Goal: Transaction & Acquisition: Purchase product/service

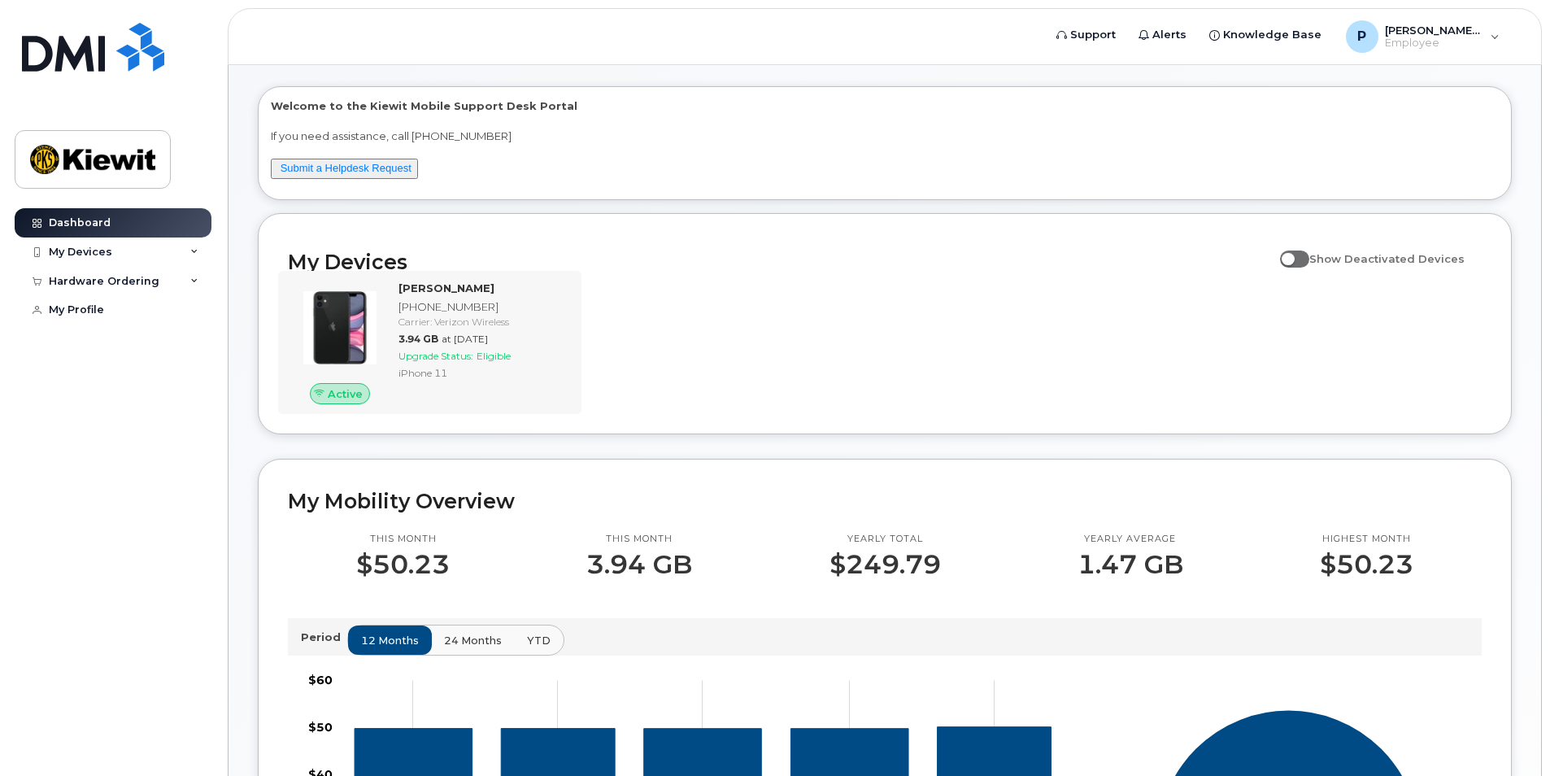
scroll to position [81, 0]
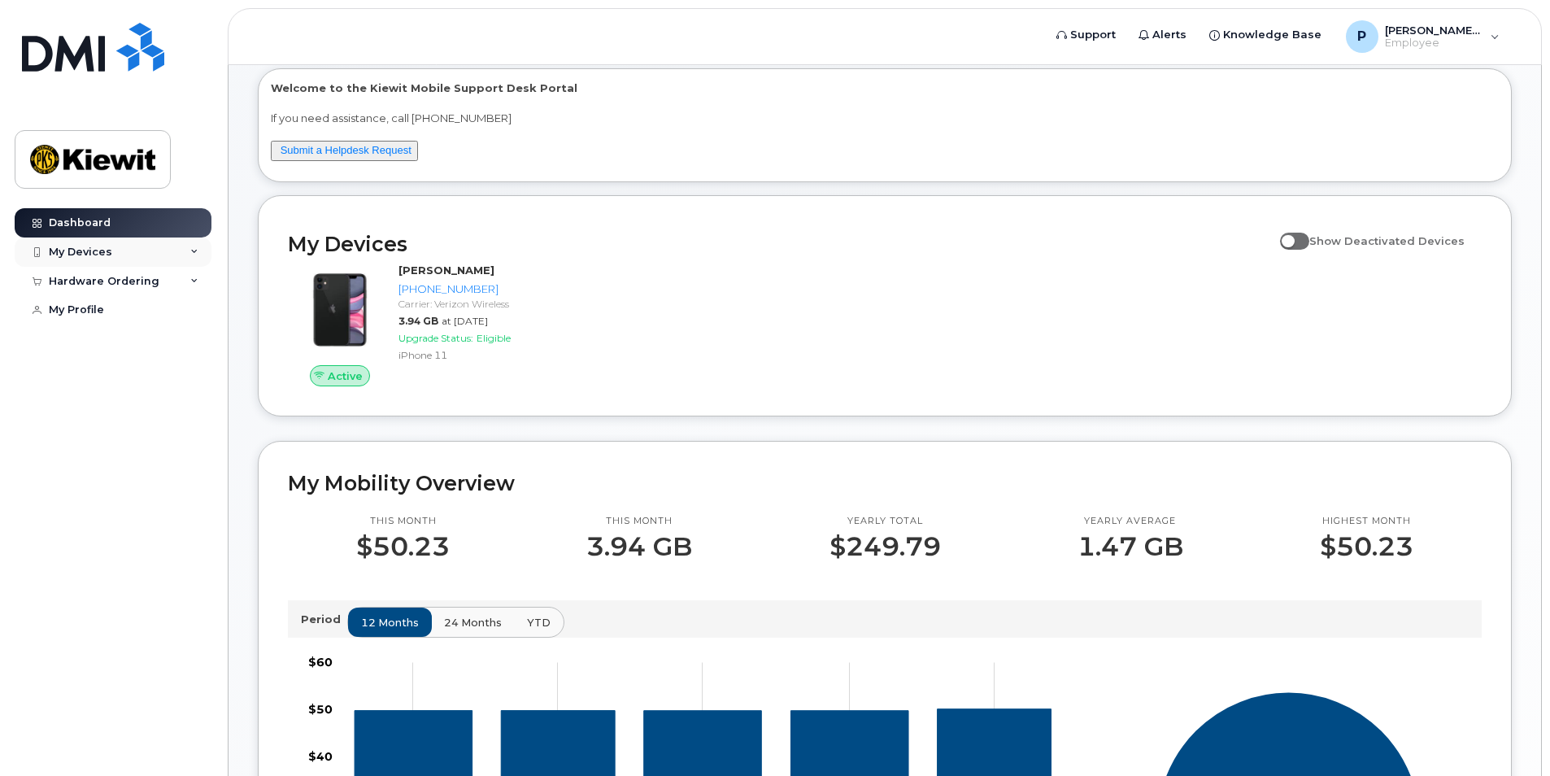
click at [81, 252] on div "My Devices" at bounding box center [80, 252] width 63 height 13
click at [101, 376] on div "Hardware Ordering" at bounding box center [104, 369] width 111 height 13
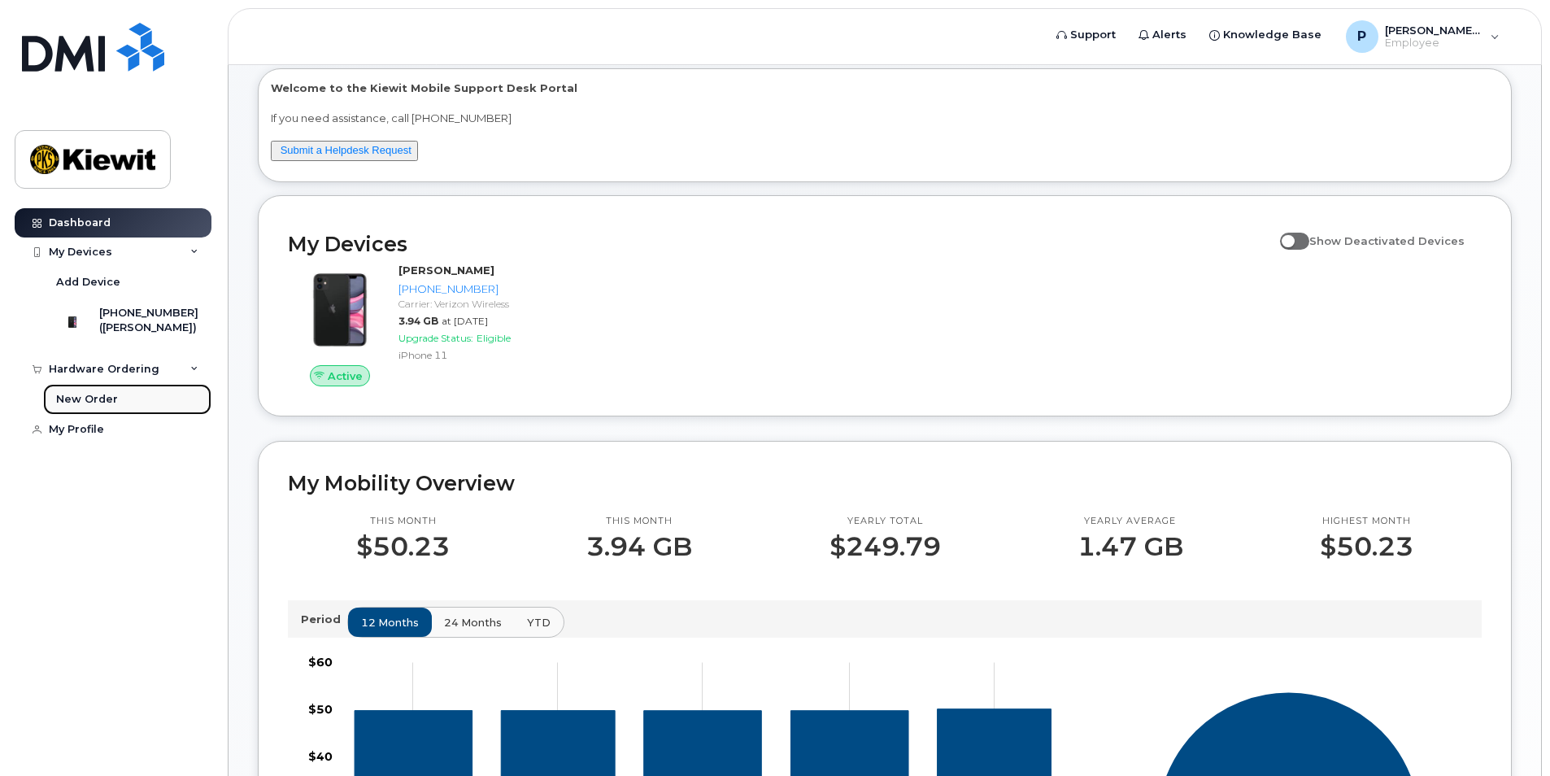
click at [94, 407] on div "New Order" at bounding box center [87, 399] width 62 height 15
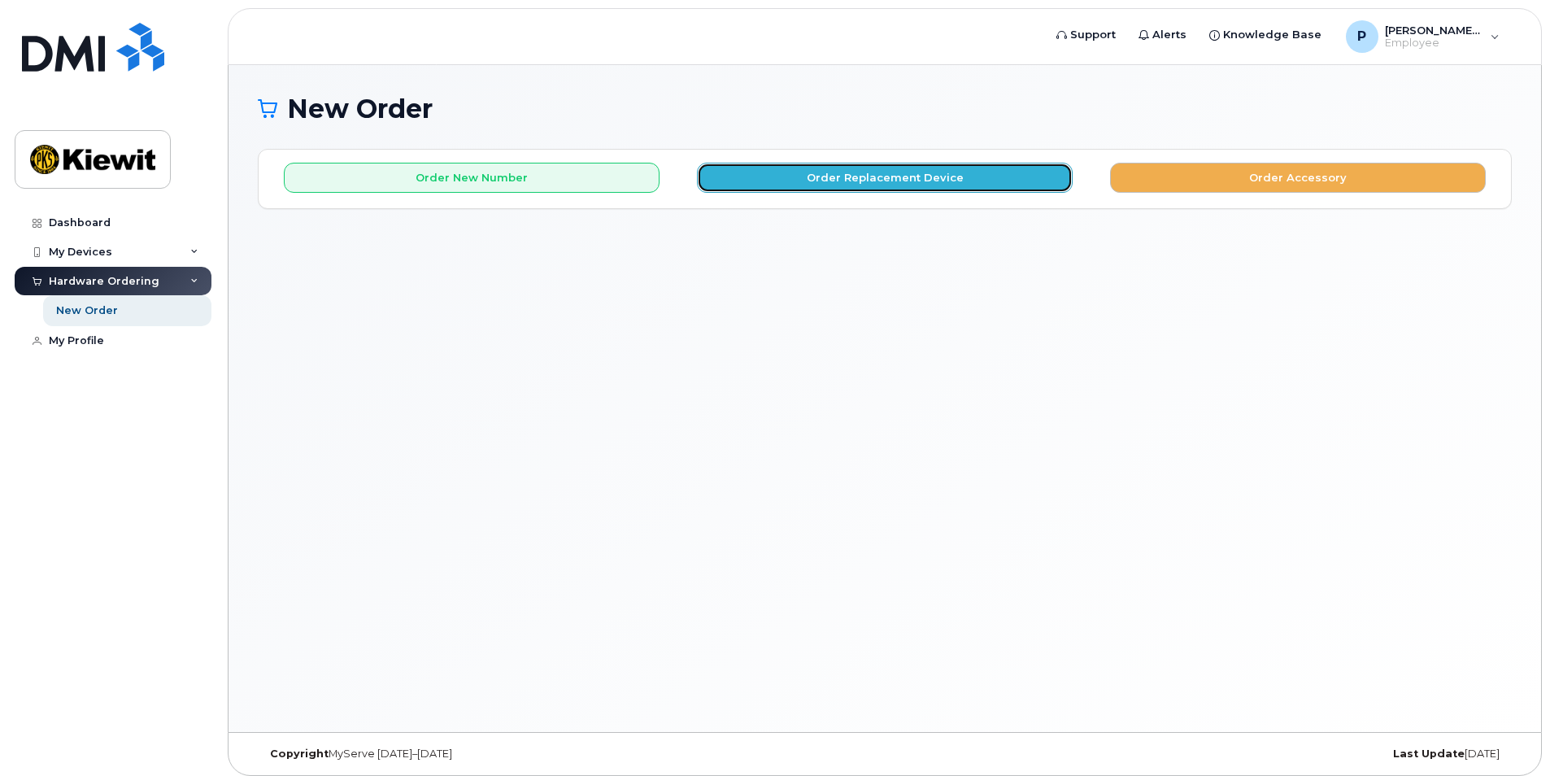
click at [784, 176] on button "Order Replacement Device" at bounding box center [885, 178] width 376 height 30
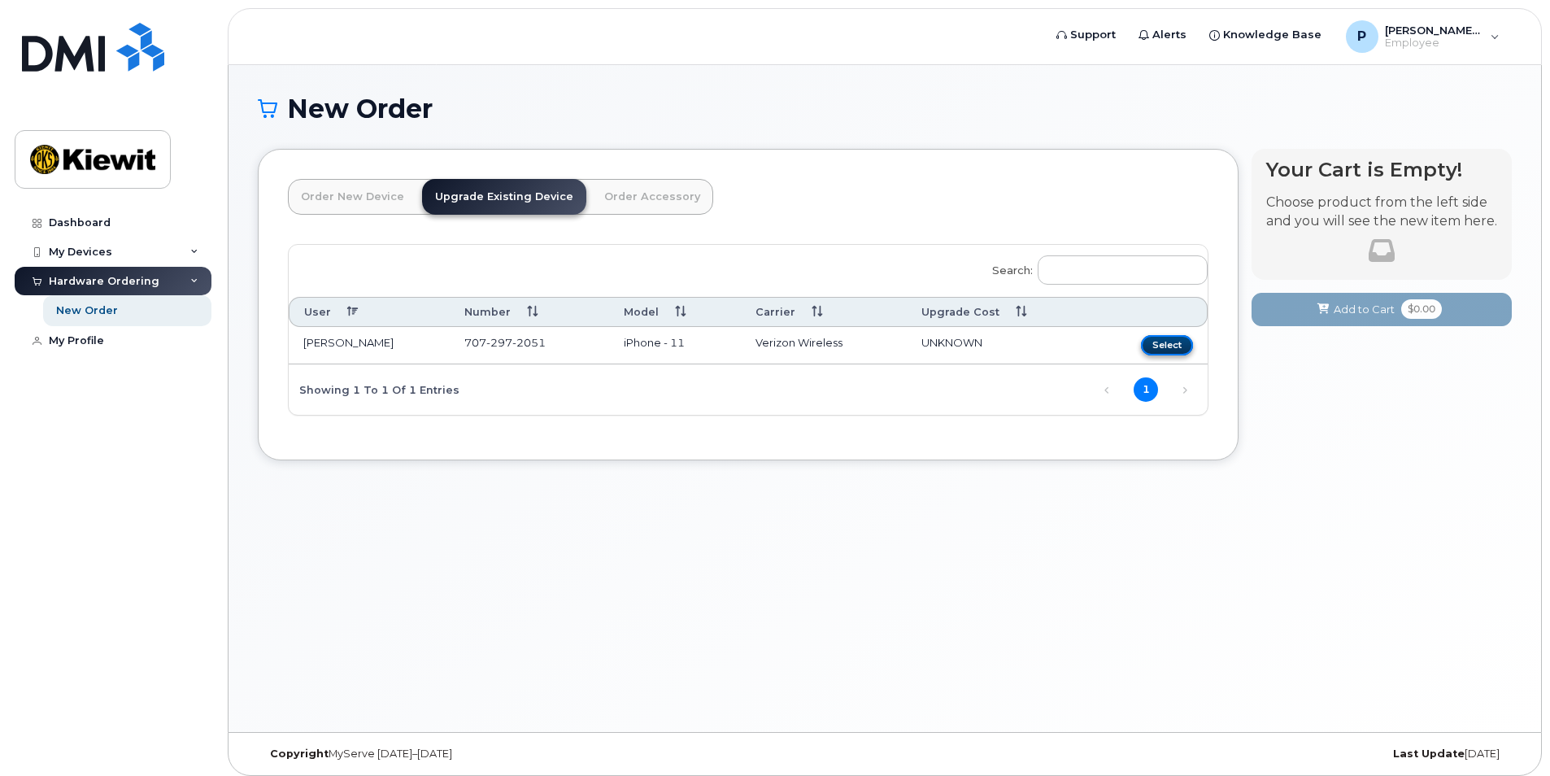
click at [1170, 346] on button "Select" at bounding box center [1167, 345] width 52 height 20
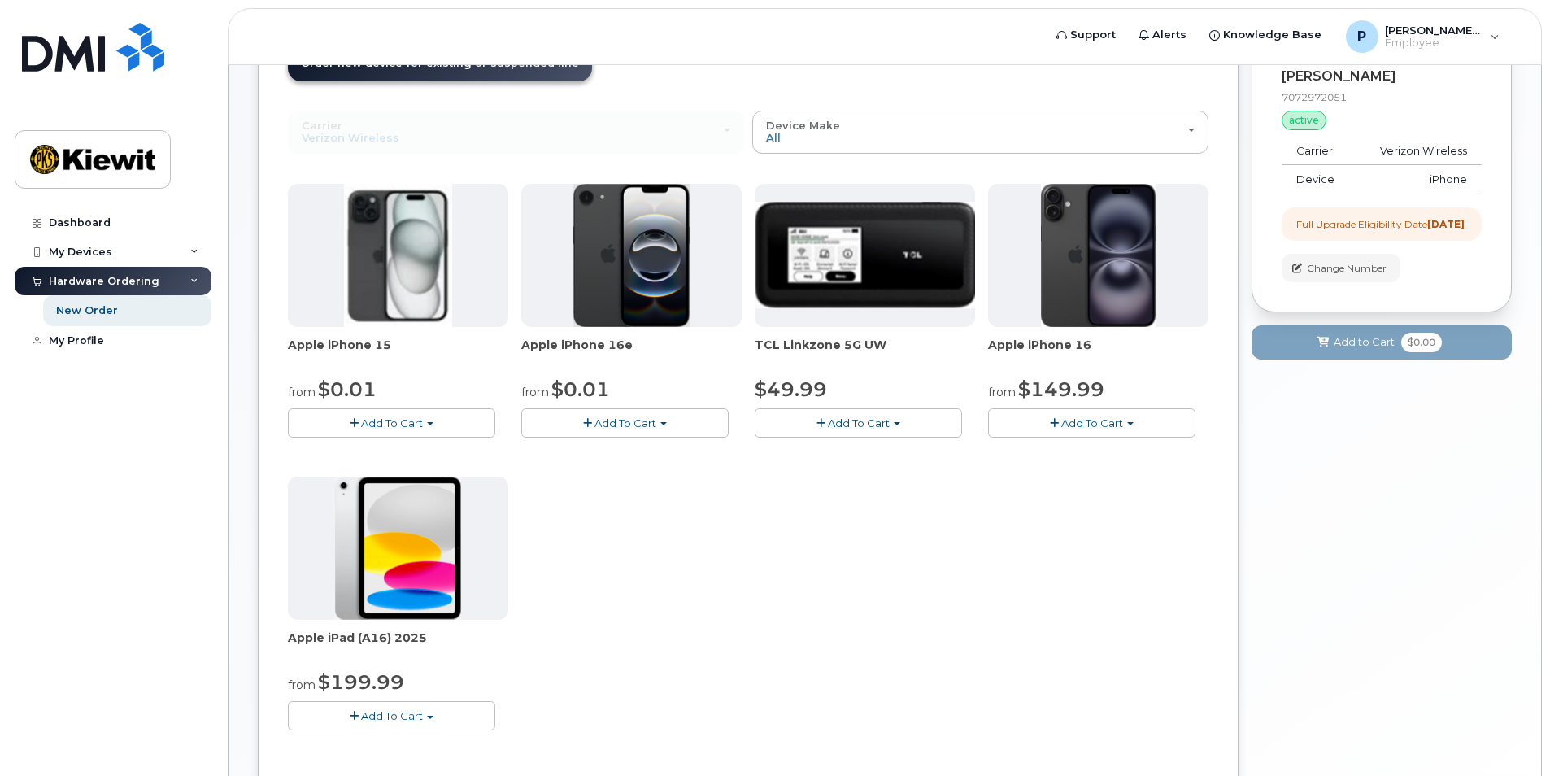
scroll to position [163, 0]
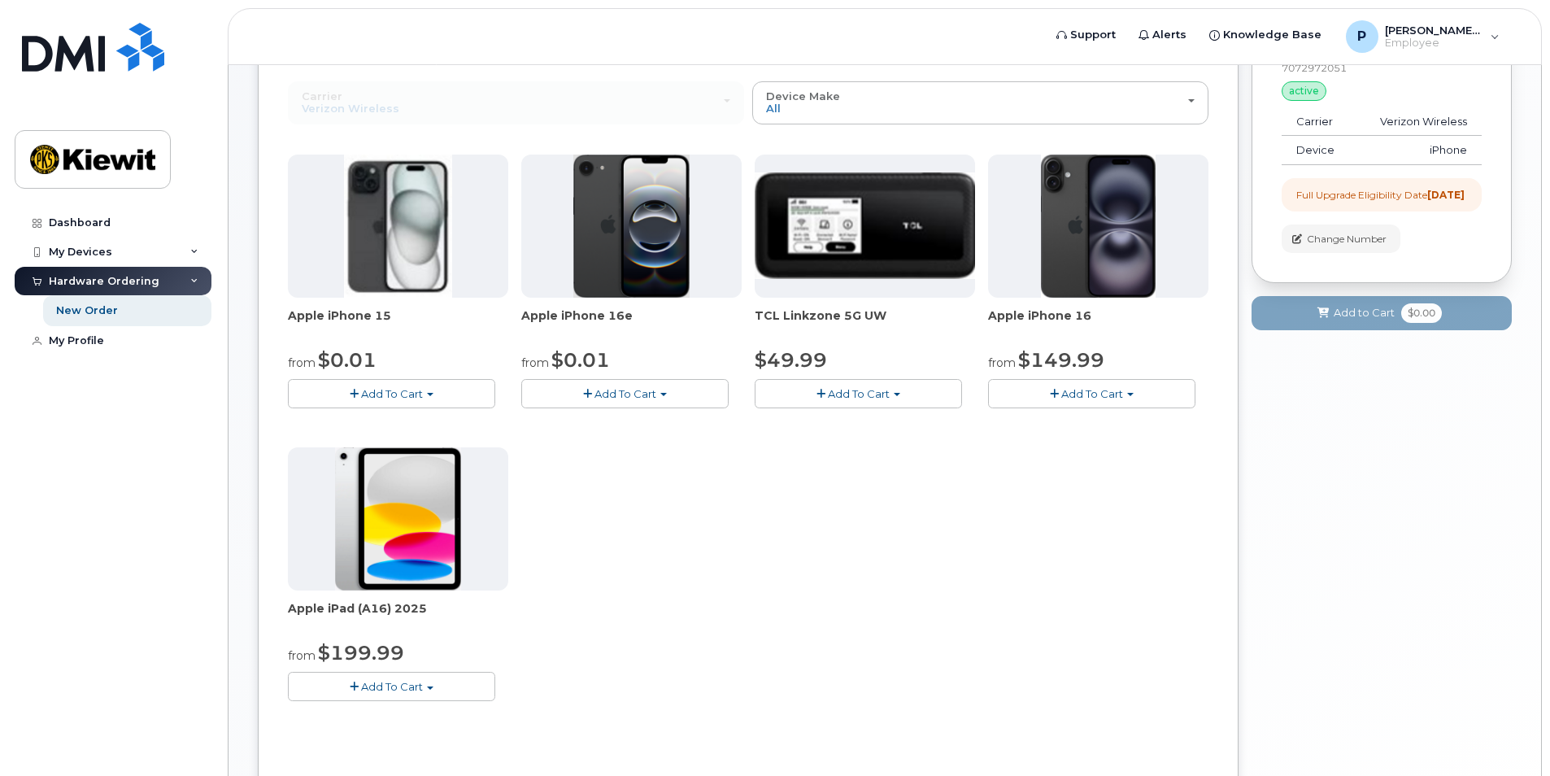
click at [394, 400] on button "Add To Cart" at bounding box center [391, 393] width 207 height 28
click at [442, 425] on link "$0.01 - 2 Year Upgrade (128GB)" at bounding box center [394, 424] width 204 height 20
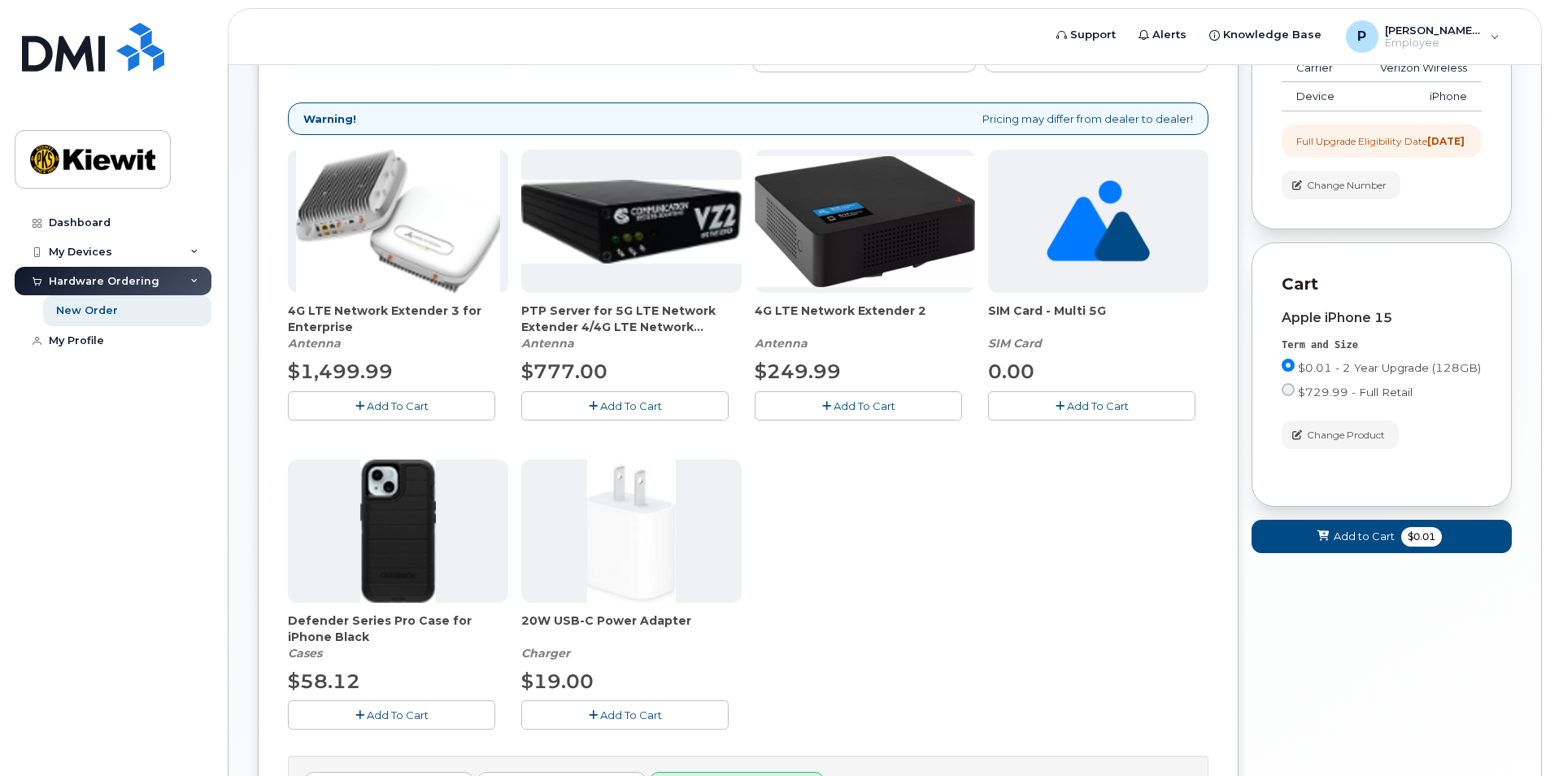
scroll to position [244, 0]
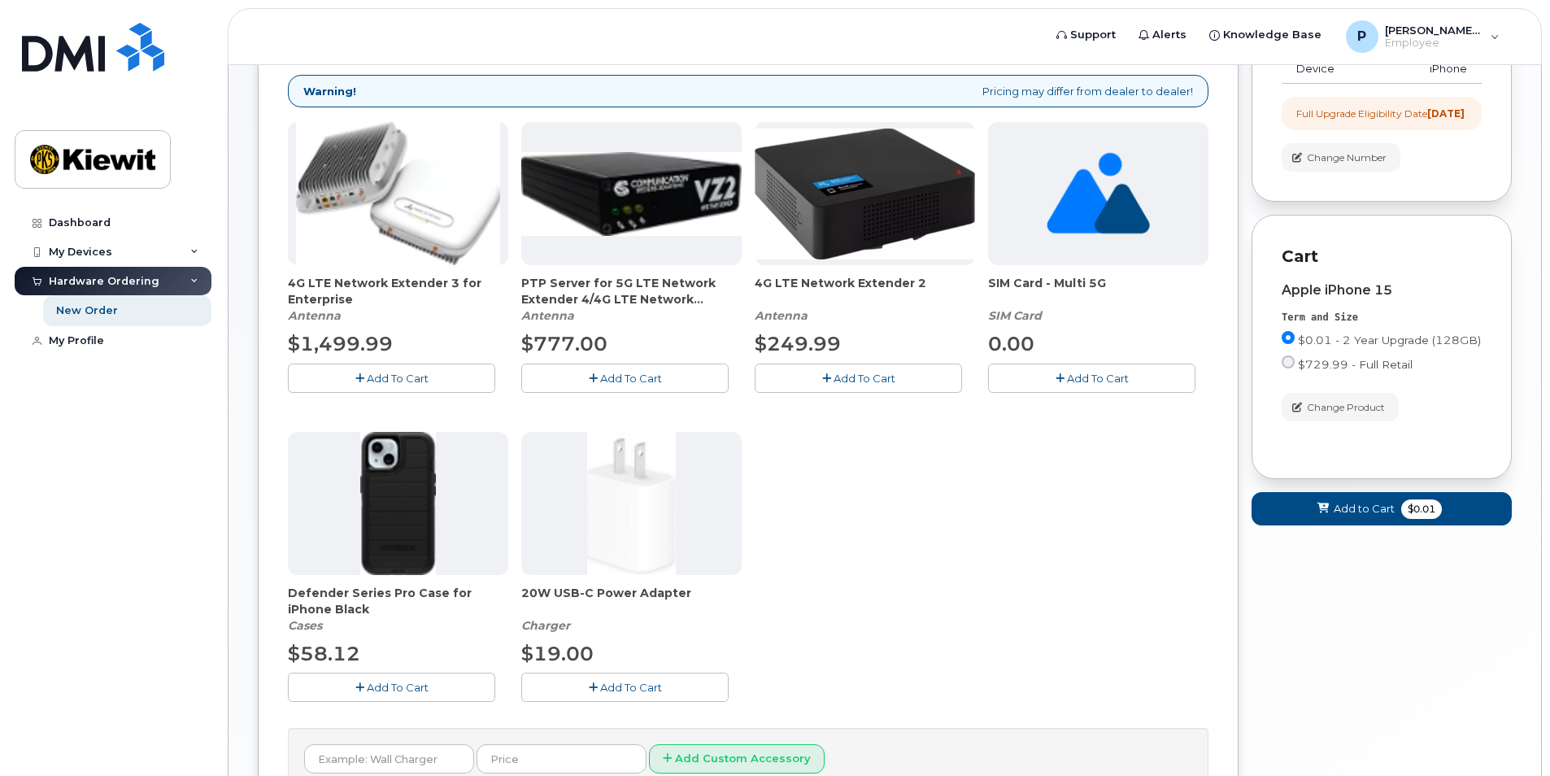
click at [382, 683] on span "Add To Cart" at bounding box center [398, 687] width 62 height 13
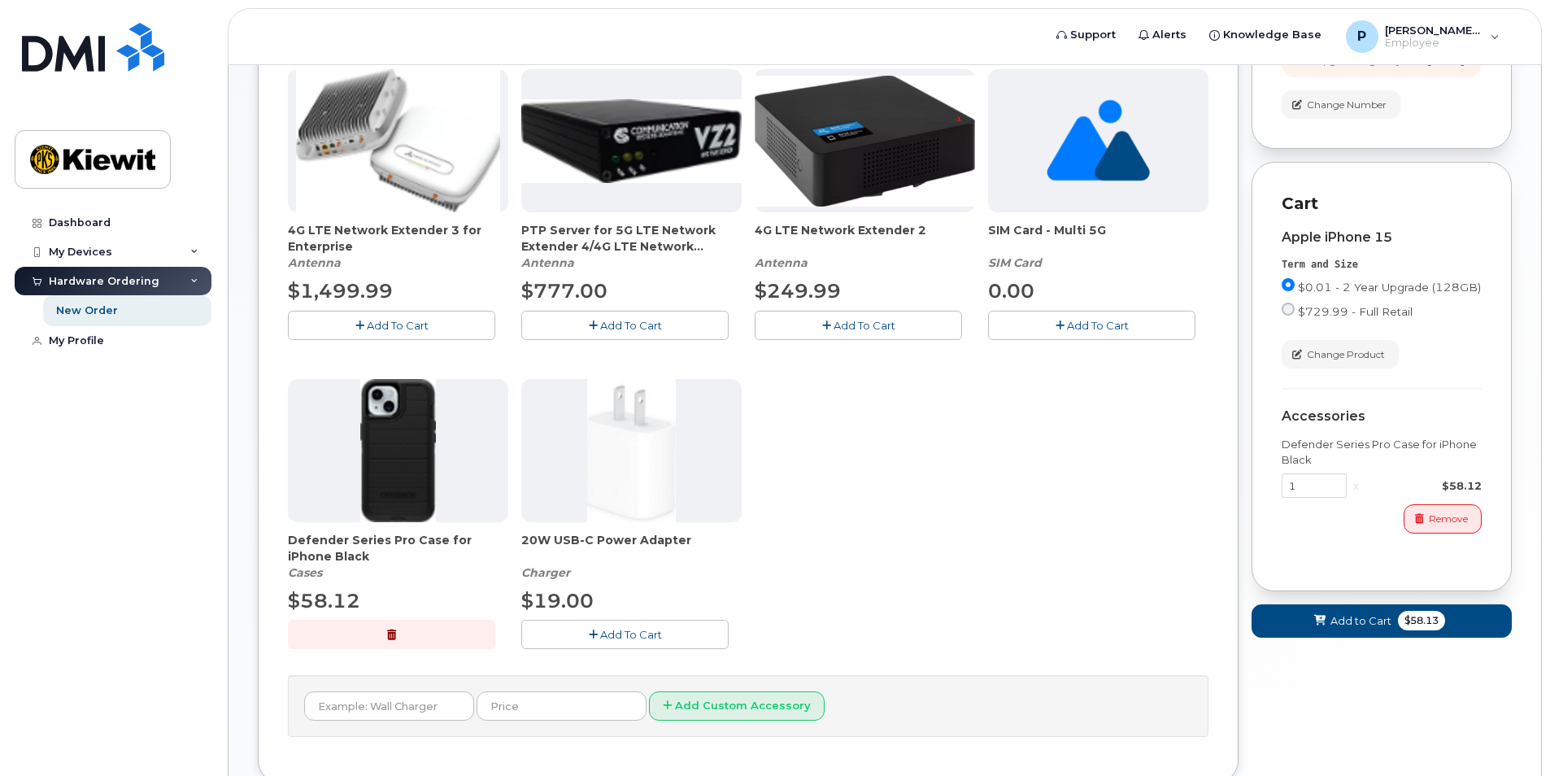
scroll to position [325, 0]
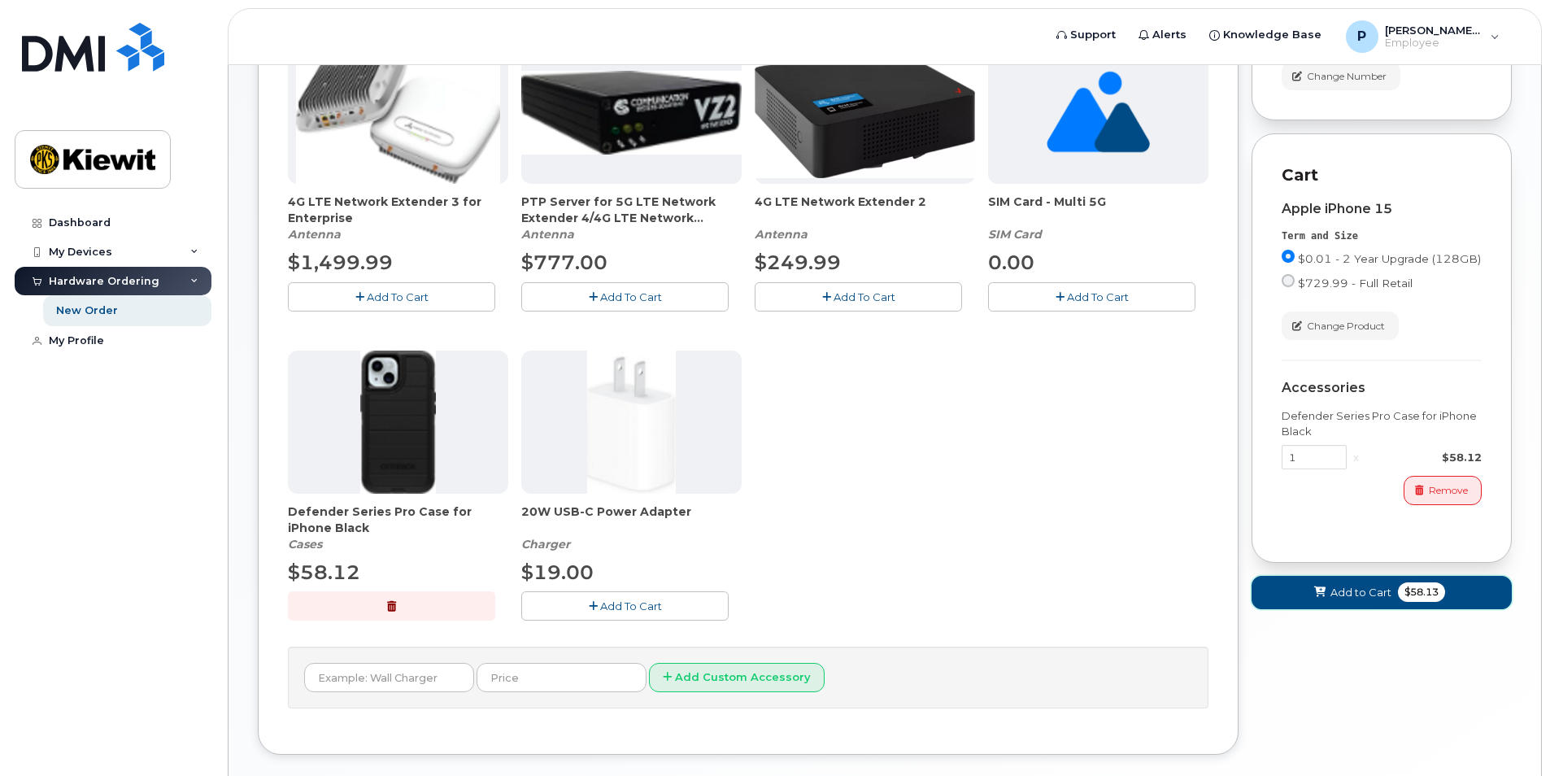
click at [1353, 600] on span "Add to Cart" at bounding box center [1360, 592] width 61 height 15
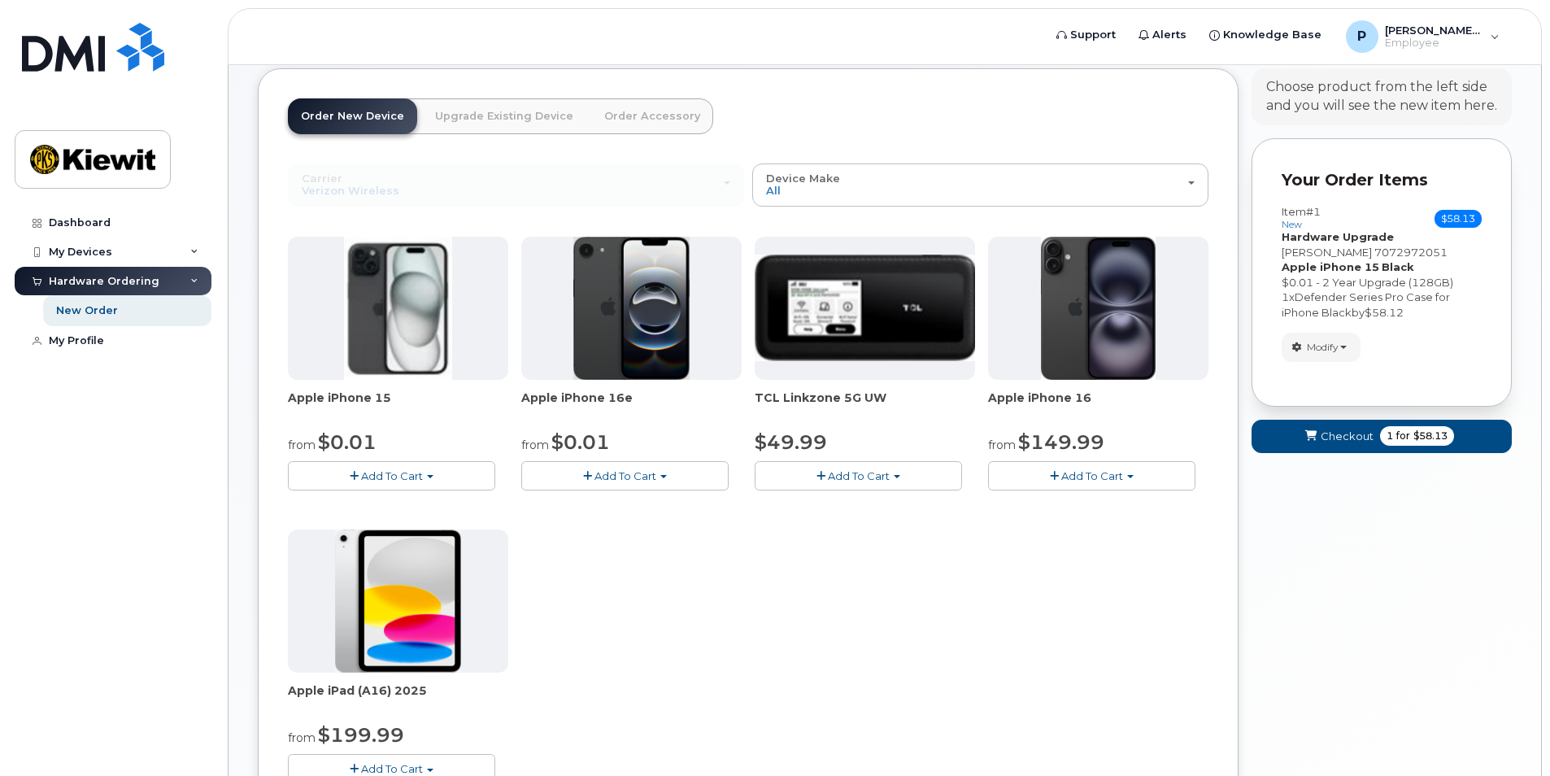
scroll to position [58, 0]
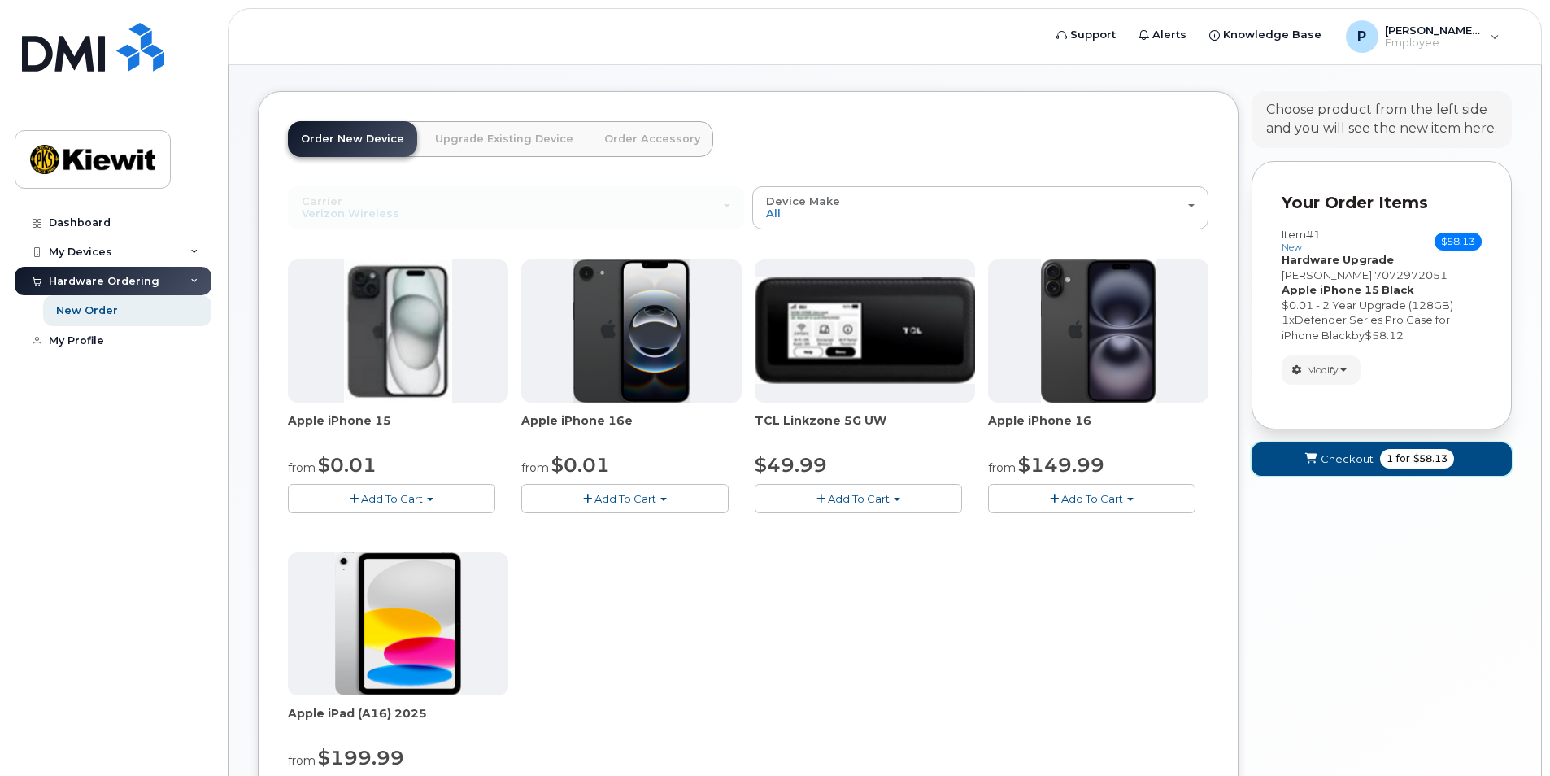
click at [1317, 463] on span "submit" at bounding box center [1310, 458] width 15 height 15
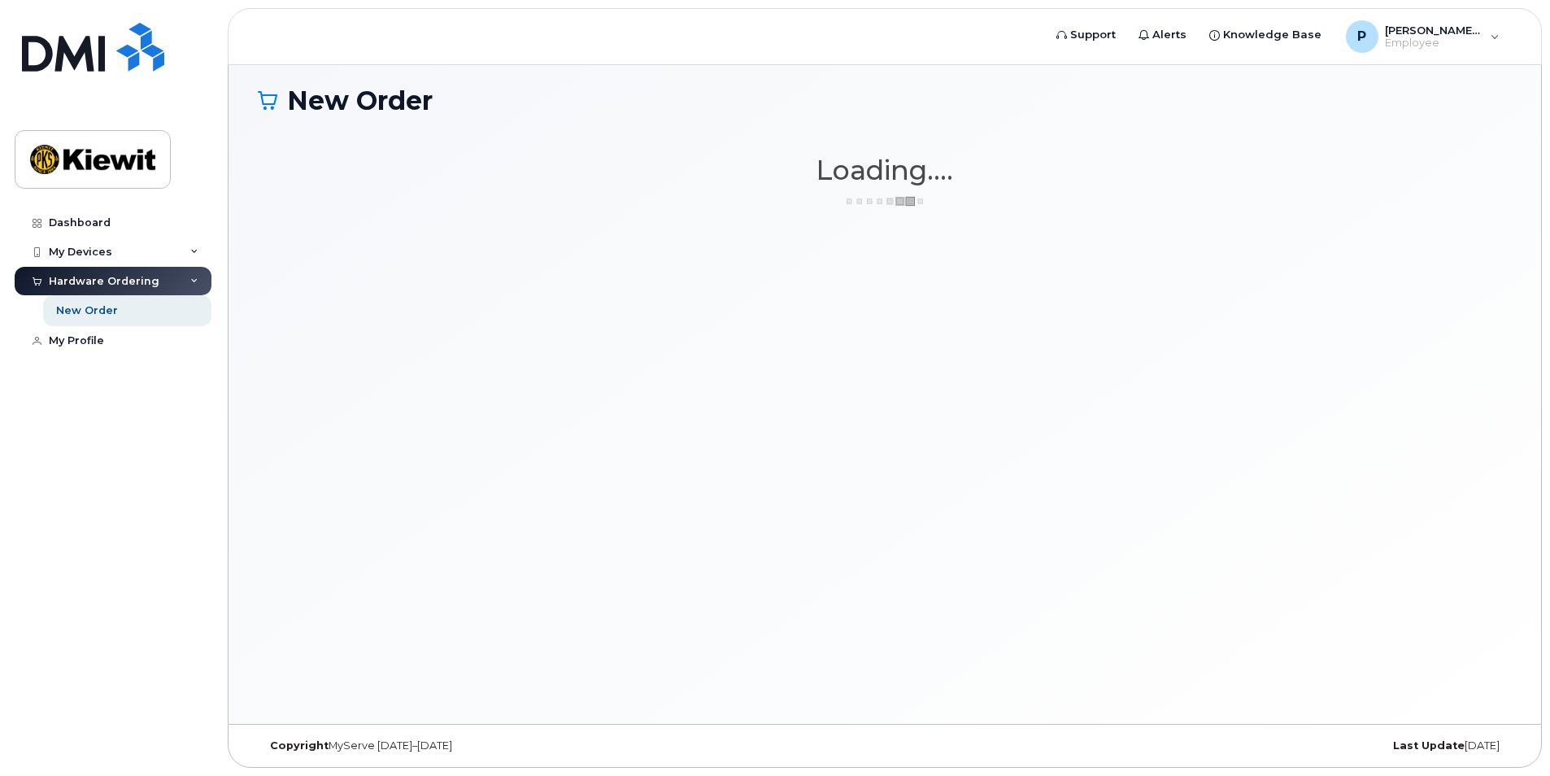
scroll to position [8, 0]
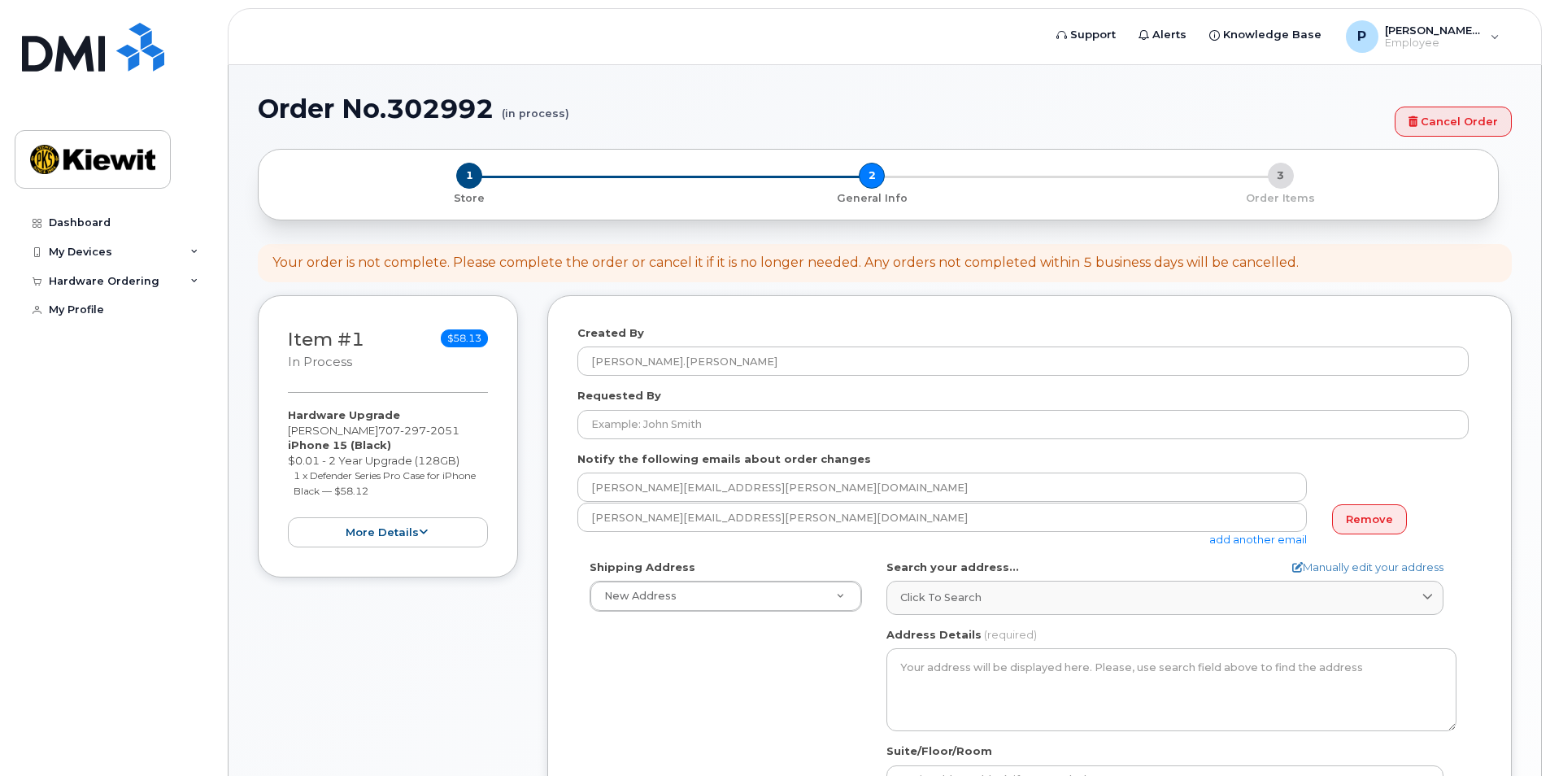
select select
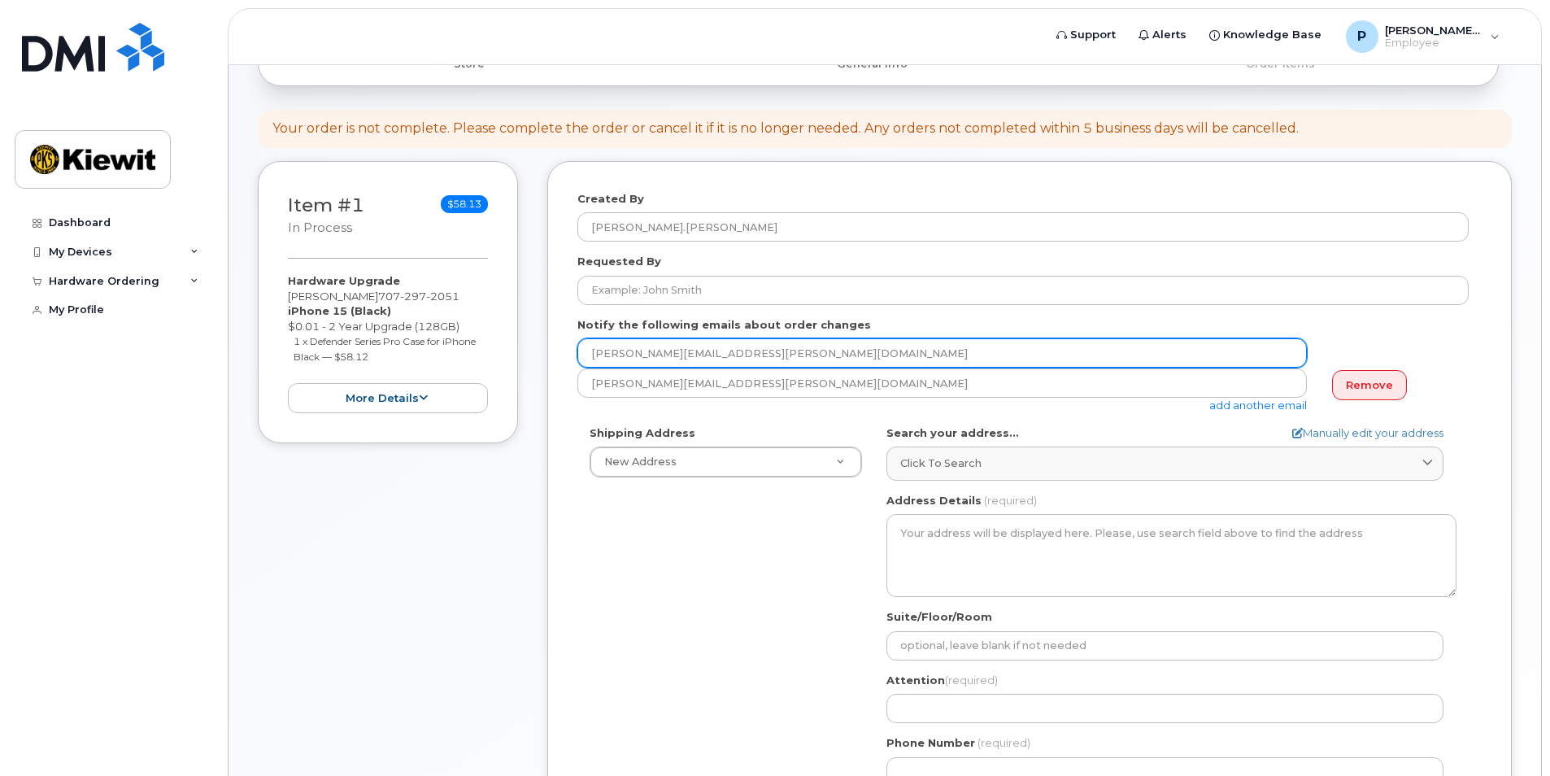
scroll to position [163, 0]
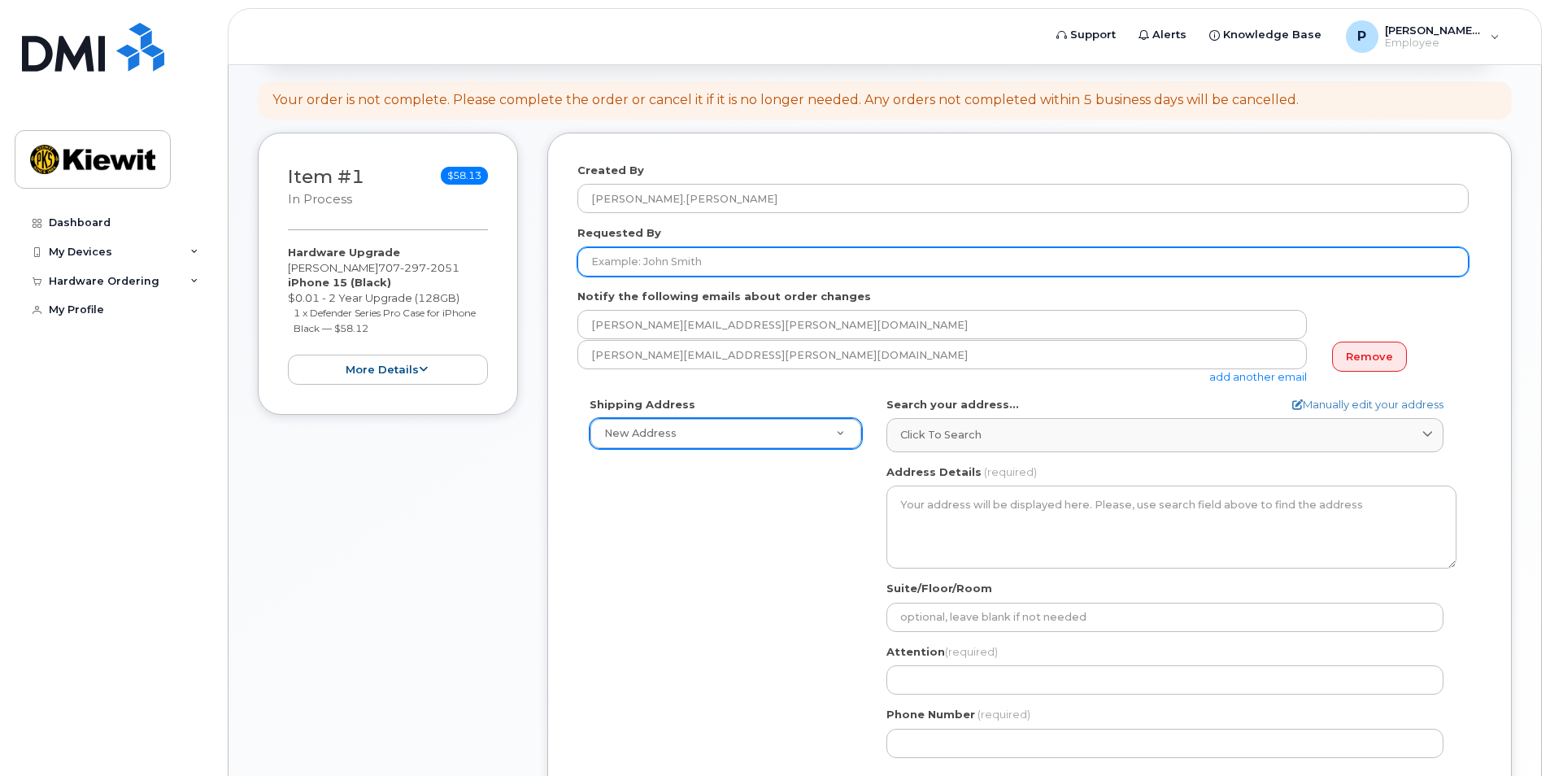
click at [681, 259] on input "Requested By" at bounding box center [1022, 261] width 891 height 29
click at [643, 264] on input "Jackson parker" at bounding box center [1022, 261] width 891 height 29
type input "[PERSON_NAME]"
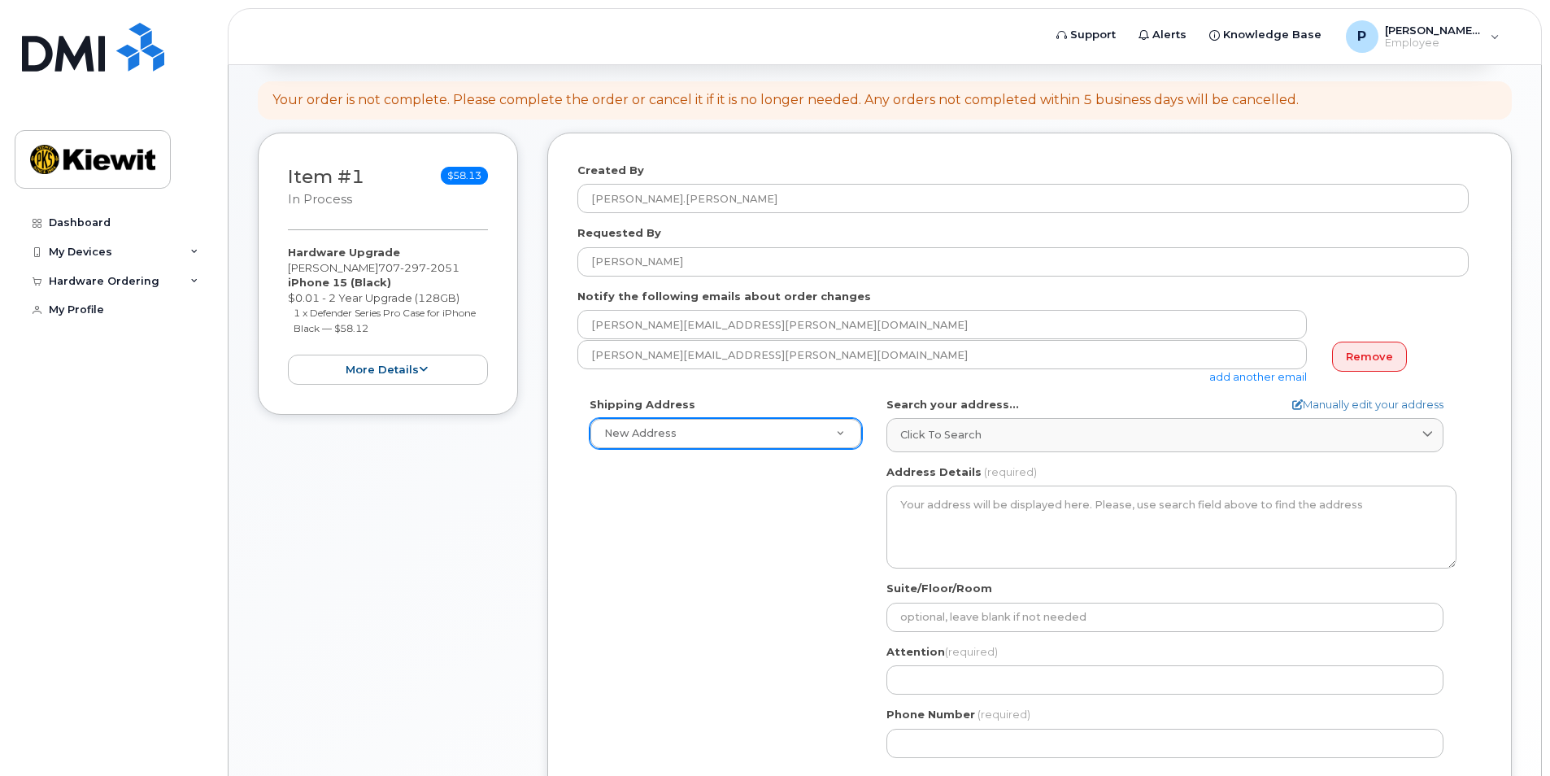
click at [716, 541] on div "Shipping Address New Address New Address AB Search your address... Manually edi…" at bounding box center [1022, 583] width 891 height 373
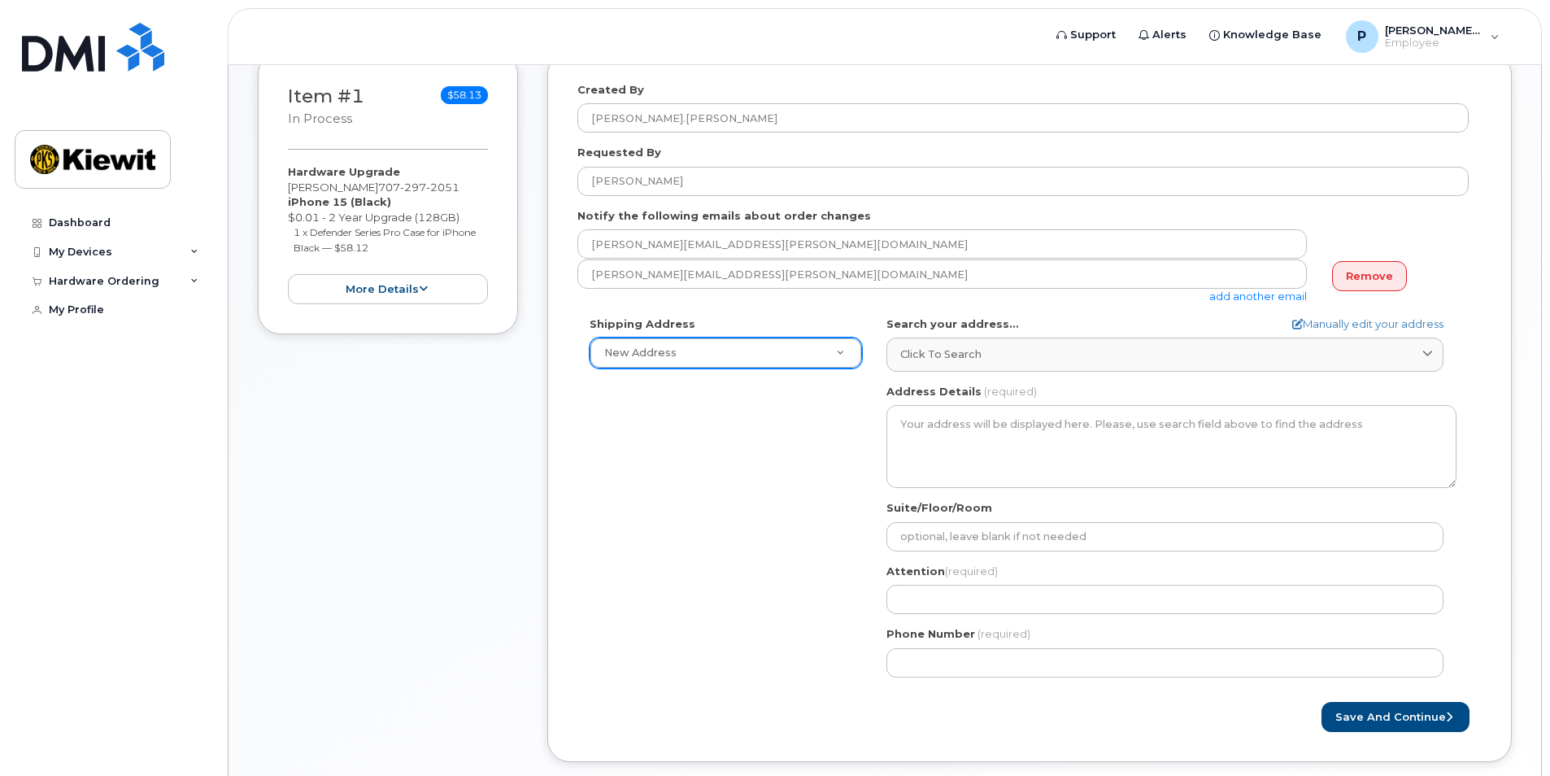
scroll to position [244, 0]
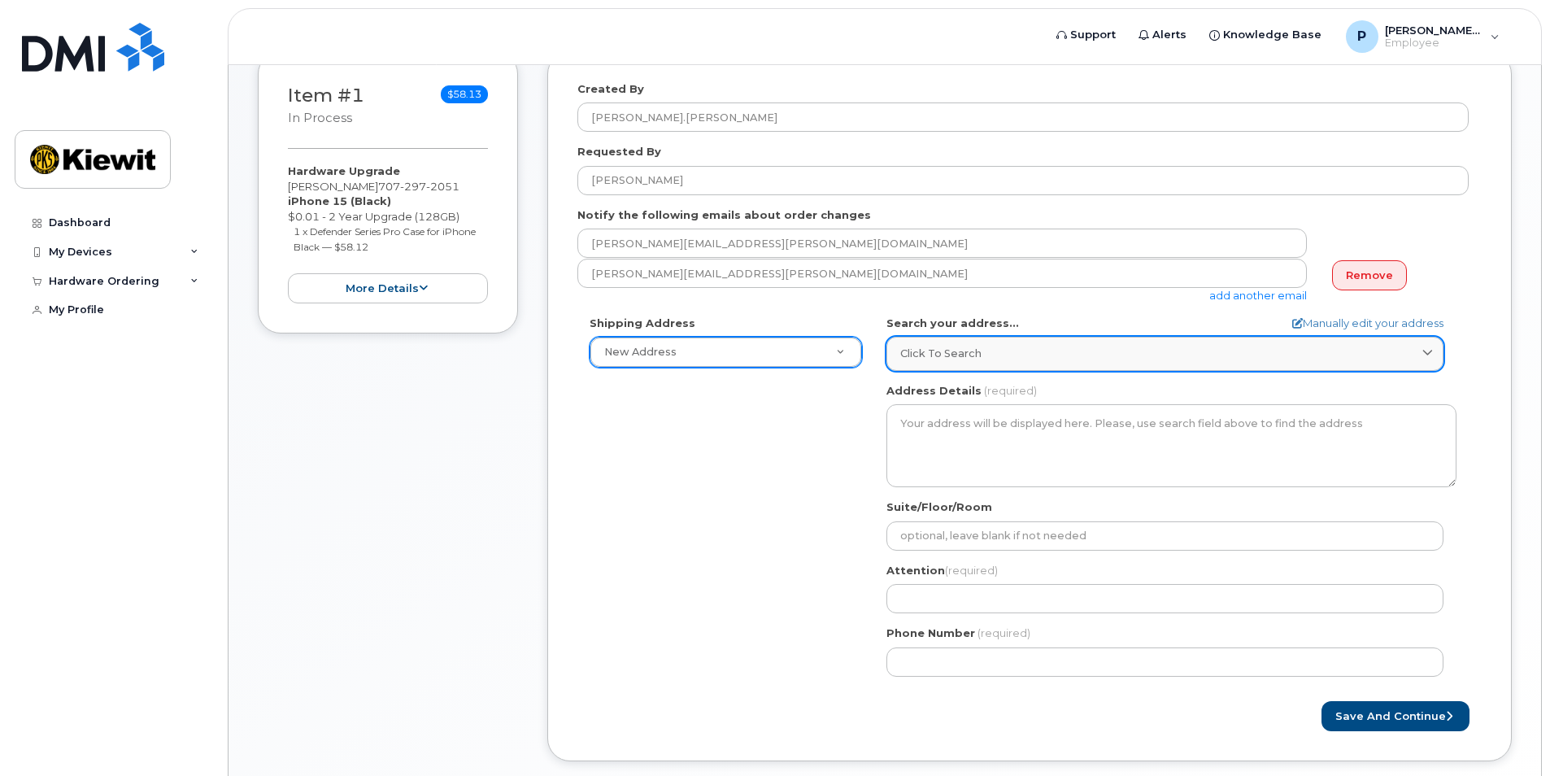
click at [927, 349] on span "Click to search" at bounding box center [940, 353] width 81 height 15
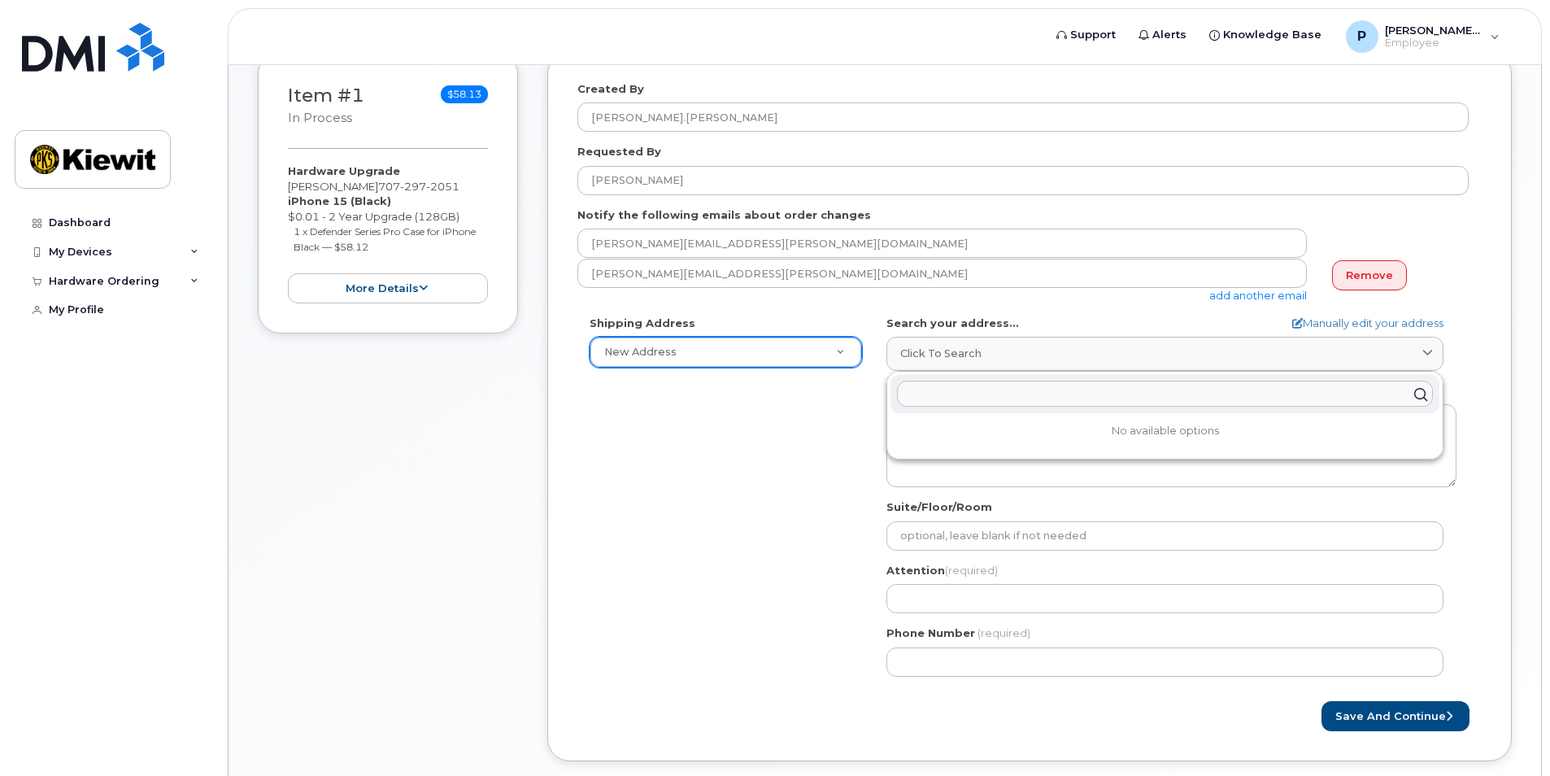
click at [956, 393] on input "text" at bounding box center [1165, 394] width 536 height 26
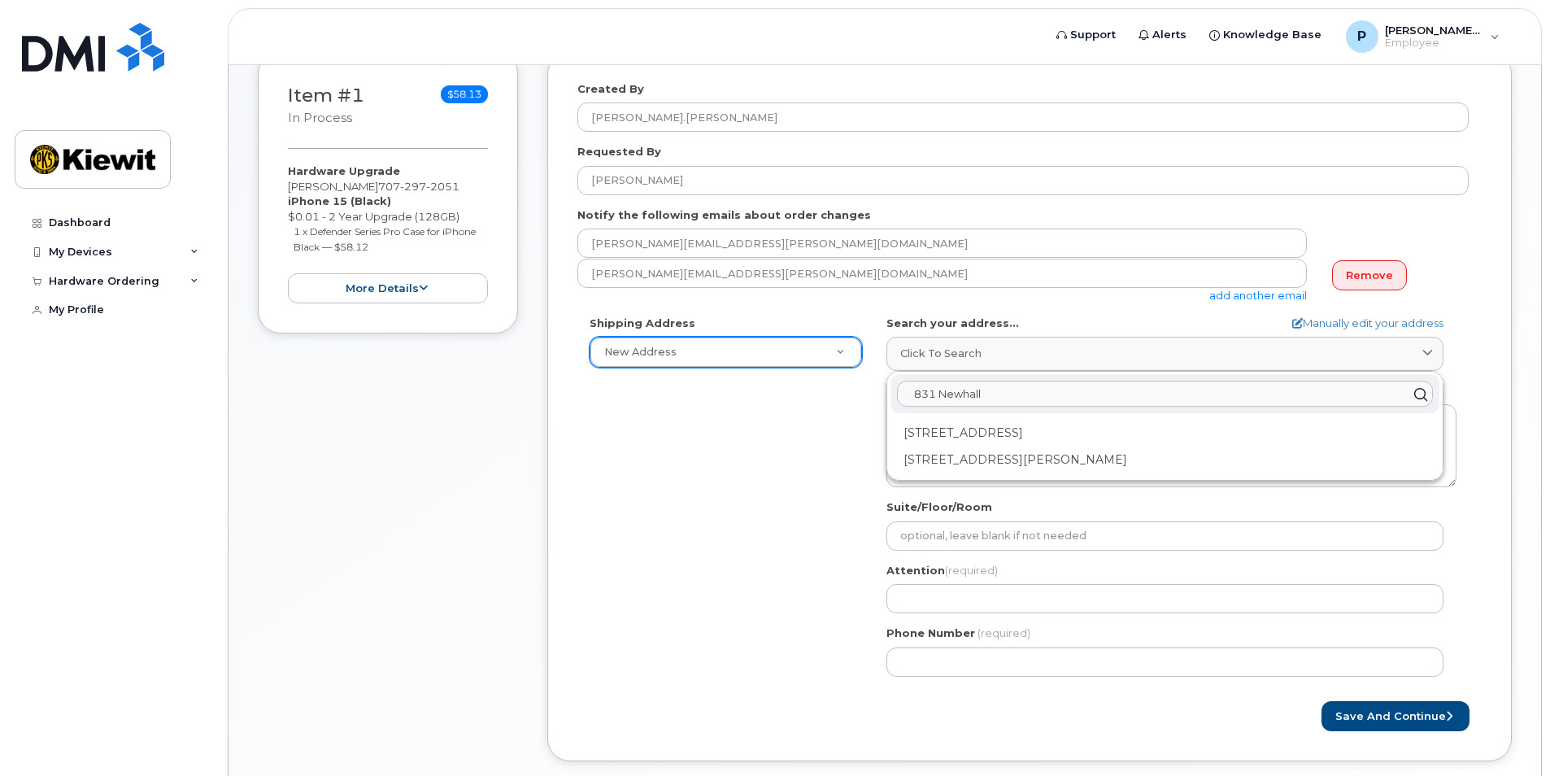
type input "831 Newhall"
click at [891, 441] on div "831 Newhall Dr San Jose CA 95110-1112" at bounding box center [1164, 433] width 549 height 27
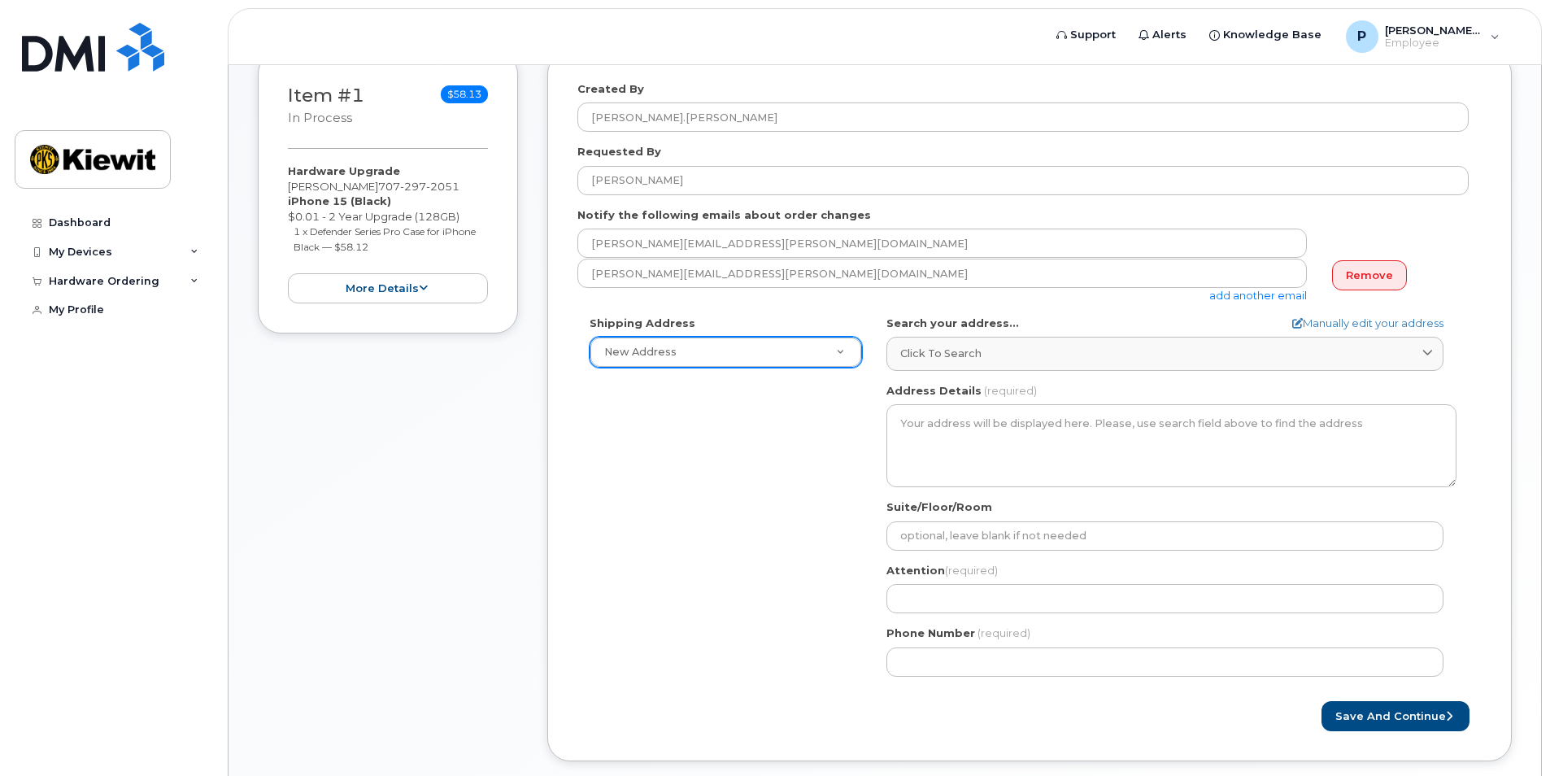
select select
type textarea "831 Newhall Dr SAN JOSE CA 95110-1112 UNITED STATES"
click at [781, 505] on div "Shipping Address New Address New Address CA San Jose Search your address... Man…" at bounding box center [1022, 502] width 891 height 373
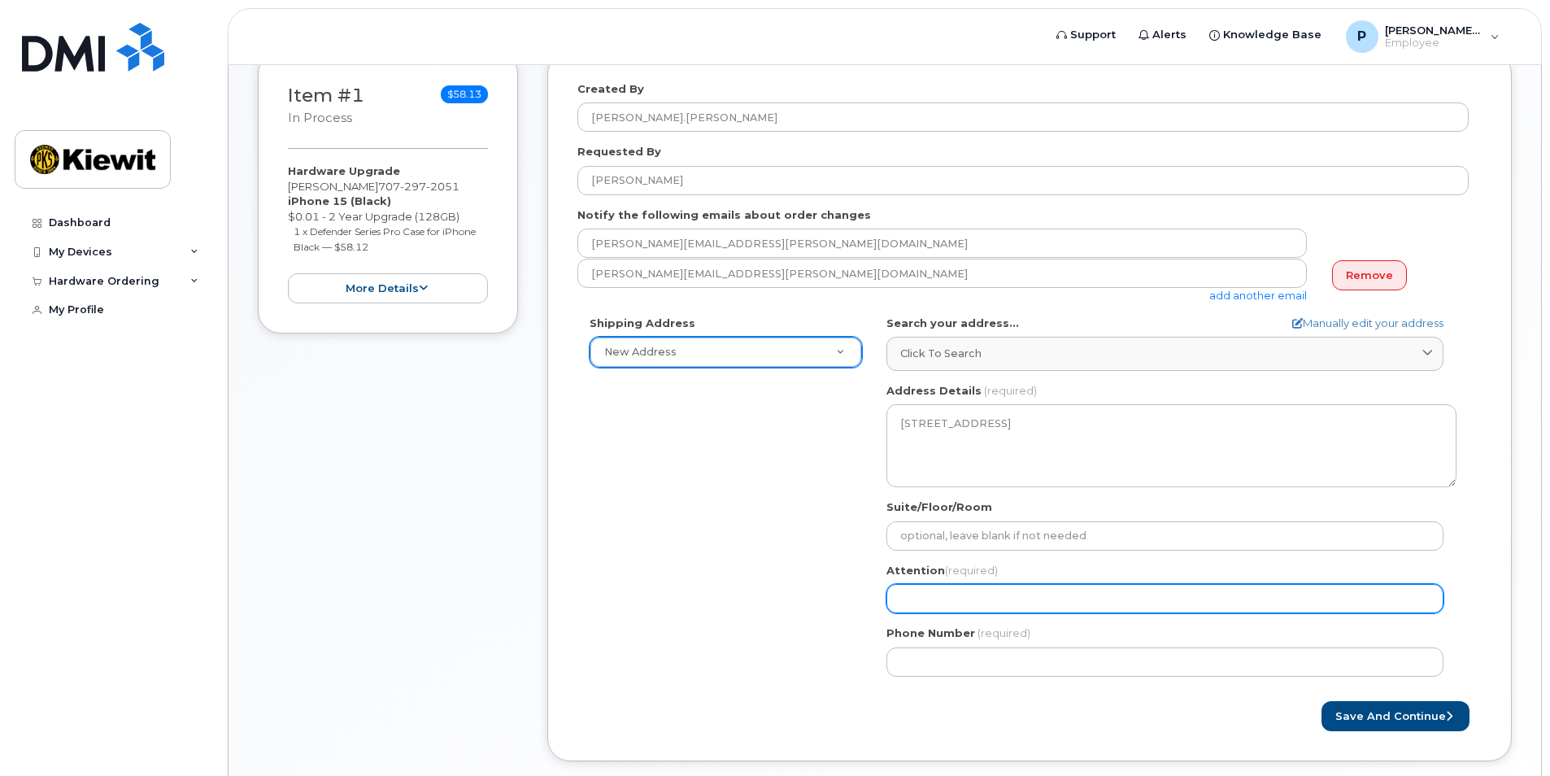
click at [921, 601] on input "Attention (required)" at bounding box center [1164, 598] width 557 height 29
select select
type input "P"
select select
type input "Pa"
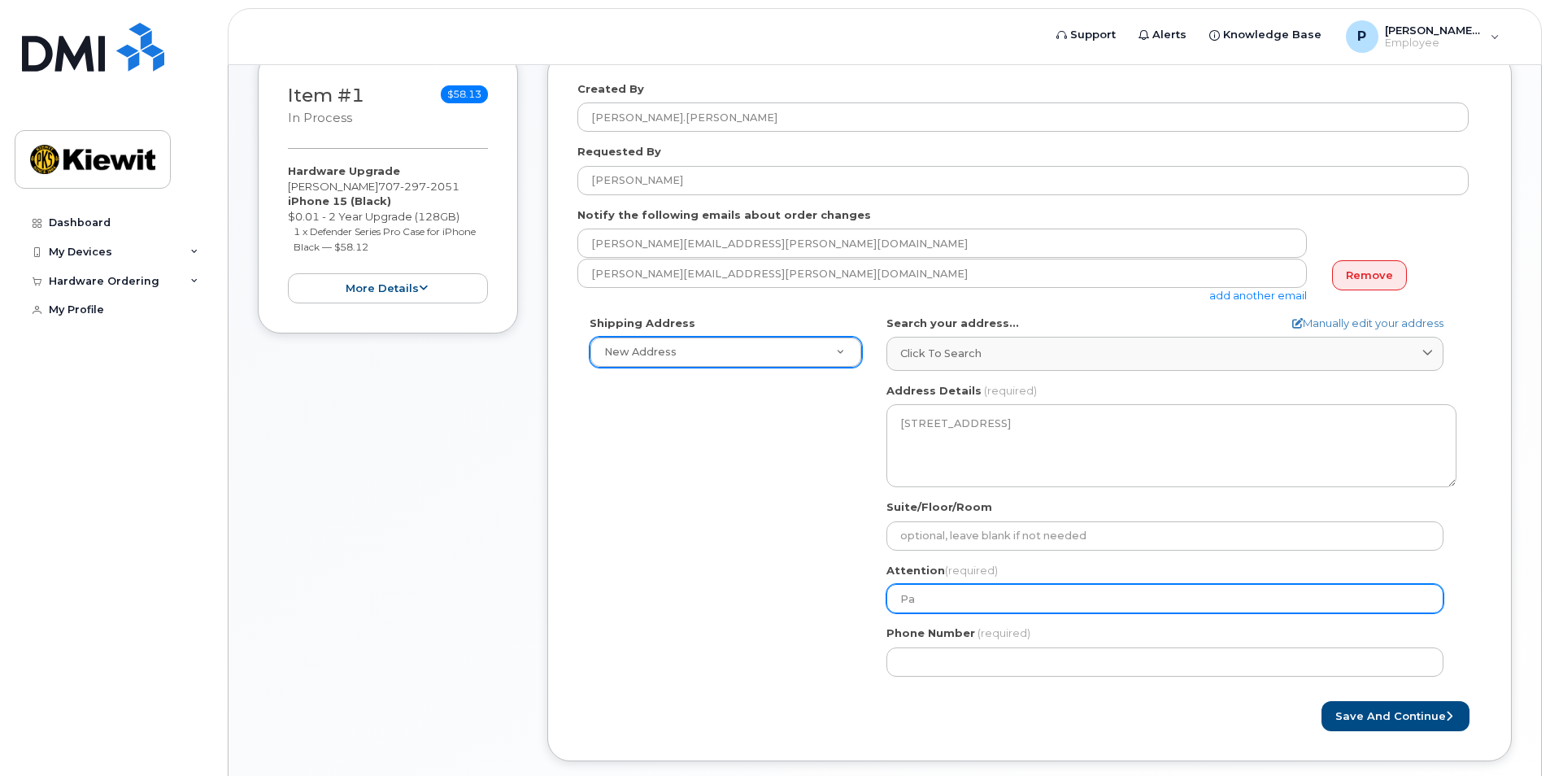
select select
type input "Pao"
select select
type input "Paol"
select select
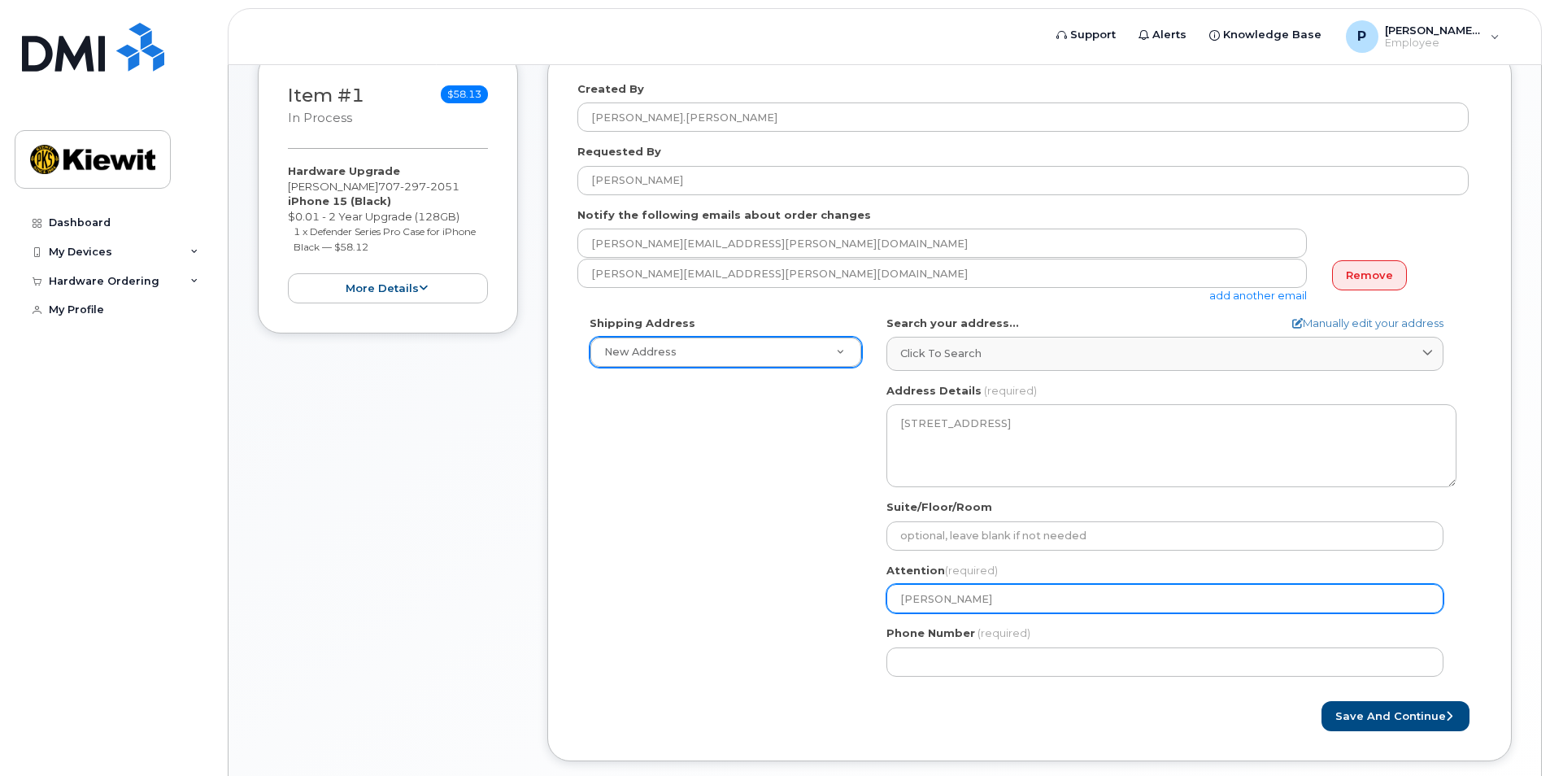
type input "Paola F"
select select
type input "Paola Fl"
select select
type input "Paola Flo"
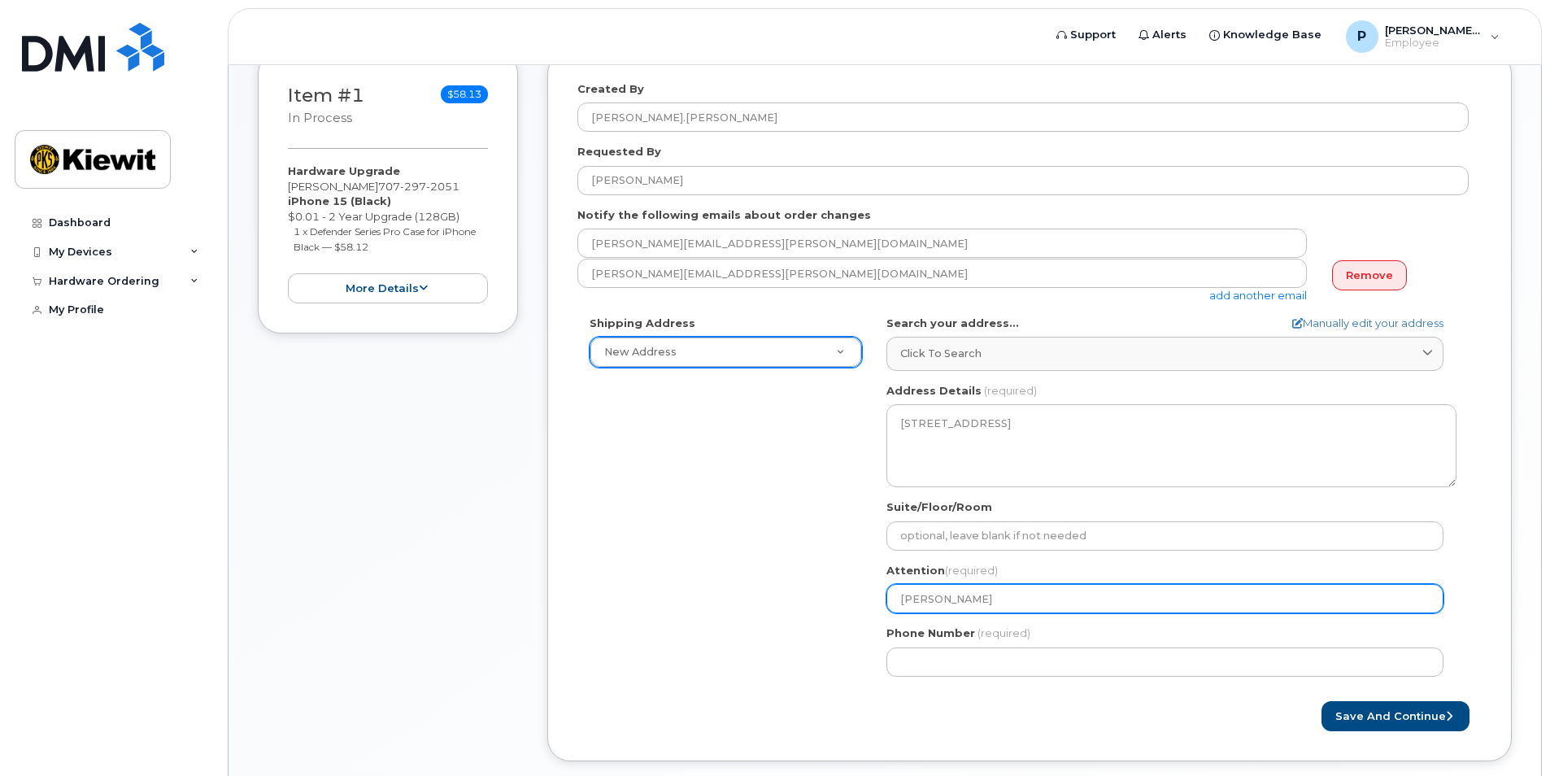
select select
type input "Paola Flor"
select select
type input "Paola Flore"
select select
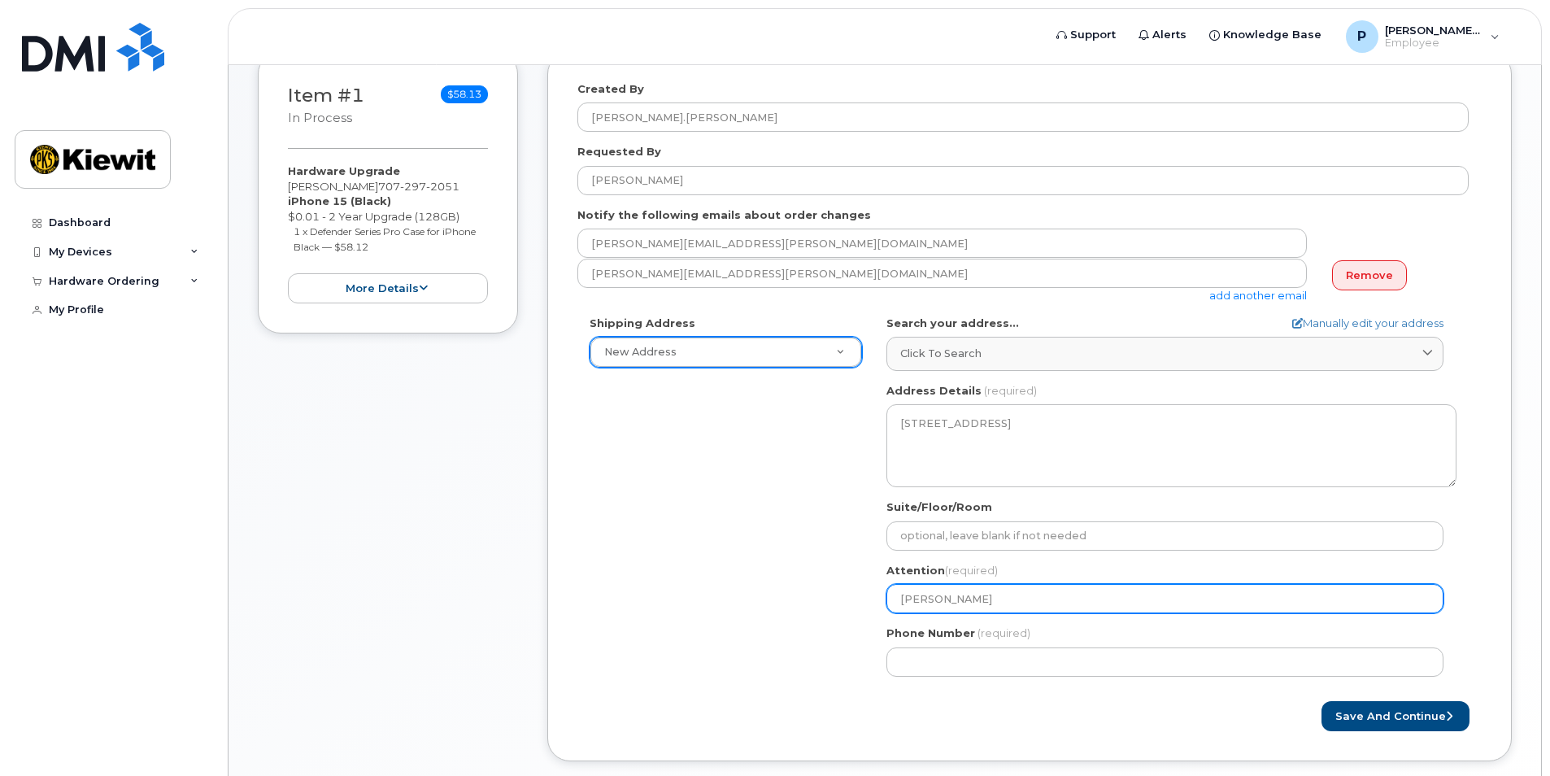
type input "[PERSON_NAME]"
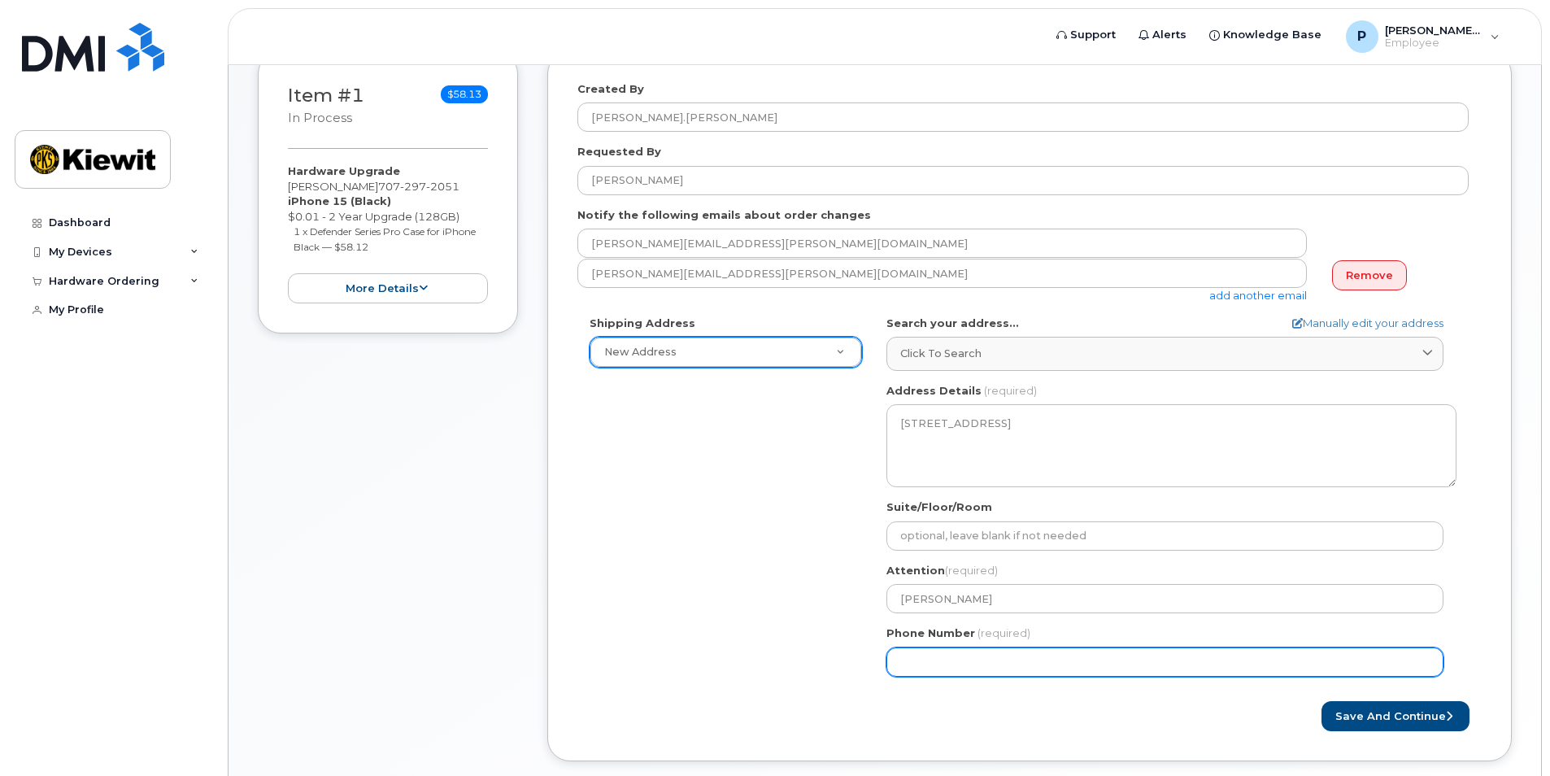
drag, startPoint x: 929, startPoint y: 679, endPoint x: 938, endPoint y: 664, distance: 18.3
click at [930, 679] on div "CA San Jose Search your address... Manually edit your address Click to search 8…" at bounding box center [1171, 502] width 594 height 373
click at [939, 663] on input "Phone Number" at bounding box center [1164, 661] width 557 height 29
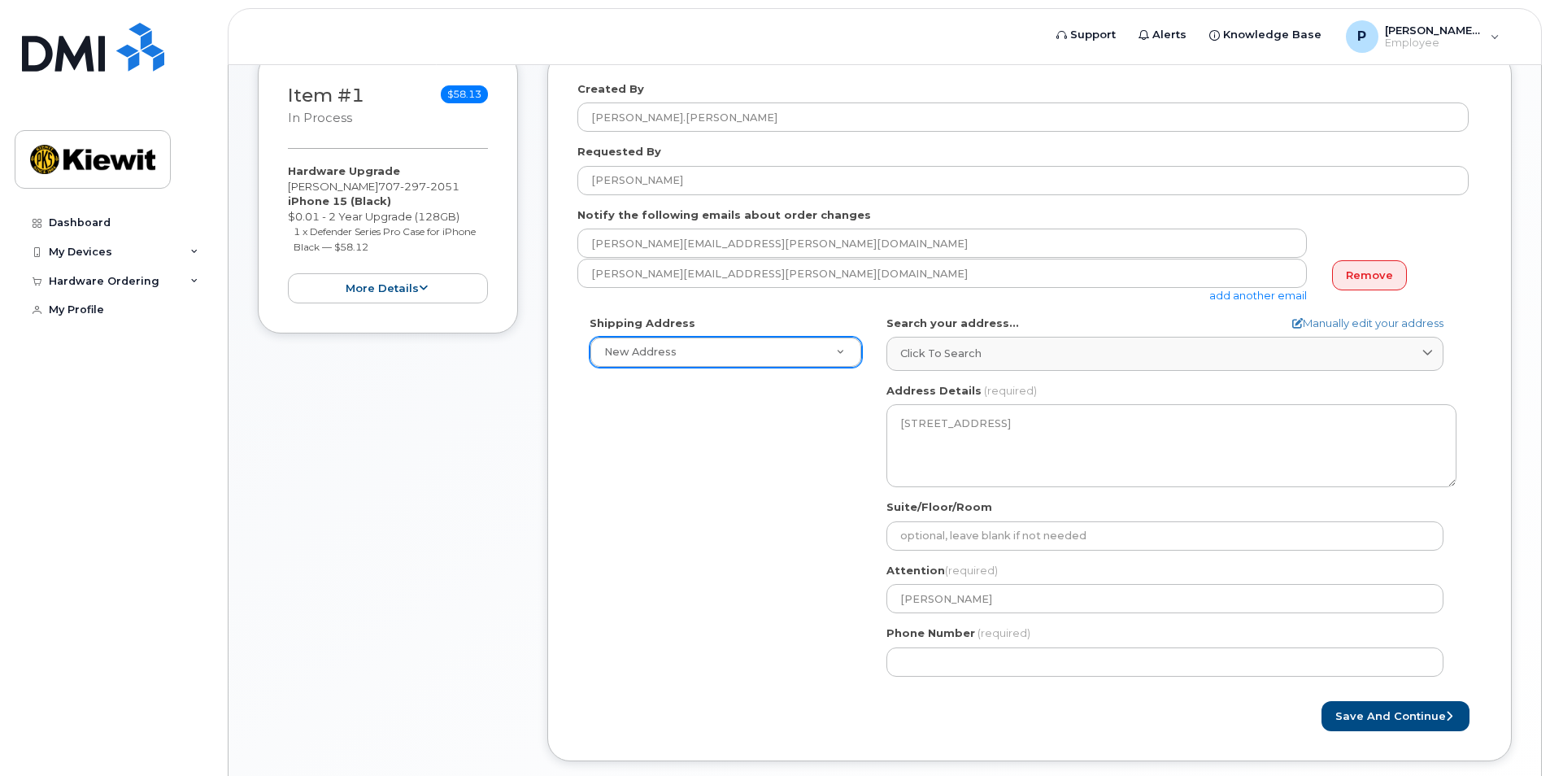
click at [895, 707] on div "Save and Continue" at bounding box center [1029, 716] width 904 height 30
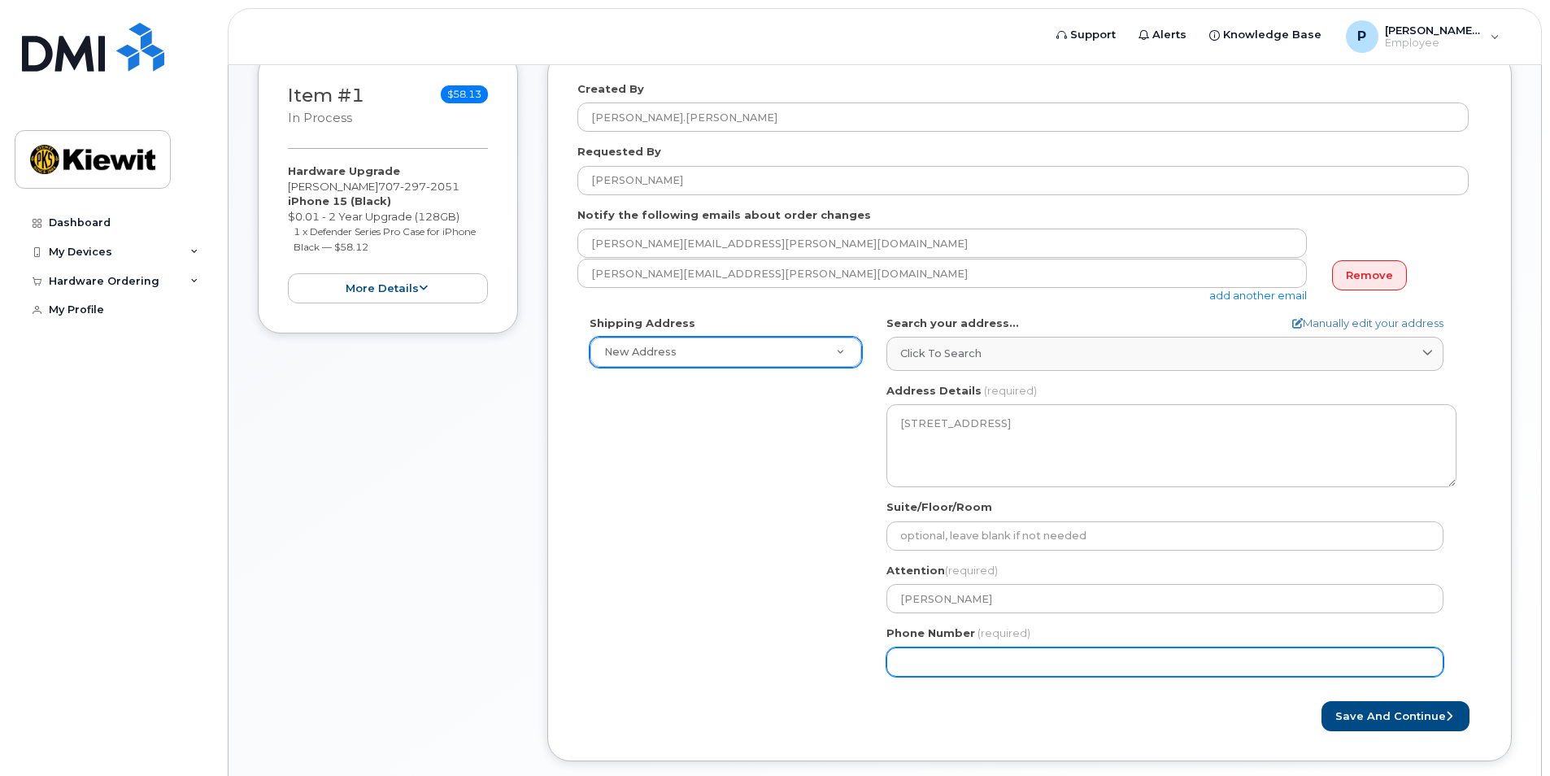
click at [913, 657] on input "Phone Number" at bounding box center [1164, 661] width 557 height 29
type input "707346935"
select select
type input "7073469352"
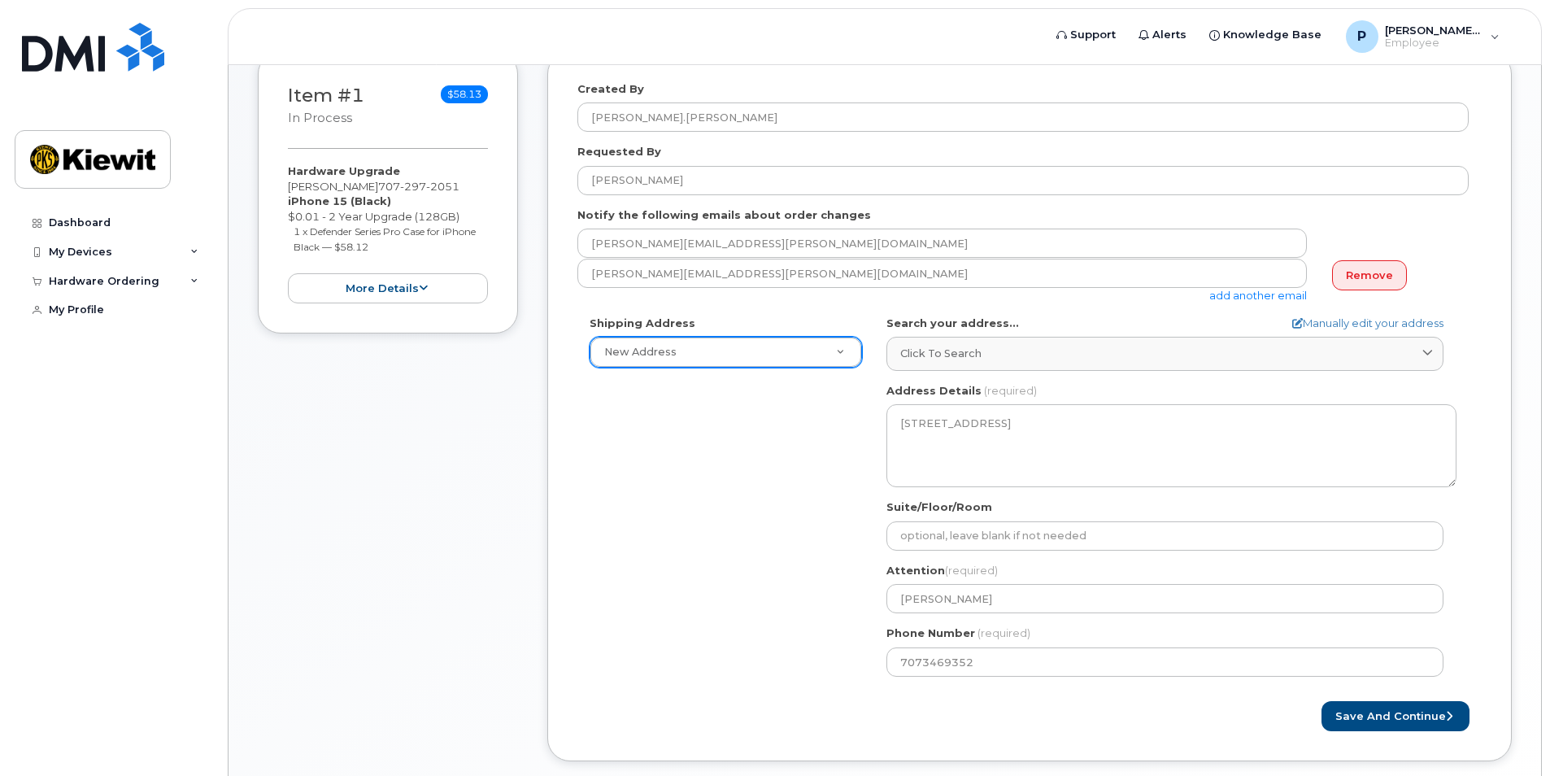
click at [773, 679] on div "Shipping Address New Address New Address CA San Jose Search your address... Man…" at bounding box center [1022, 502] width 891 height 373
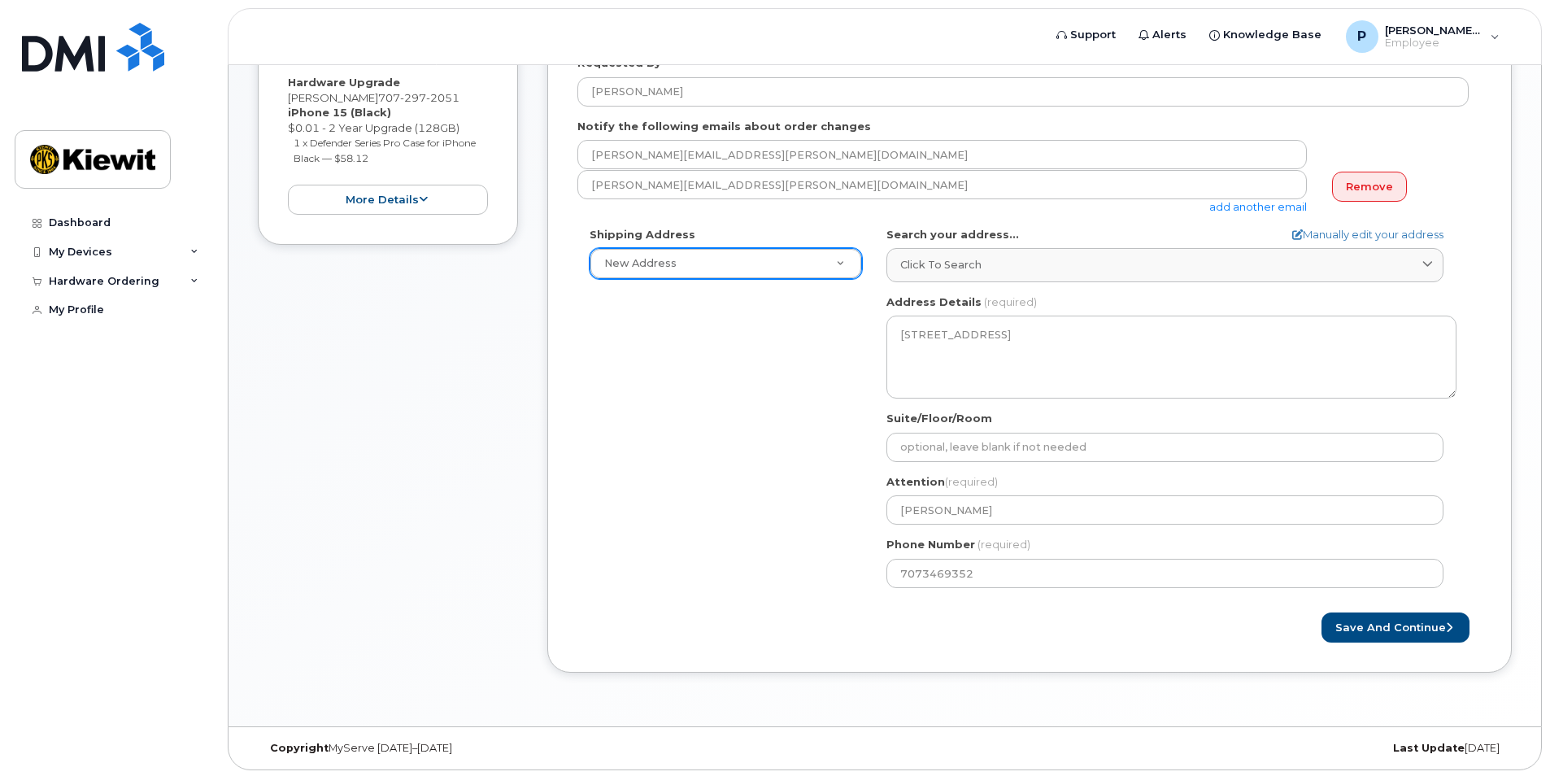
scroll to position [335, 0]
click at [1399, 625] on button "Save and Continue" at bounding box center [1395, 625] width 148 height 30
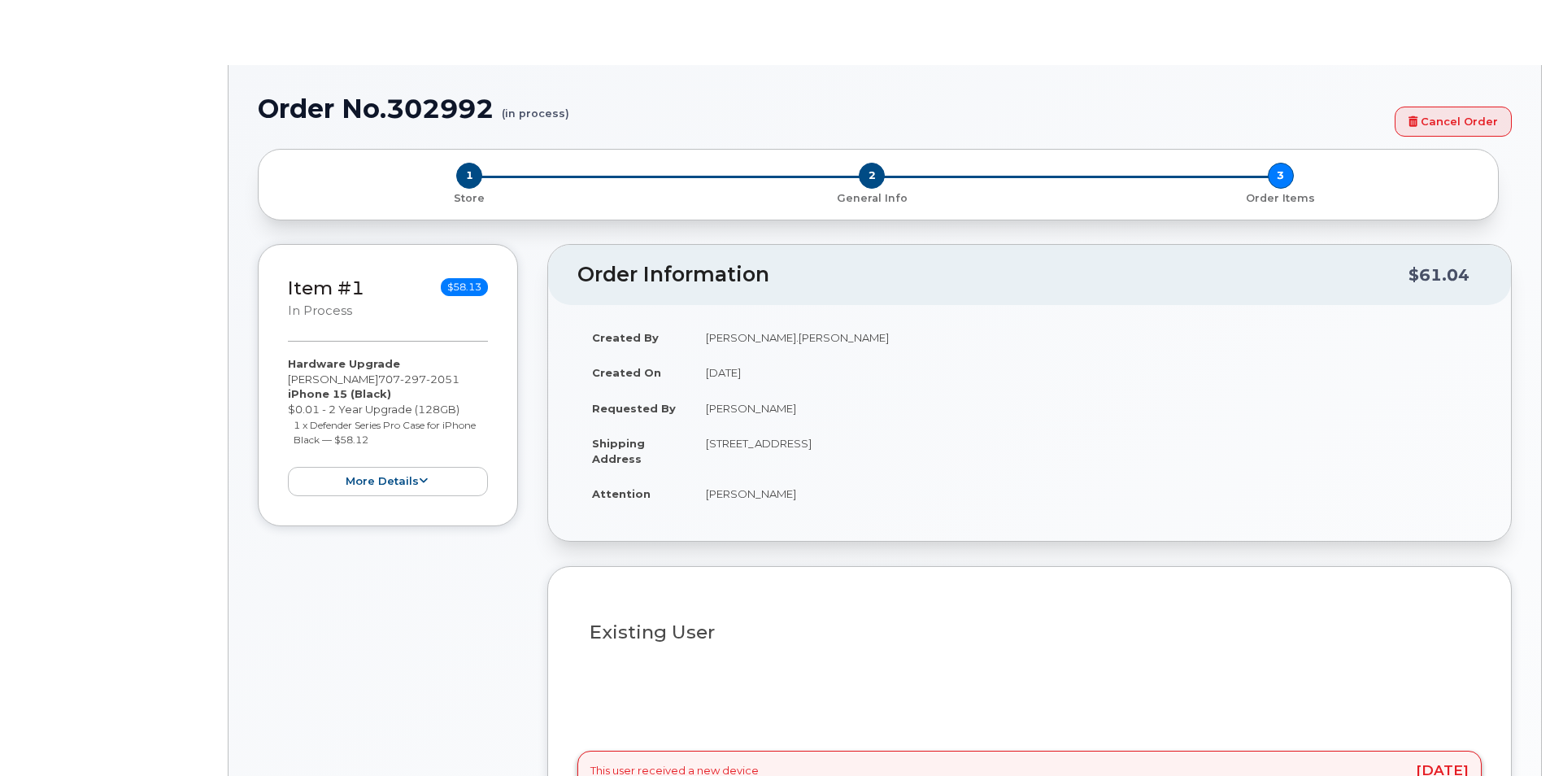
radio input "true"
type input "2161449"
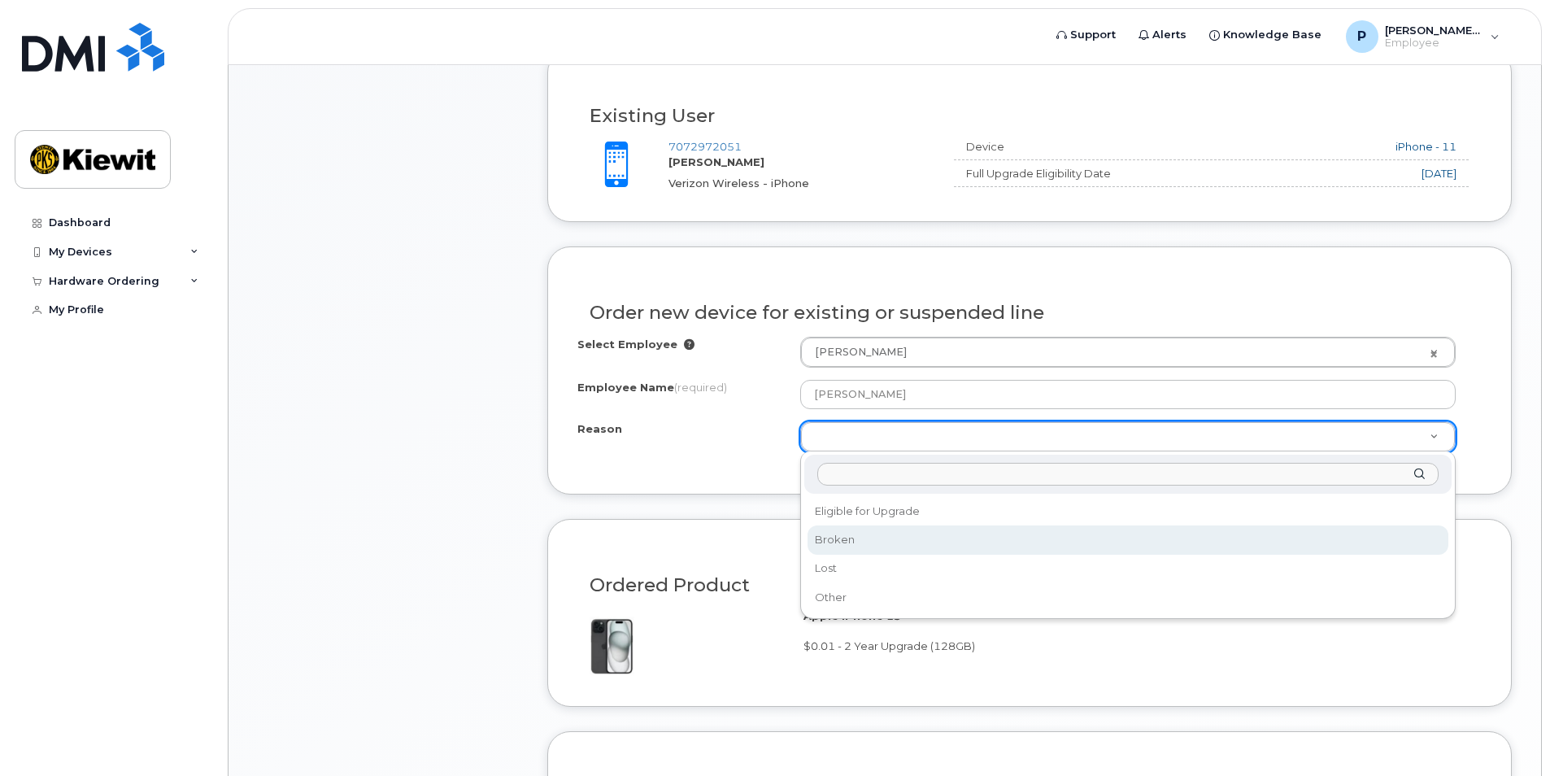
scroll to position [568, 0]
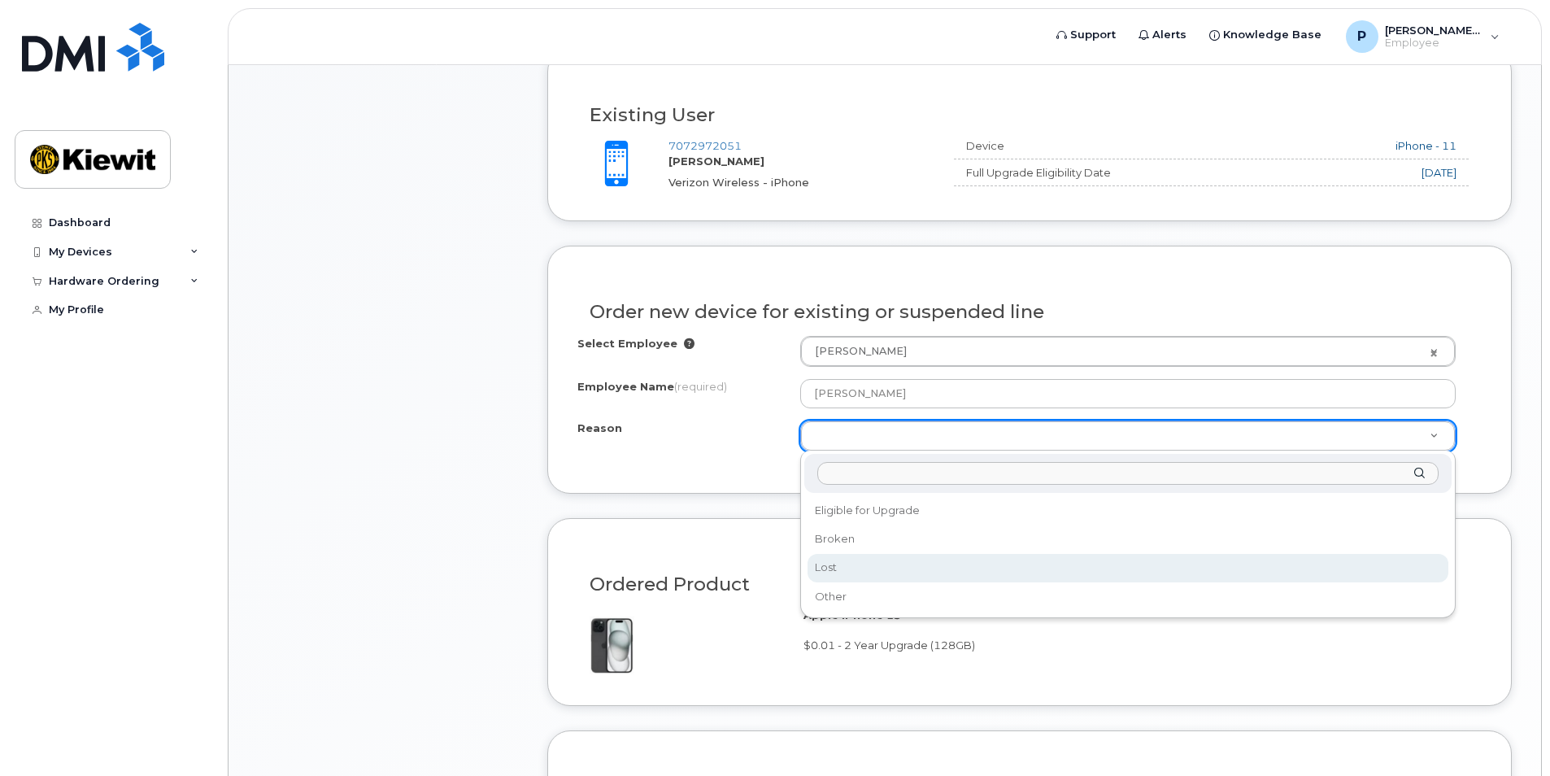
select select "lost"
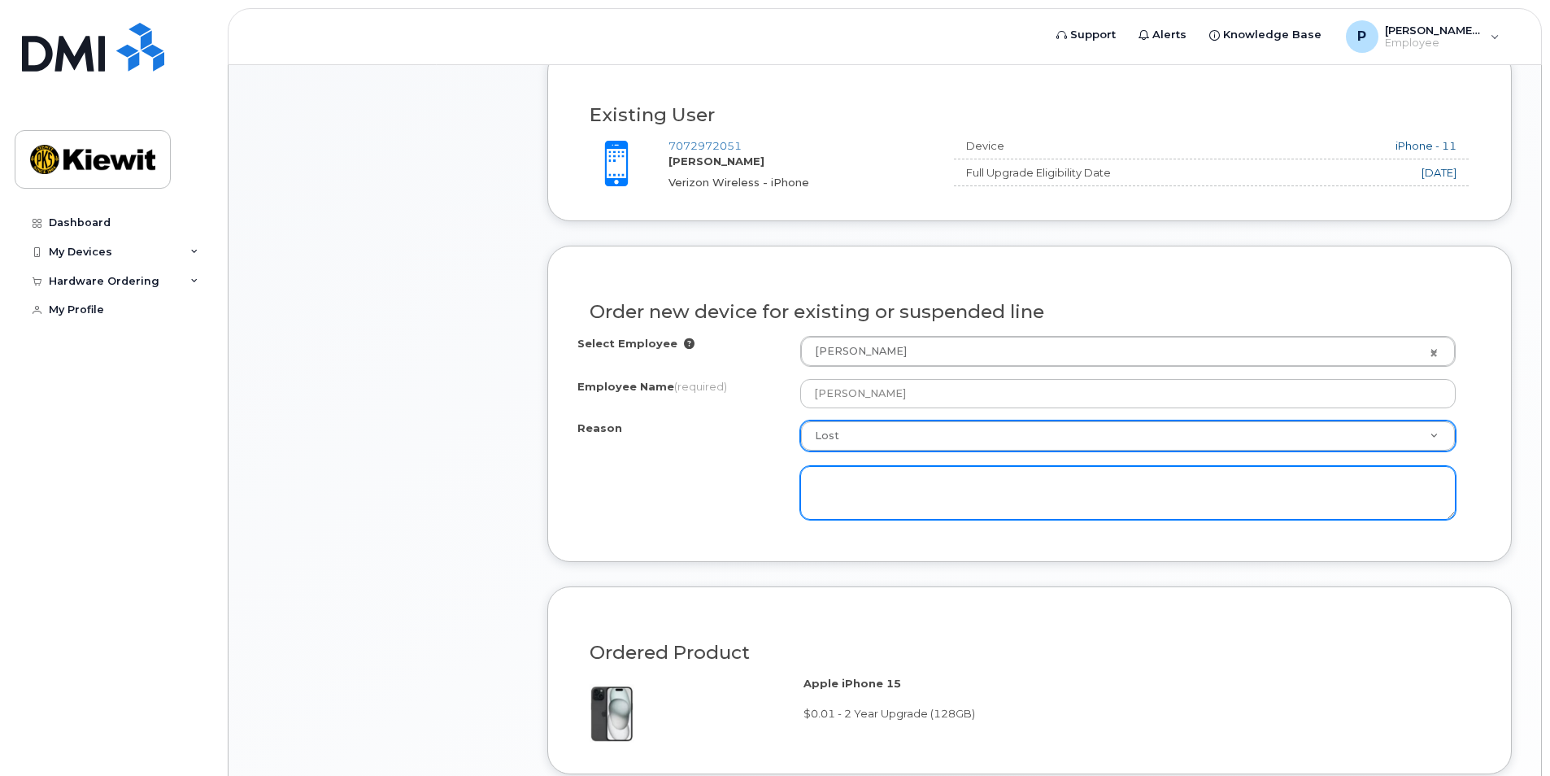
click at [858, 496] on textarea at bounding box center [1127, 493] width 655 height 54
type textarea "F"
click at [988, 482] on textarea "Dropped down a 150' excavated hole" at bounding box center [1127, 493] width 655 height 54
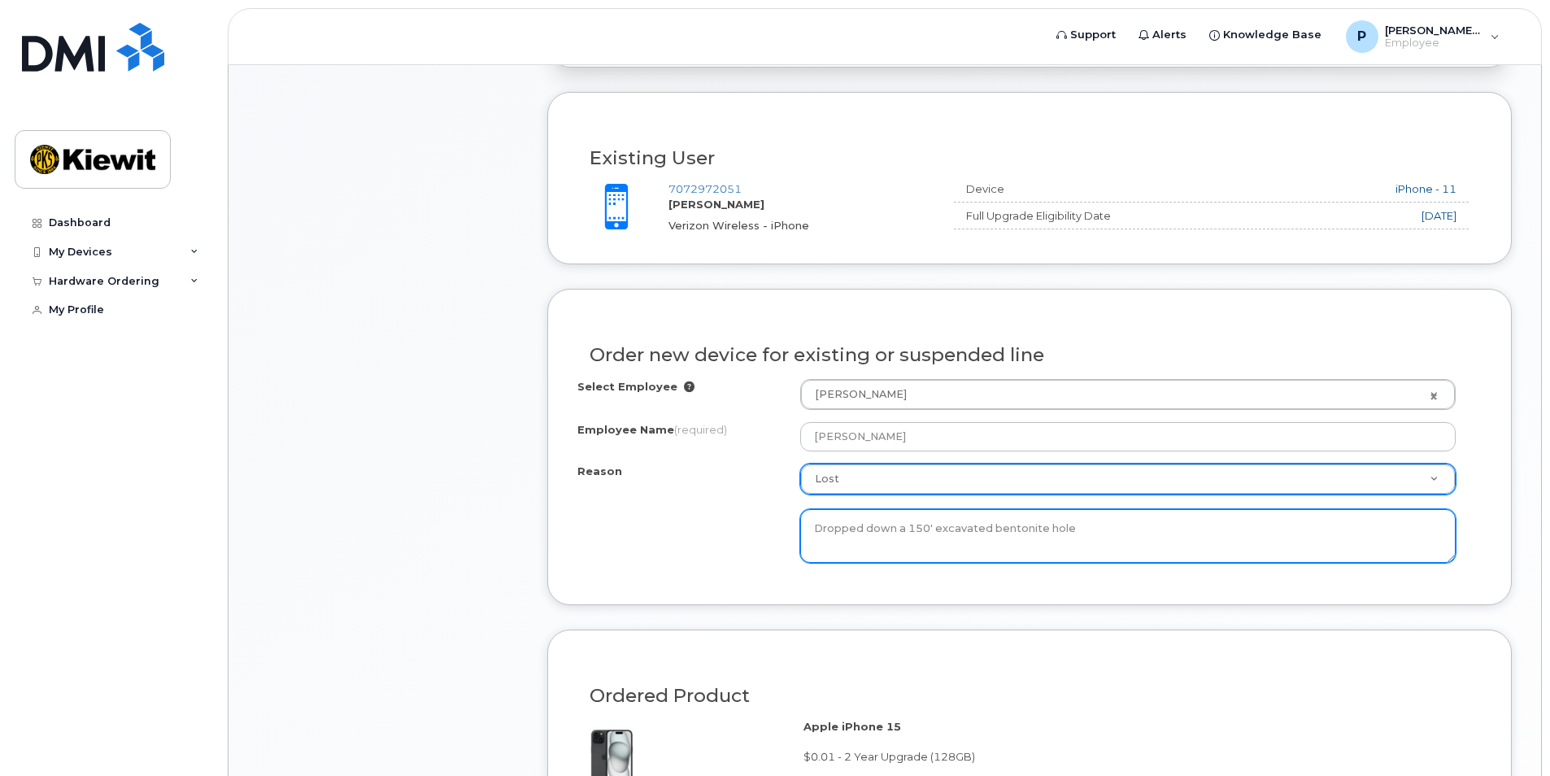
scroll to position [487, 0]
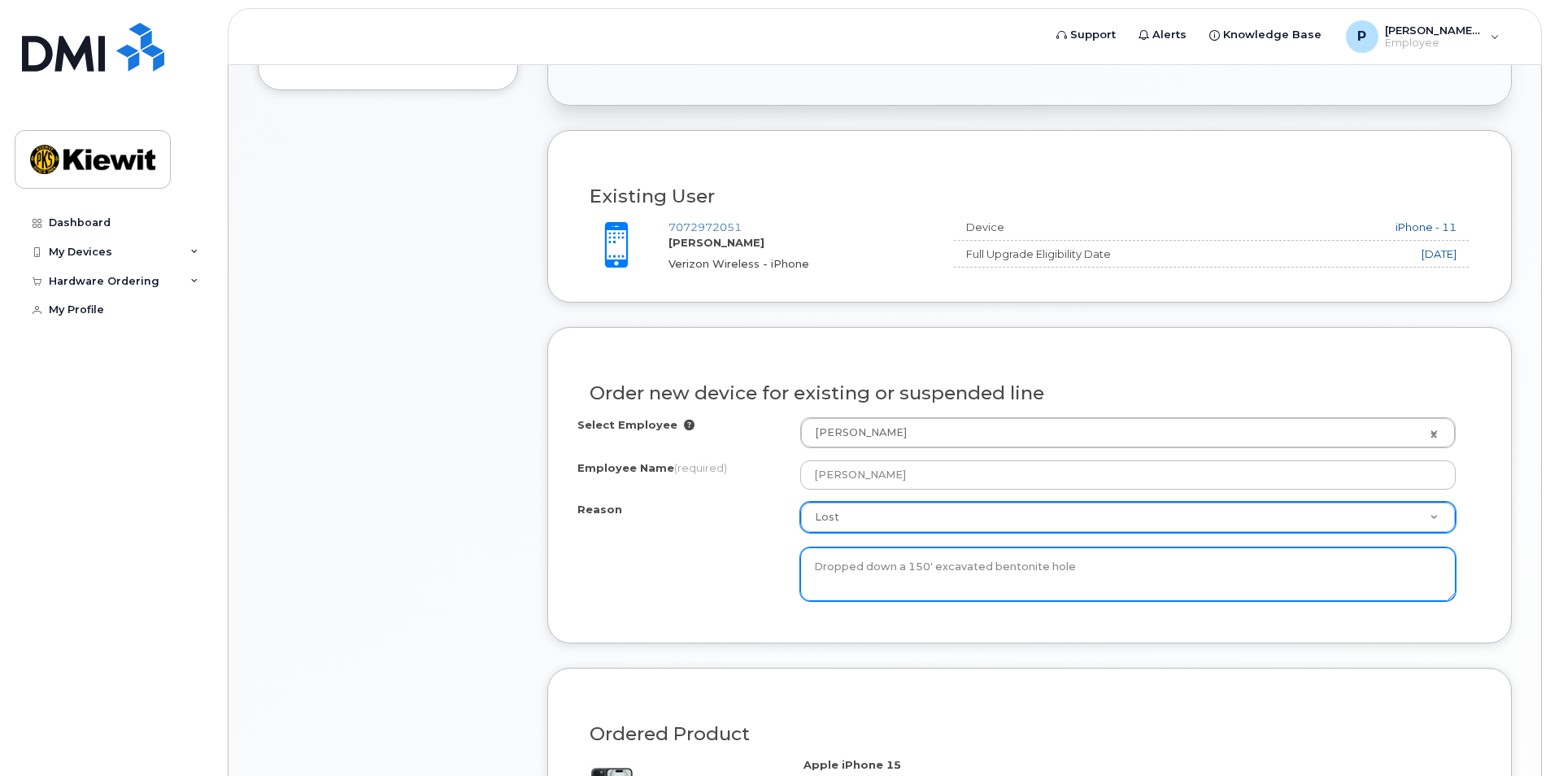
type textarea "Dropped down a 150' excavated bentonite hole"
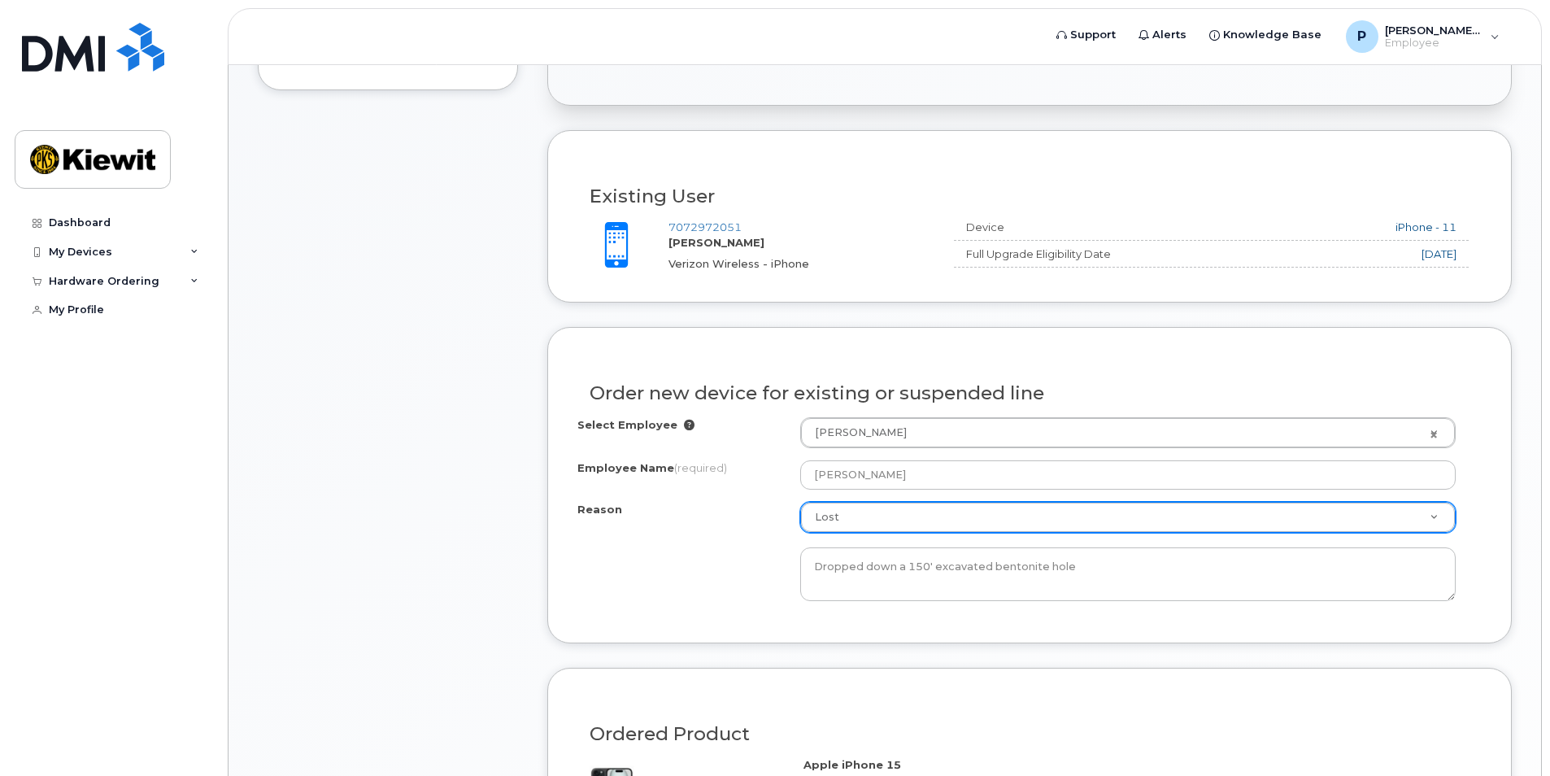
click at [586, 538] on div "Reason Lost Reason Eligible for Upgrade Broken Lost Other Dropped down a 150' e…" at bounding box center [1029, 551] width 904 height 99
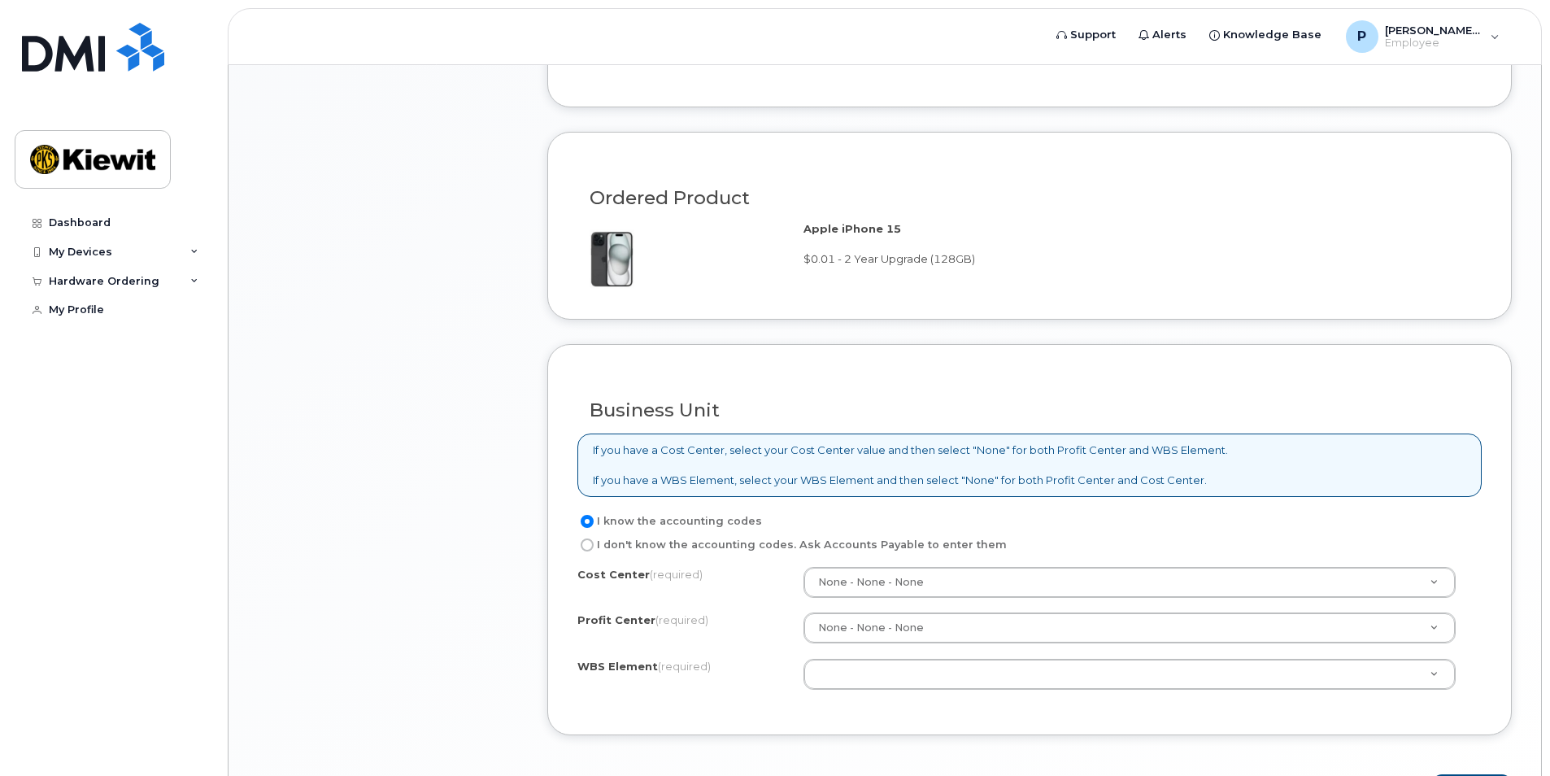
scroll to position [1133, 0]
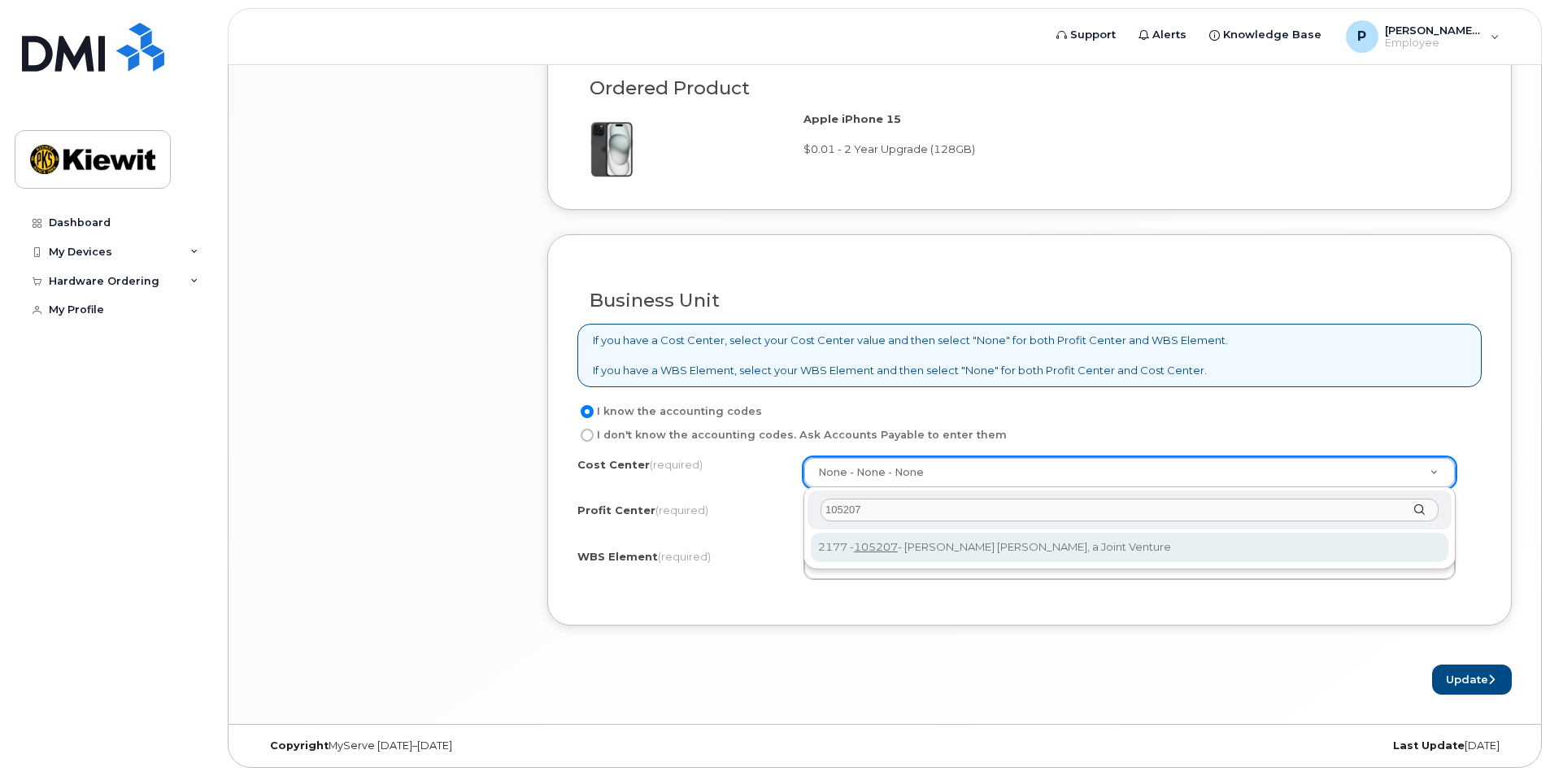
type input "105207"
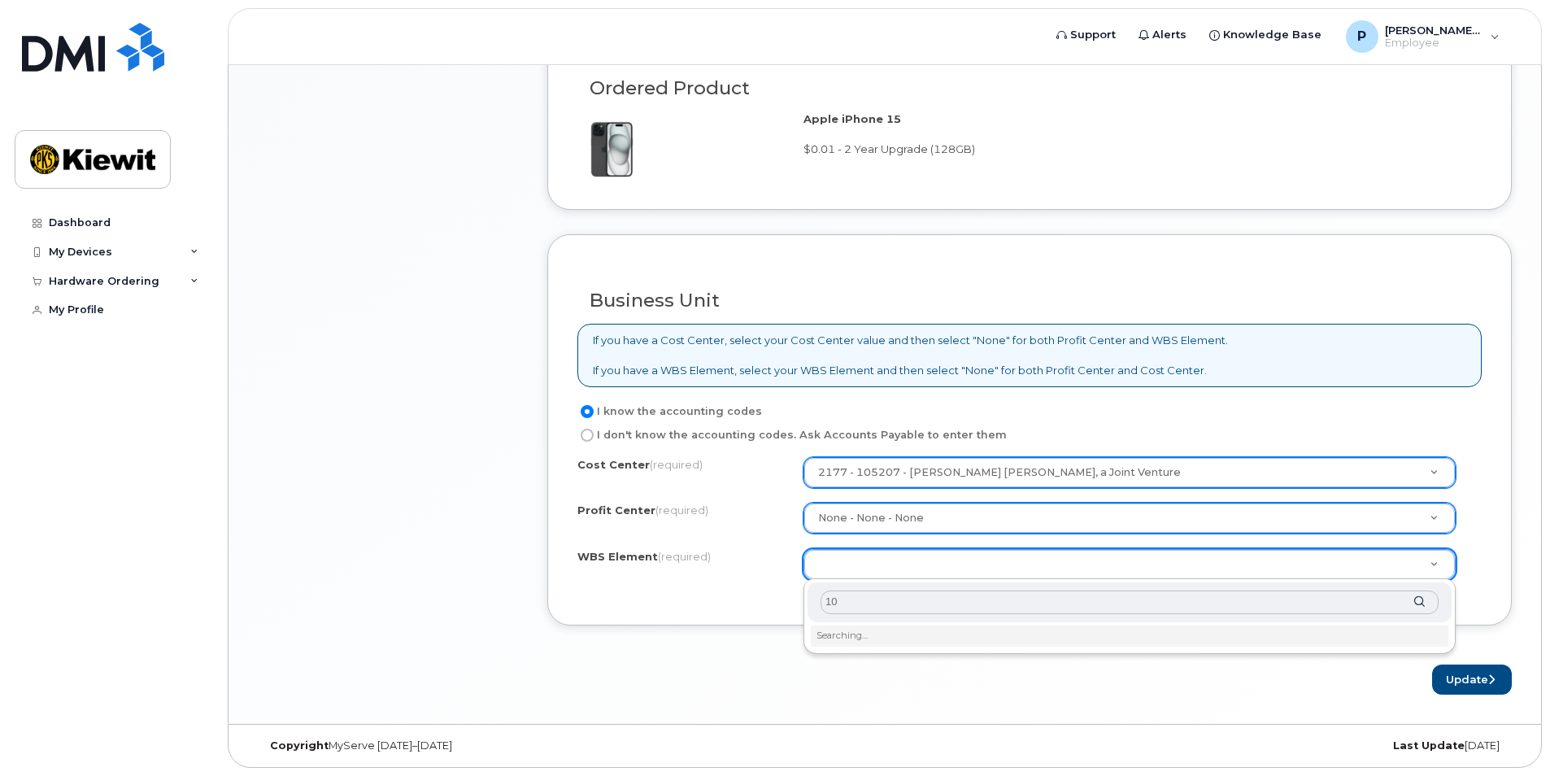
type input "1"
click at [868, 599] on input "text" at bounding box center [1130, 602] width 618 height 24
click at [825, 597] on input "1301" at bounding box center [1130, 602] width 618 height 24
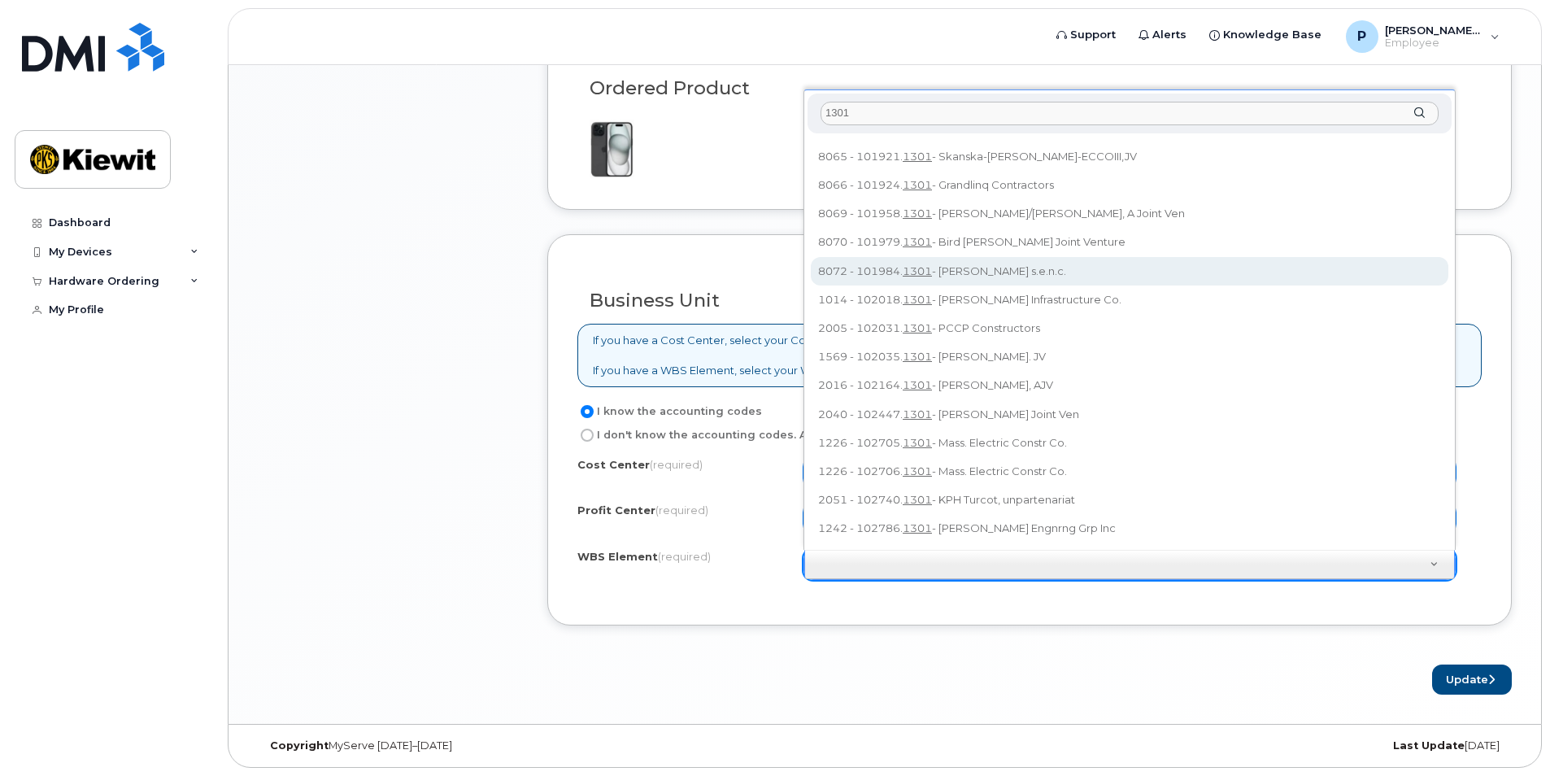
scroll to position [0, 0]
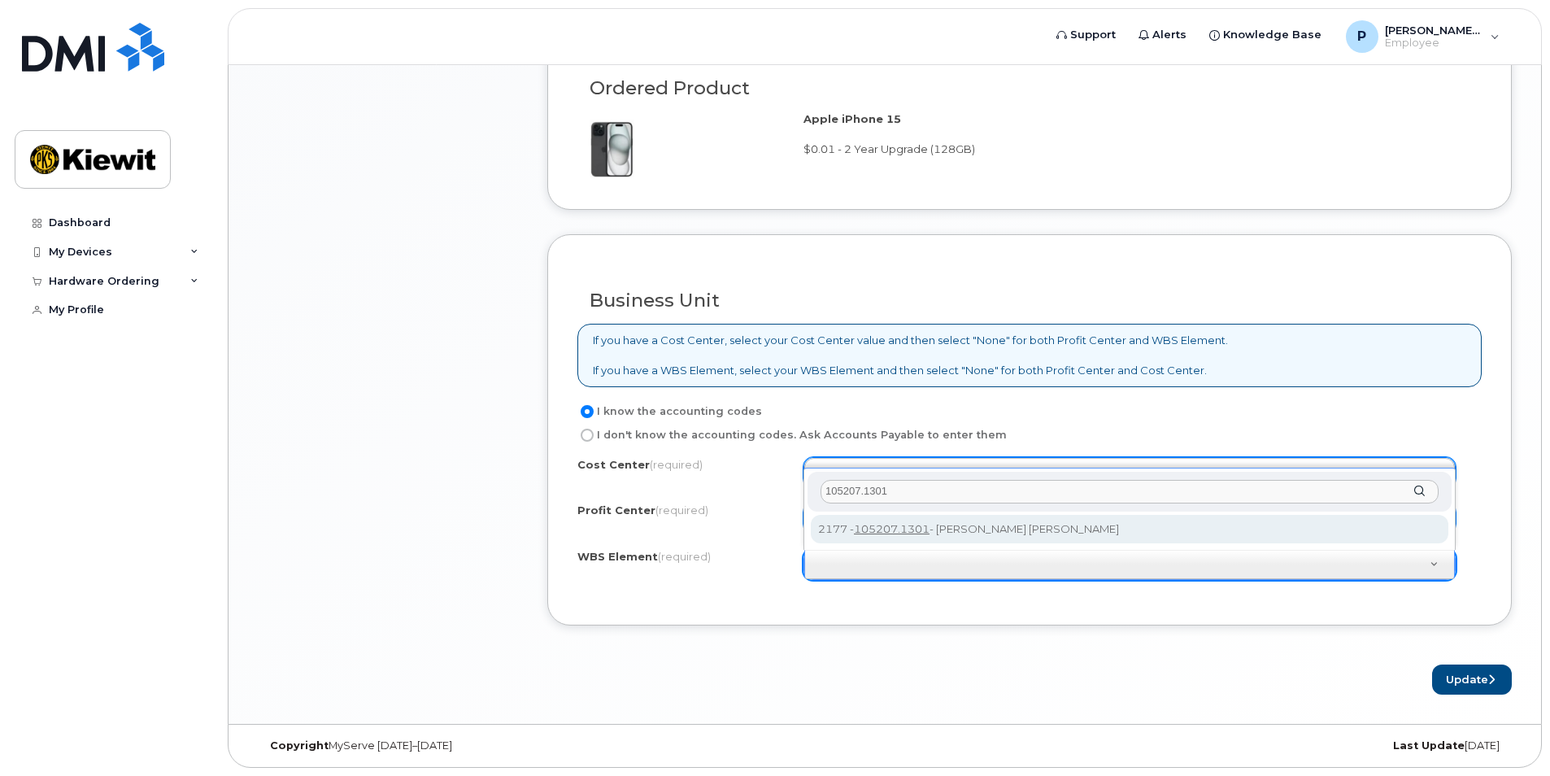
type input "105207.1301"
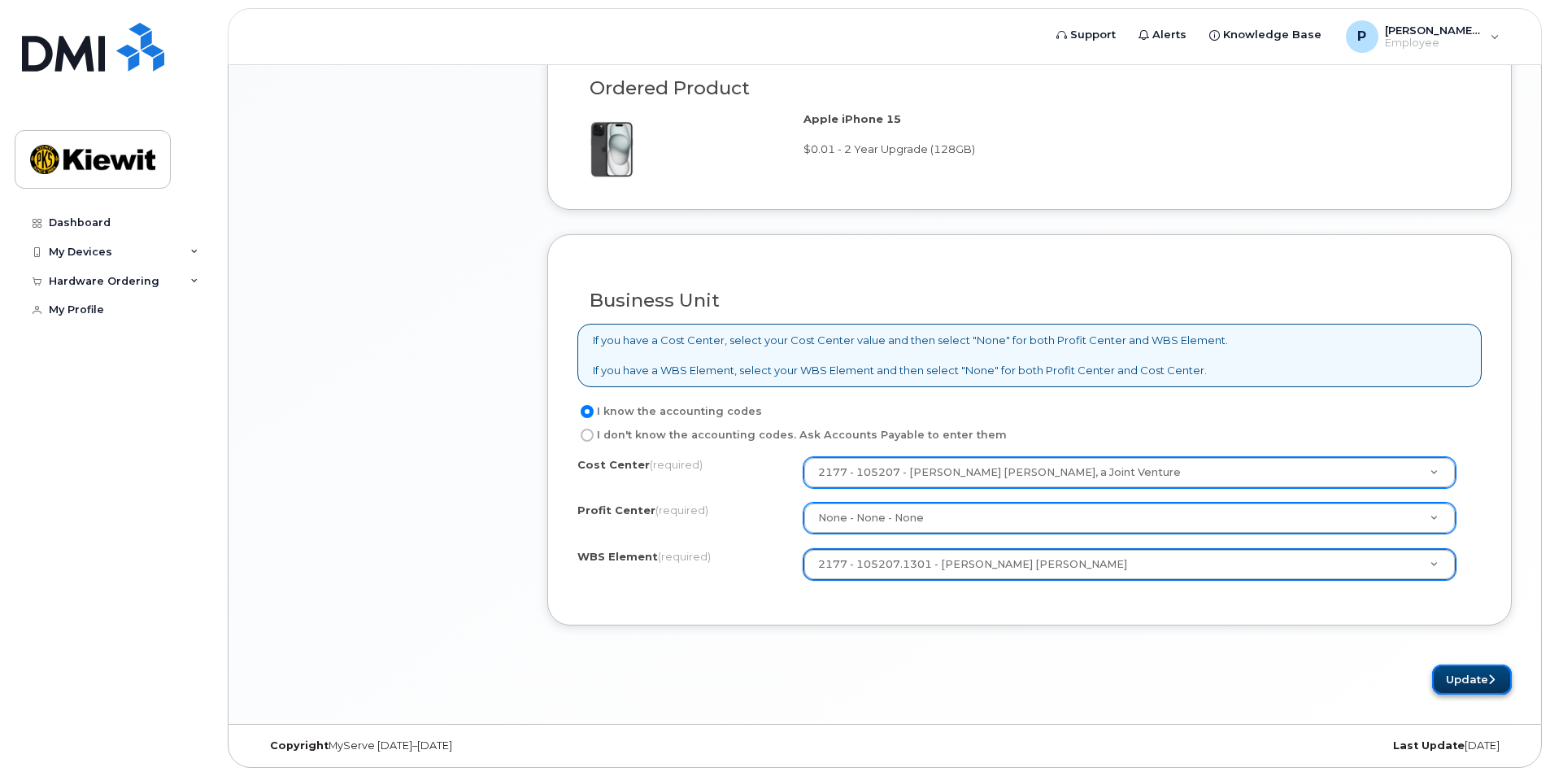
click at [1462, 675] on button "Update" at bounding box center [1472, 679] width 80 height 30
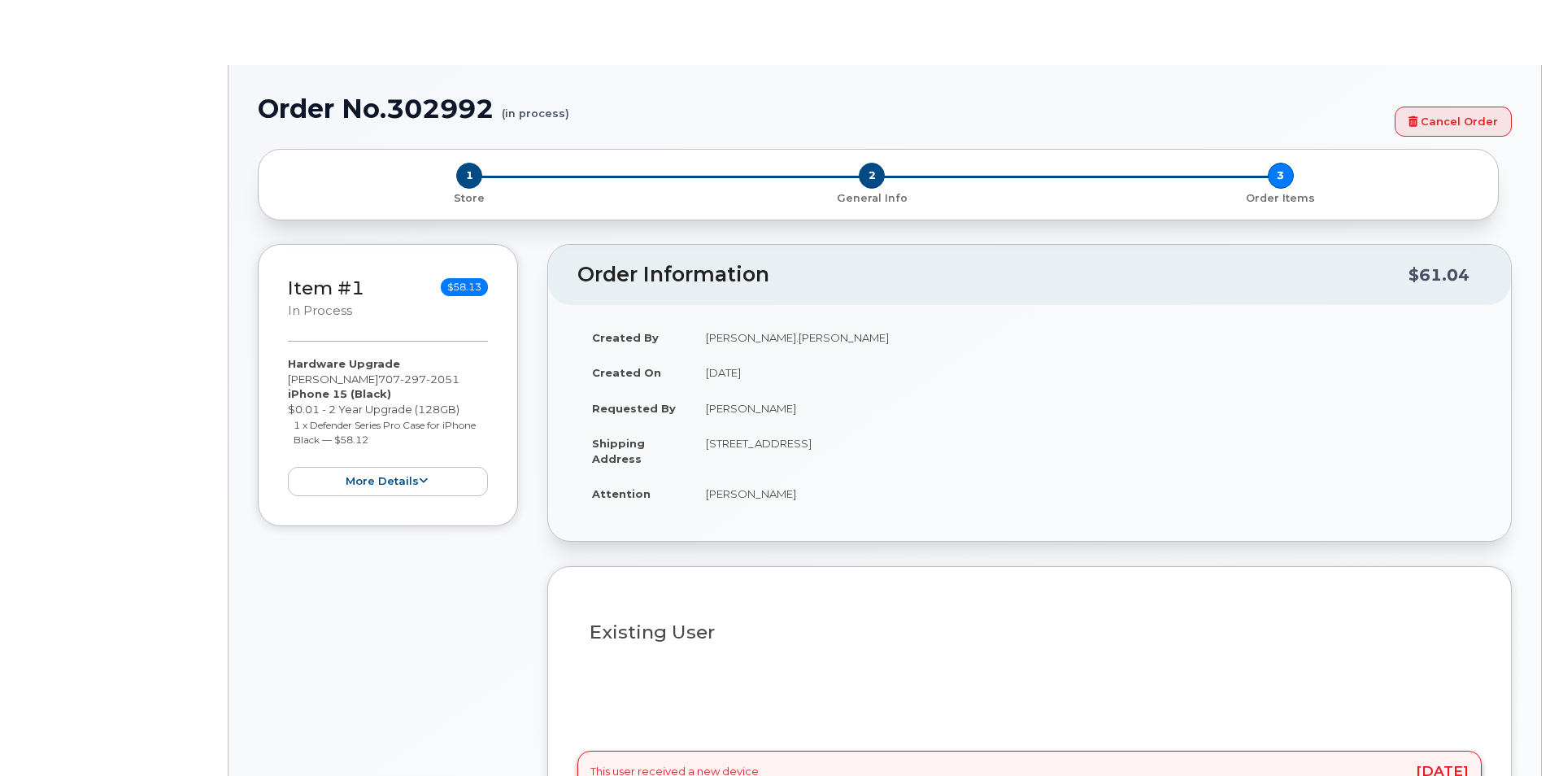
select select "lost"
radio input "true"
type input "2161449"
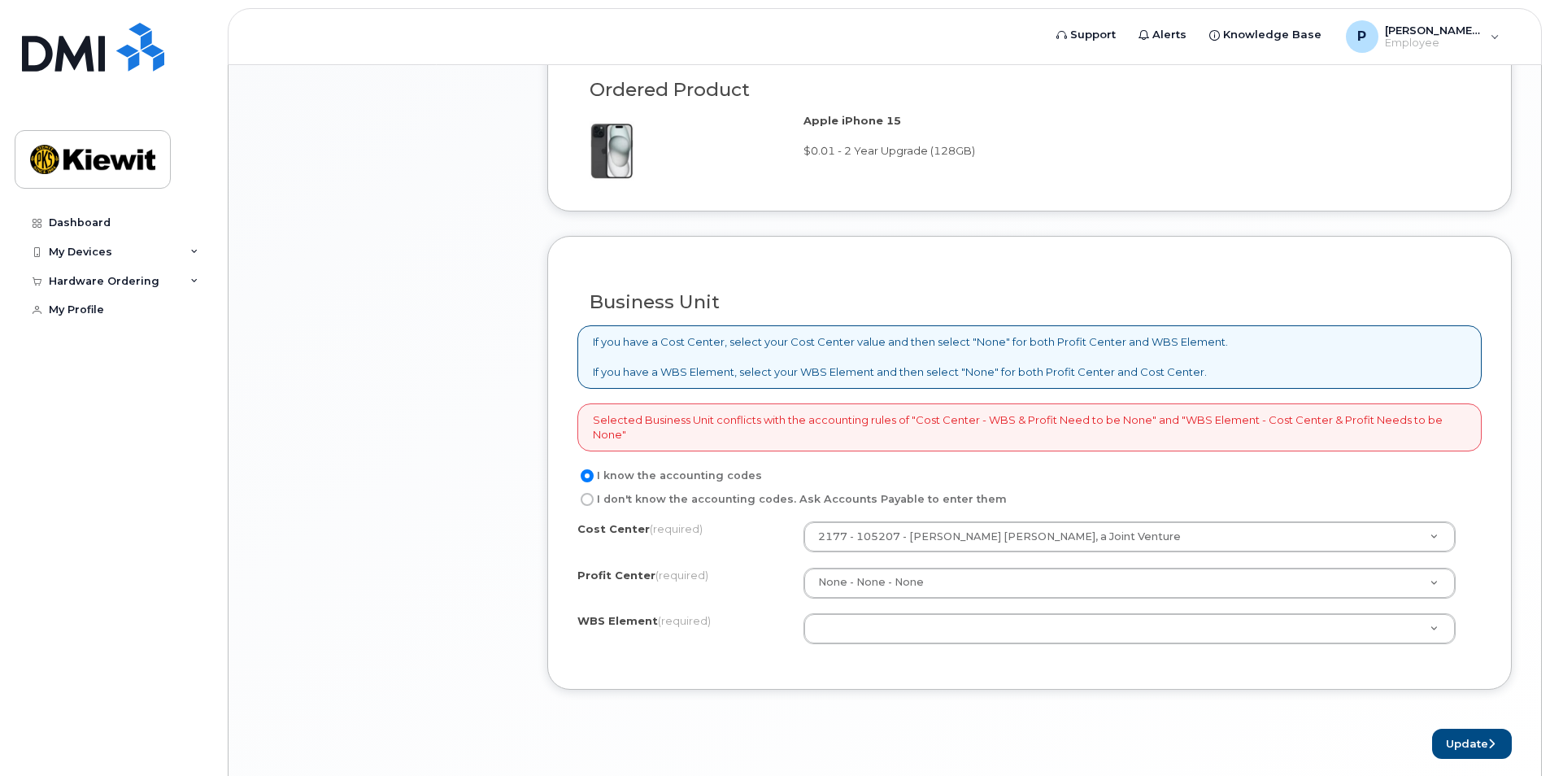
scroll to position [1195, 0]
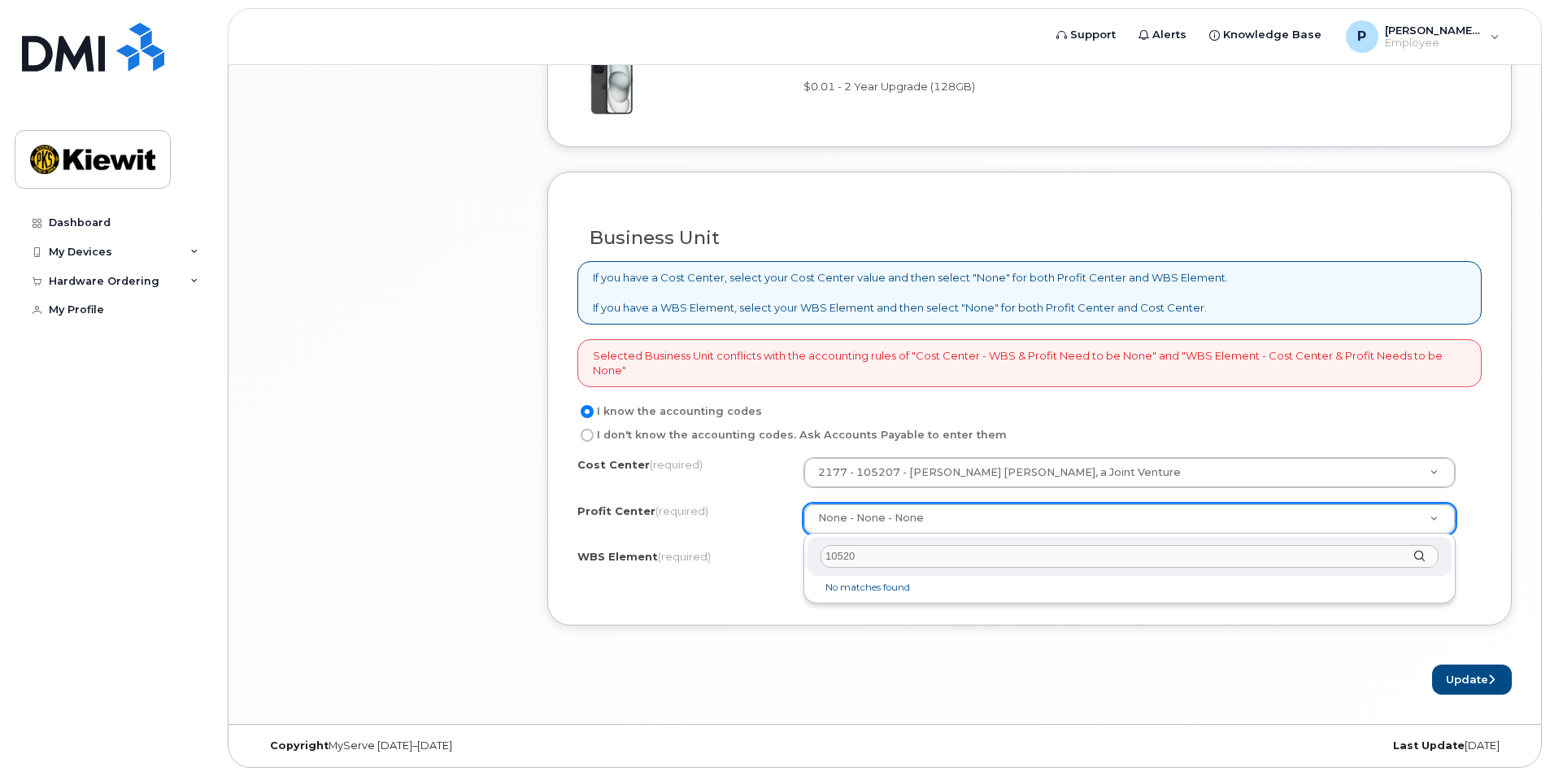
type input "105207"
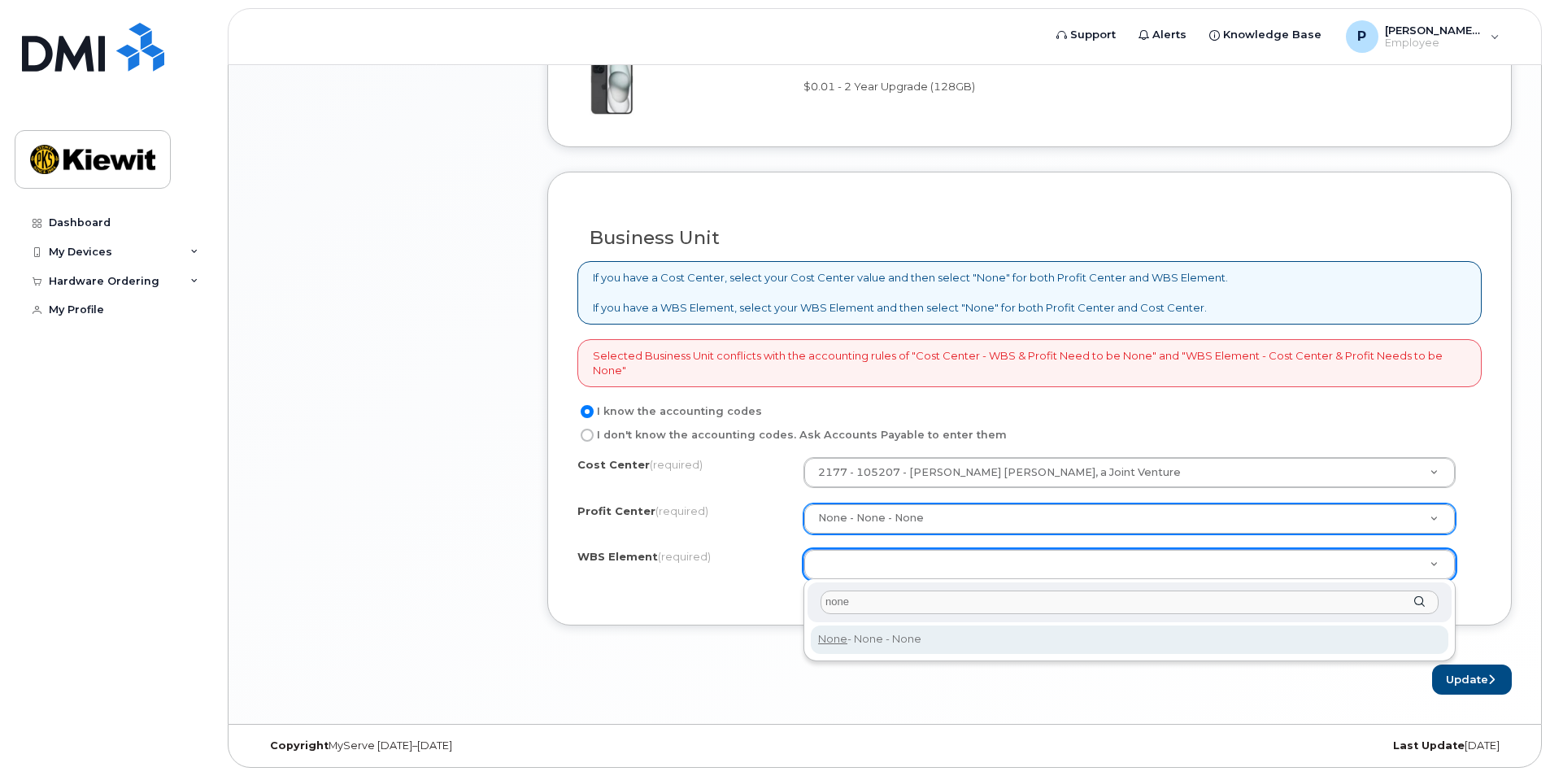
type input "none"
type input "None"
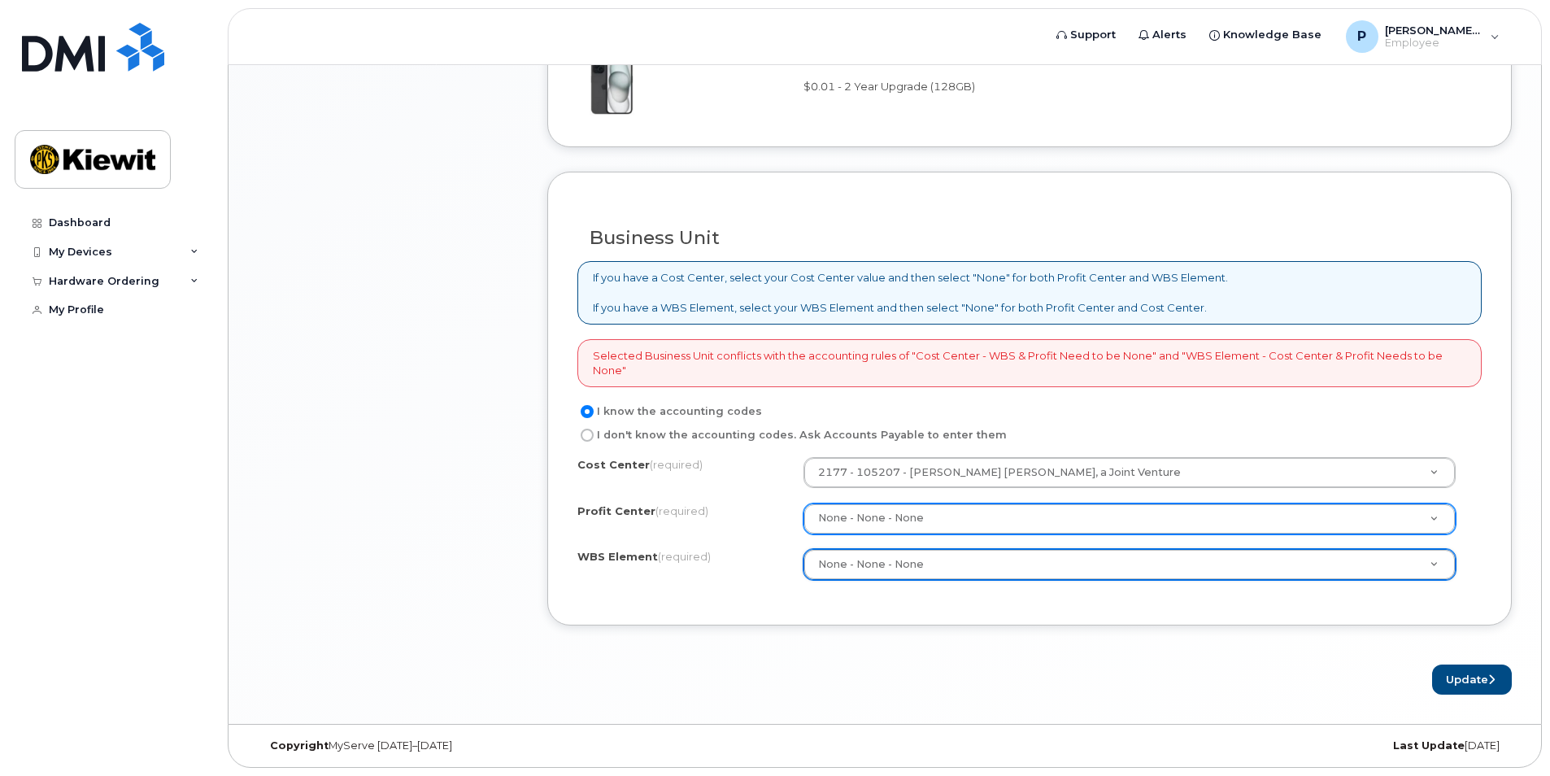
drag, startPoint x: 1073, startPoint y: 647, endPoint x: 1554, endPoint y: 668, distance: 481.8
click at [1077, 647] on form "Existing User Additional cost to upgrading the device Selected device is Eligib…" at bounding box center [1029, 58] width 964 height 1273
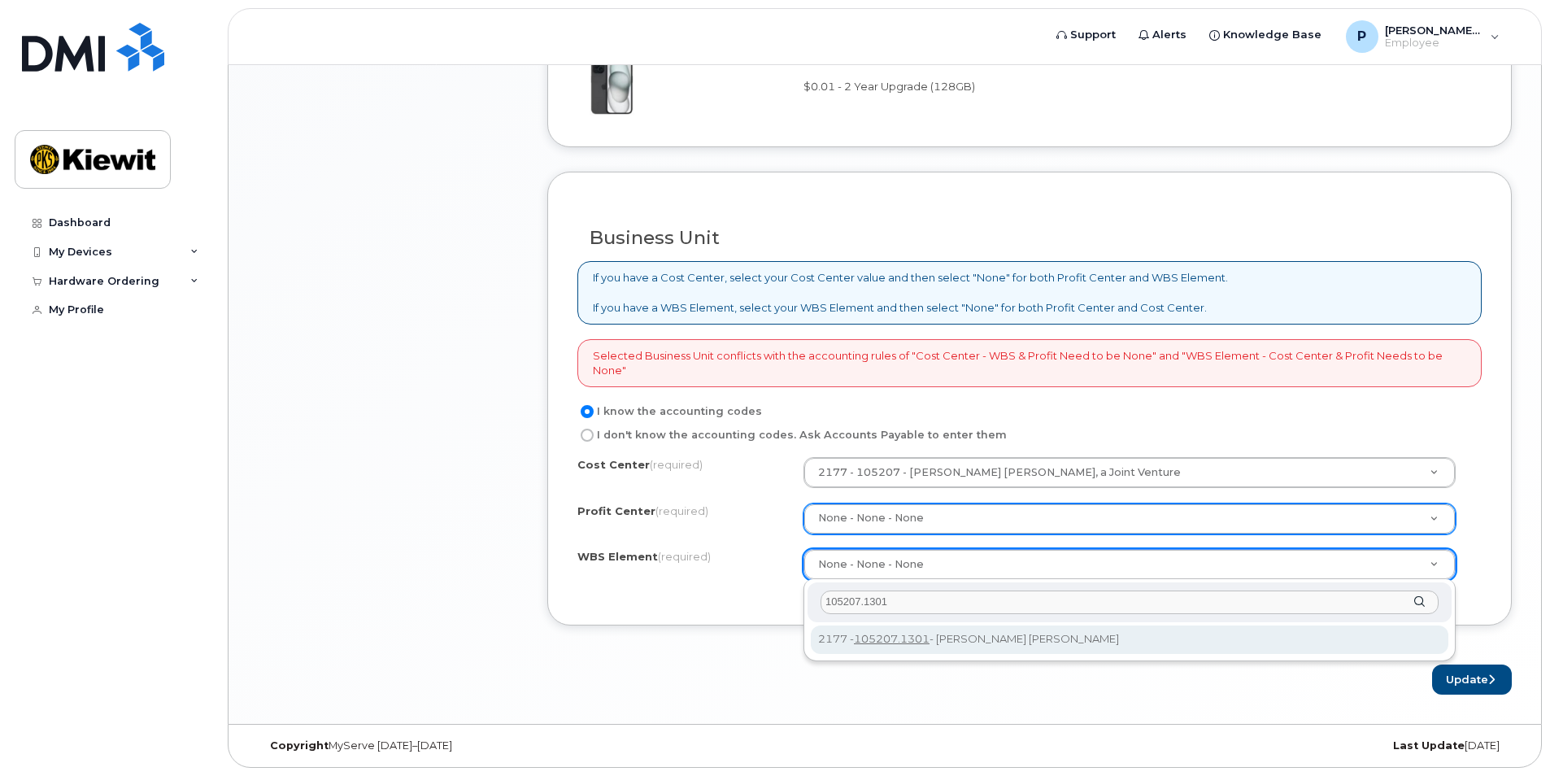
type input "105207.1301"
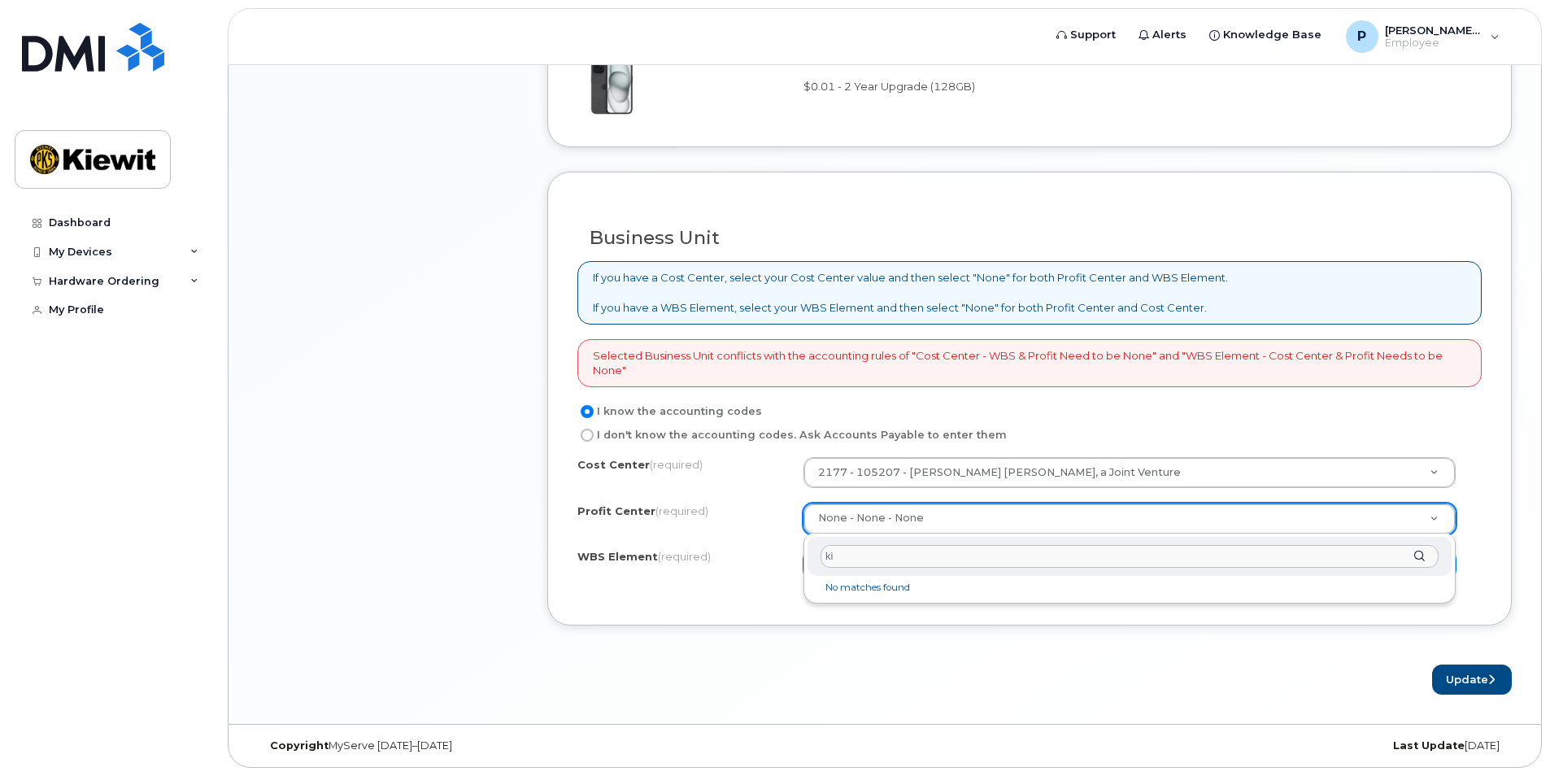
type input "k"
type input "1"
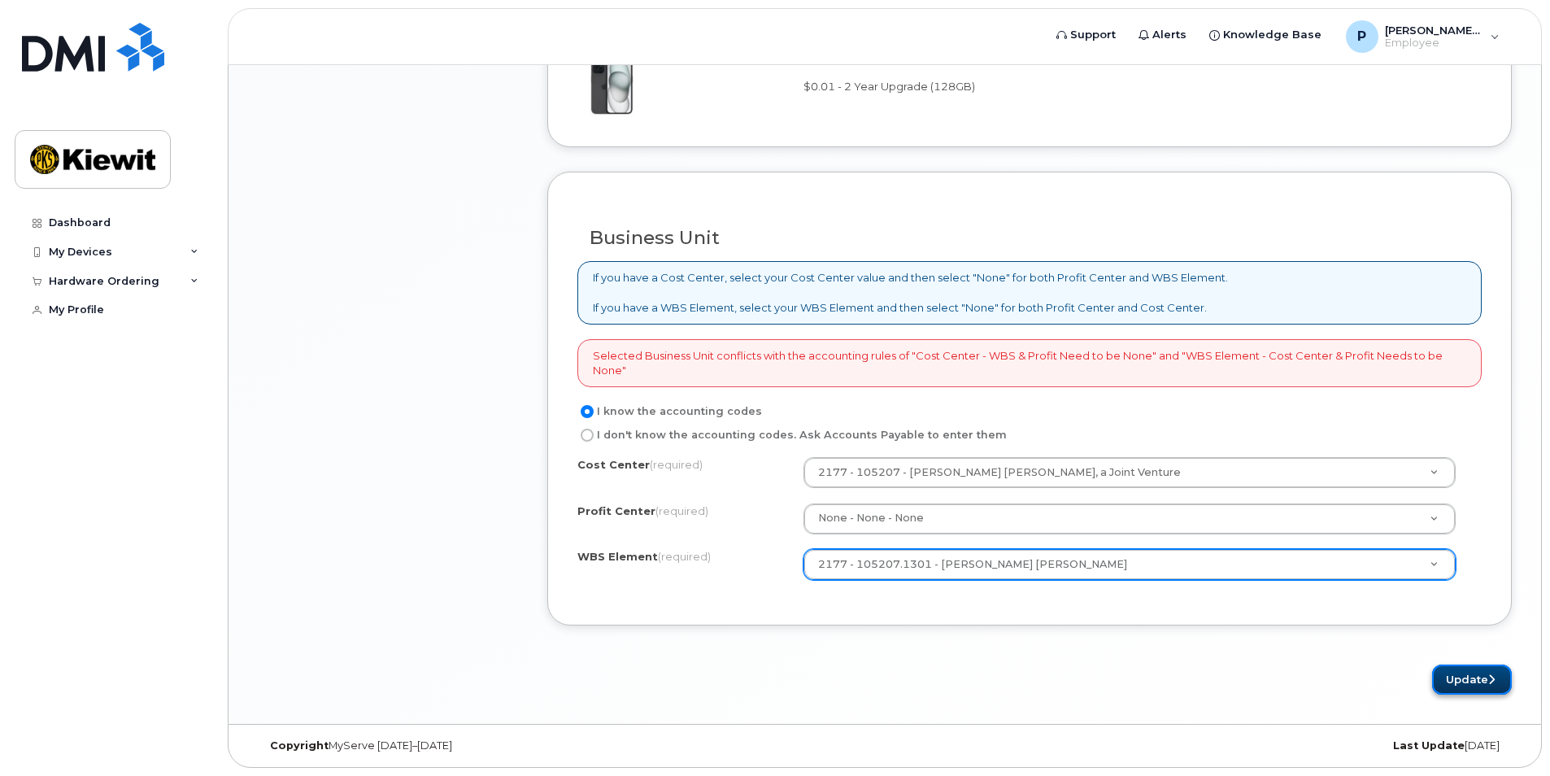
click at [1452, 677] on button "Update" at bounding box center [1472, 679] width 80 height 30
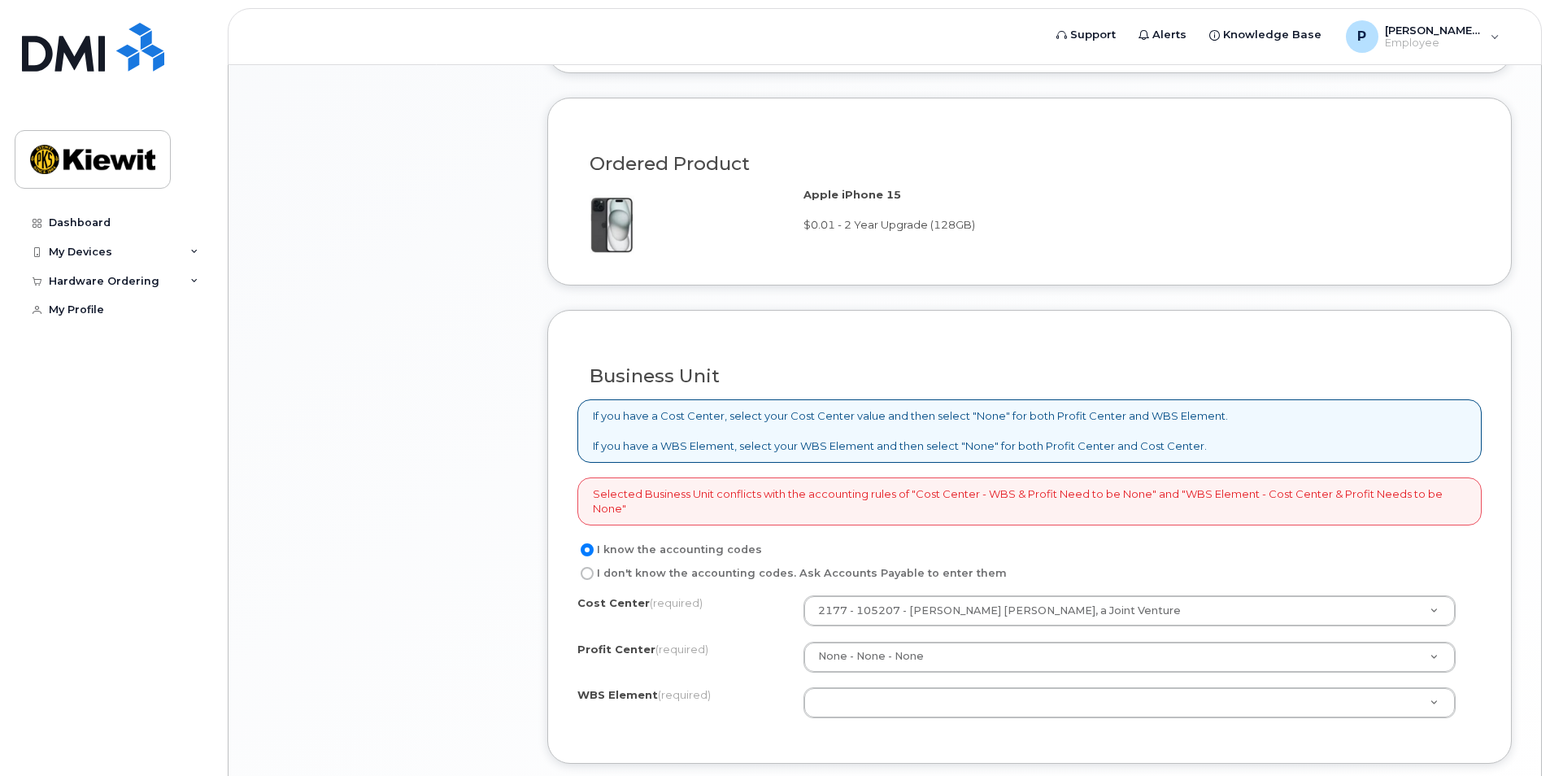
scroll to position [1138, 0]
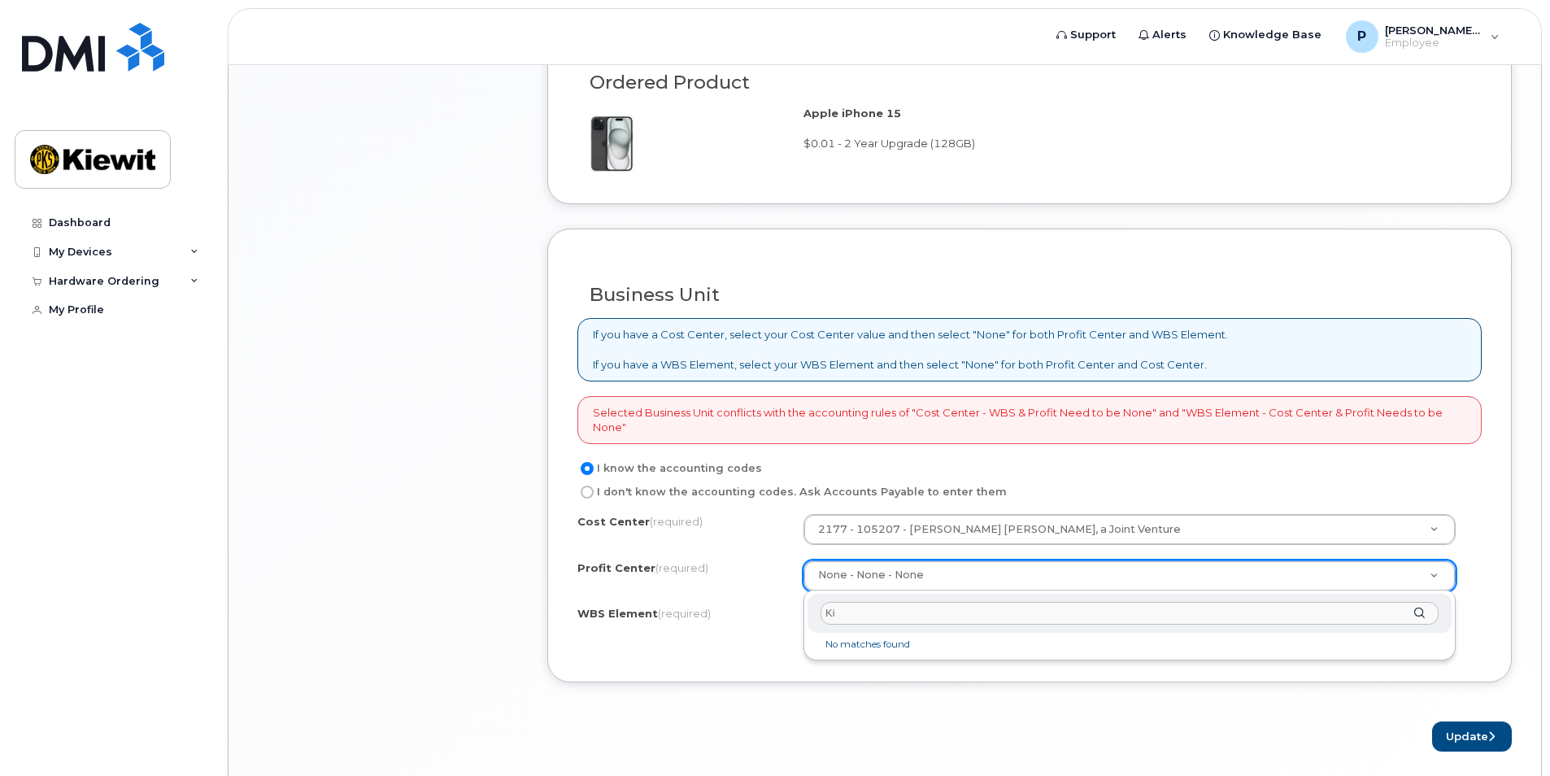
type input "K"
type input "1"
type input "2177"
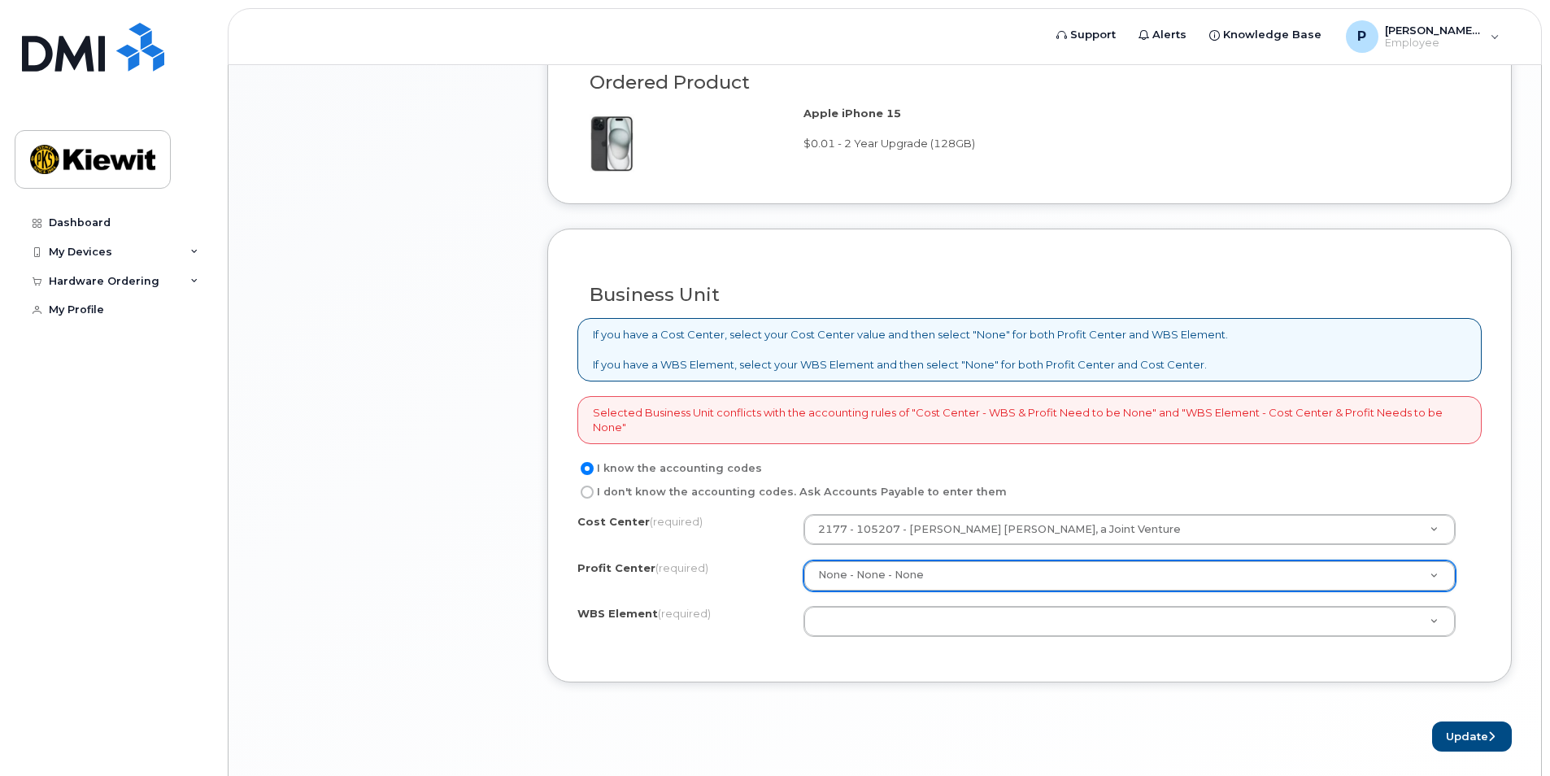
drag, startPoint x: 861, startPoint y: 408, endPoint x: 954, endPoint y: 429, distance: 95.1
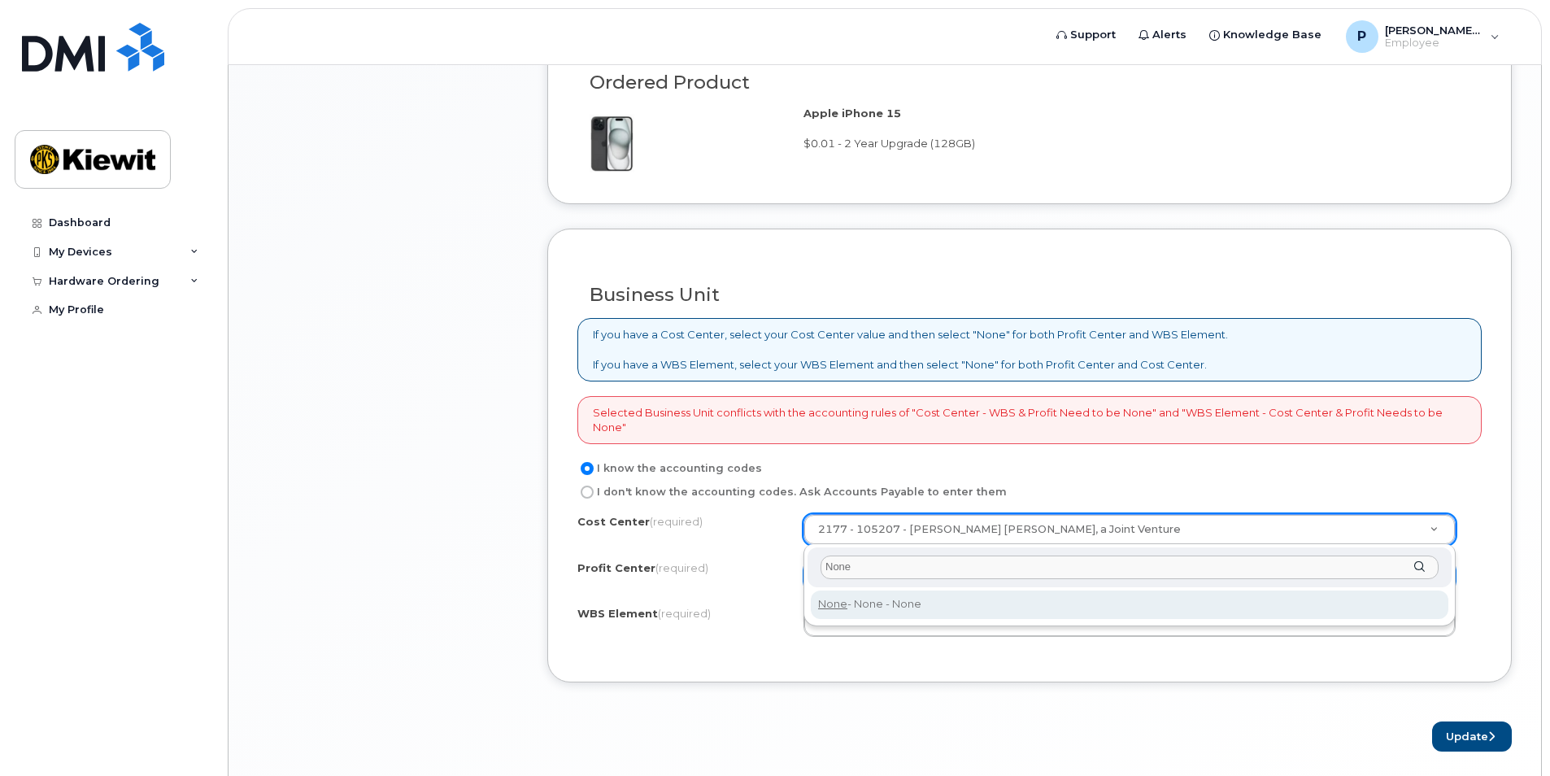
type input "None"
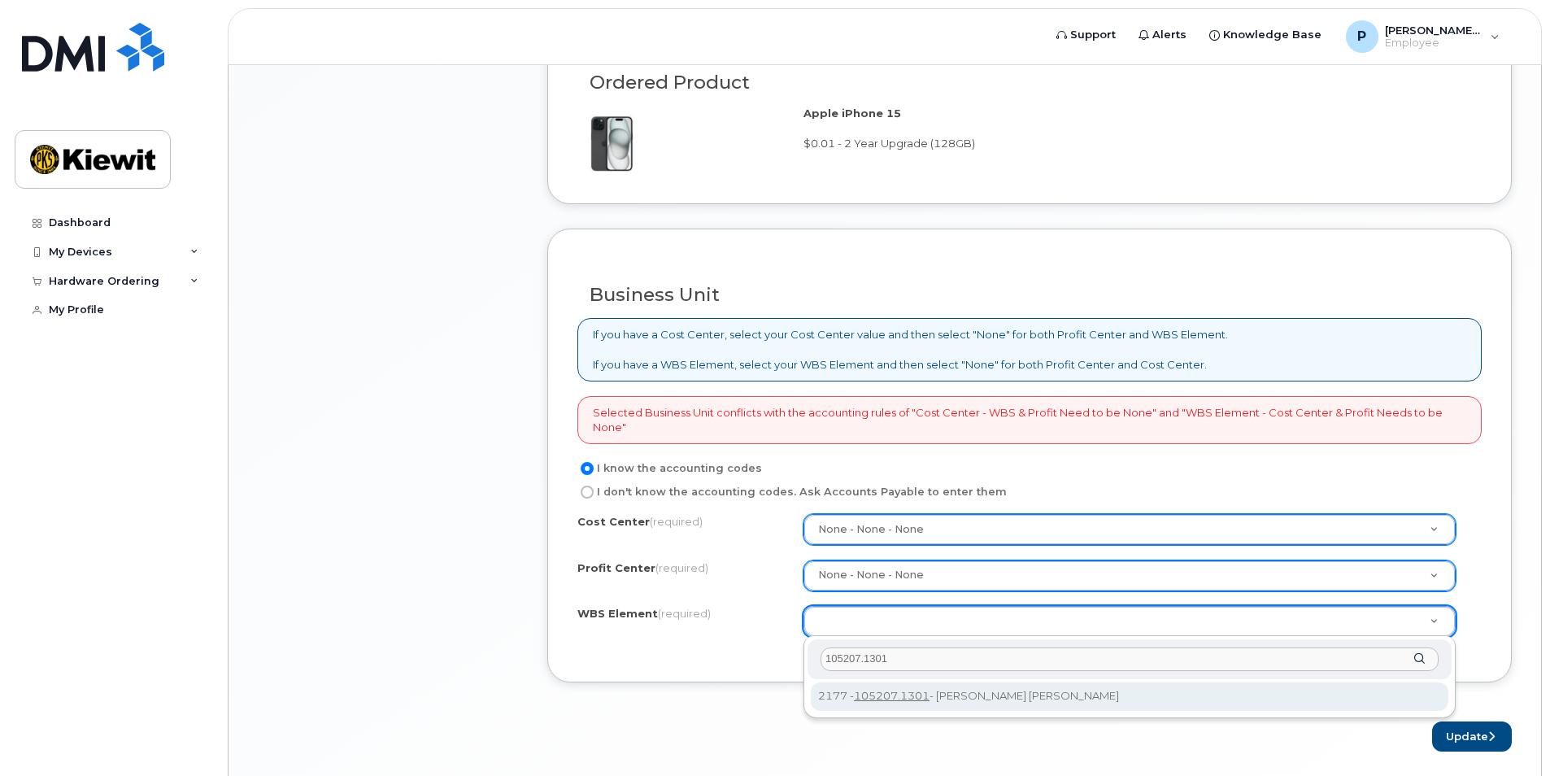
type input "105207.1301"
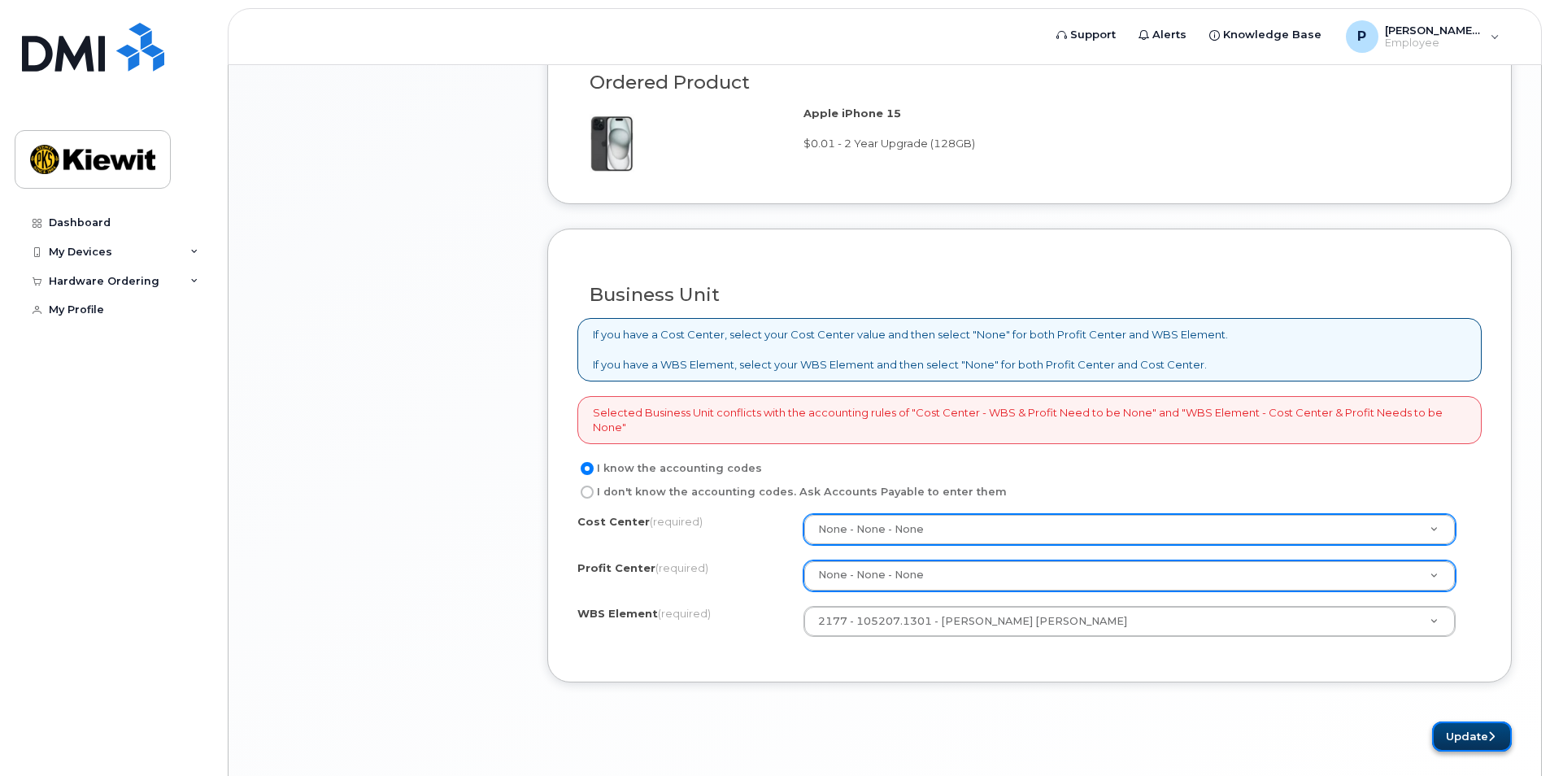
click at [1453, 733] on button "Update" at bounding box center [1472, 736] width 80 height 30
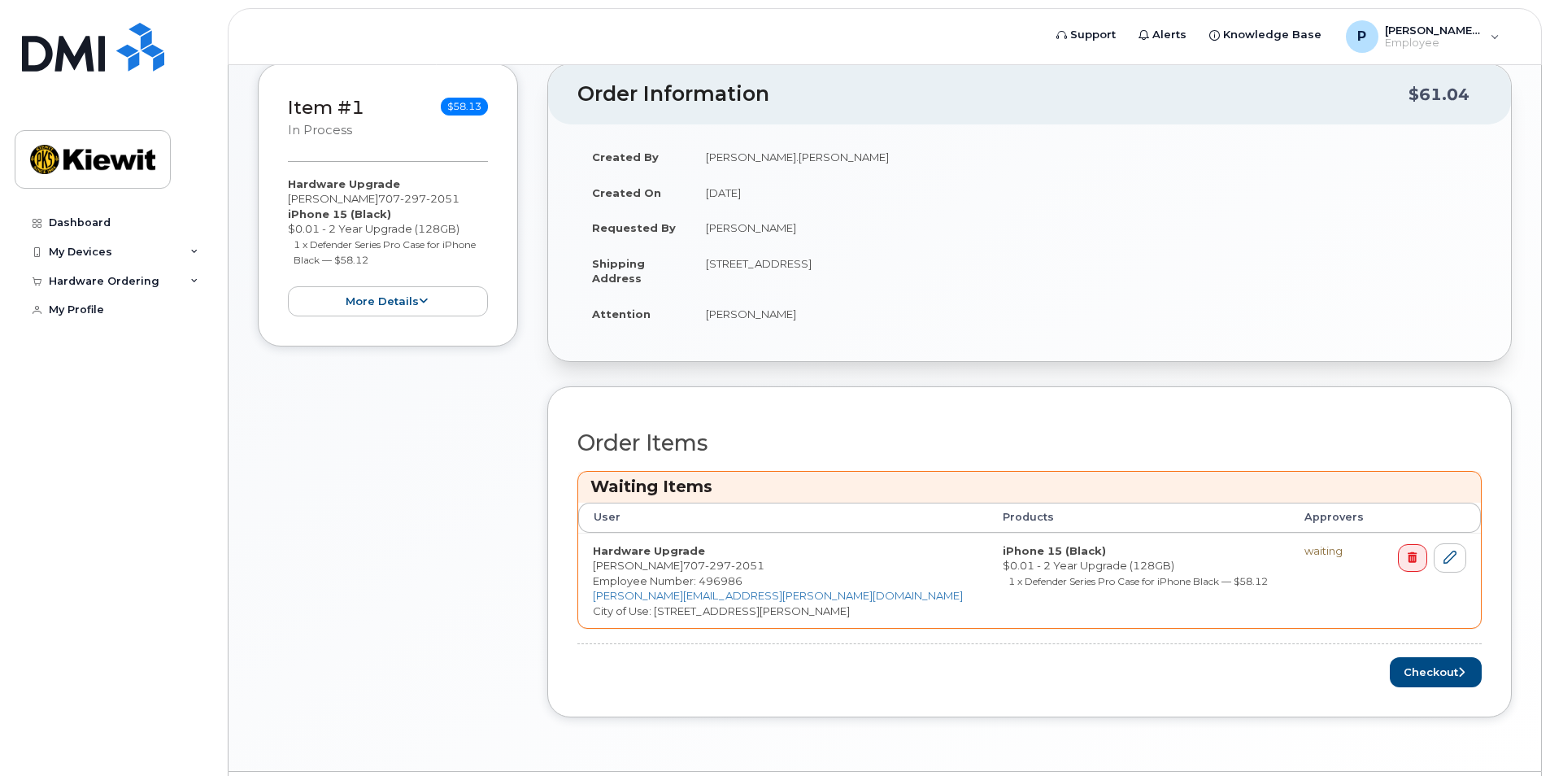
scroll to position [348, 0]
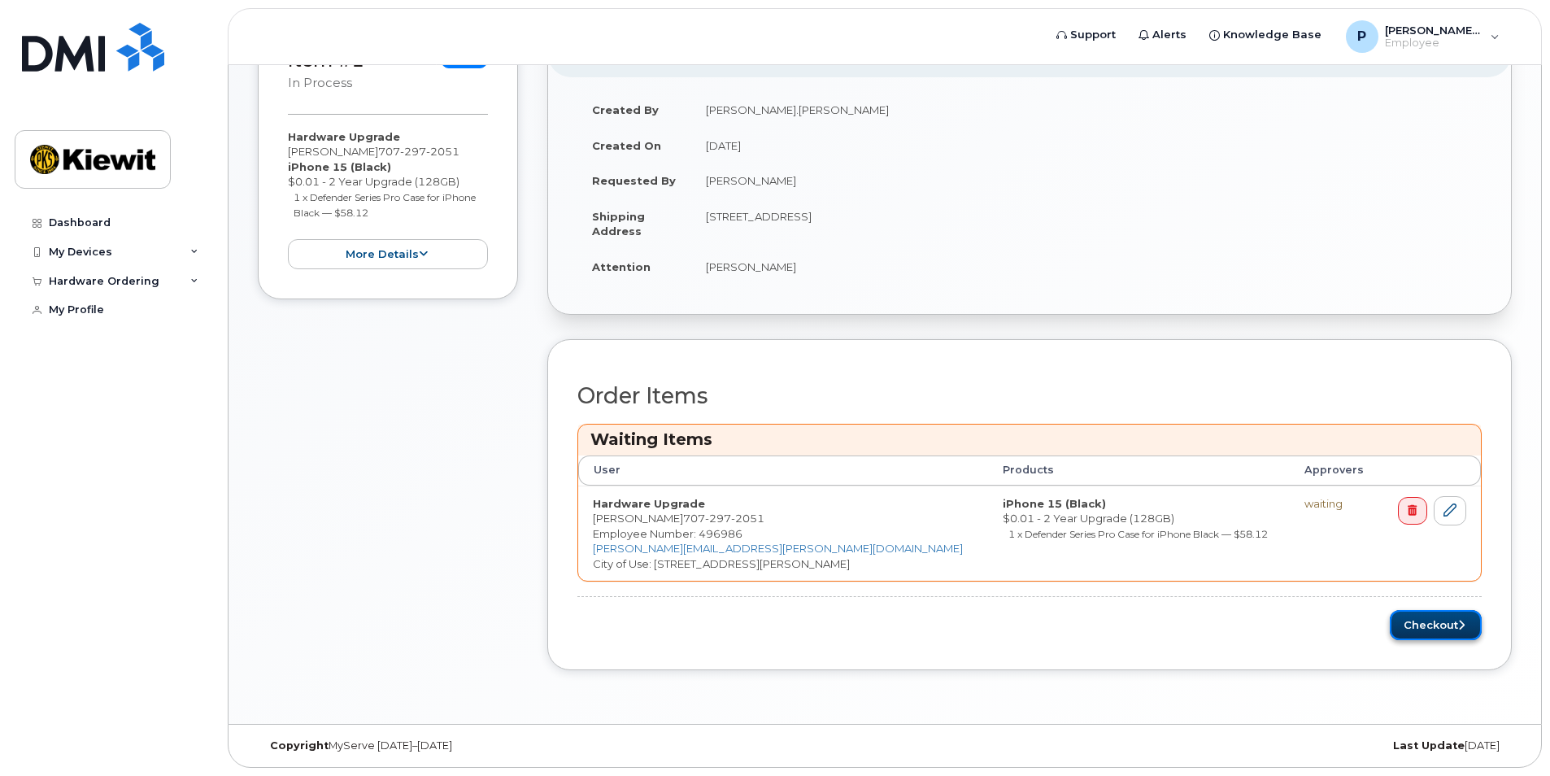
click at [1439, 631] on button "Checkout" at bounding box center [1436, 625] width 92 height 30
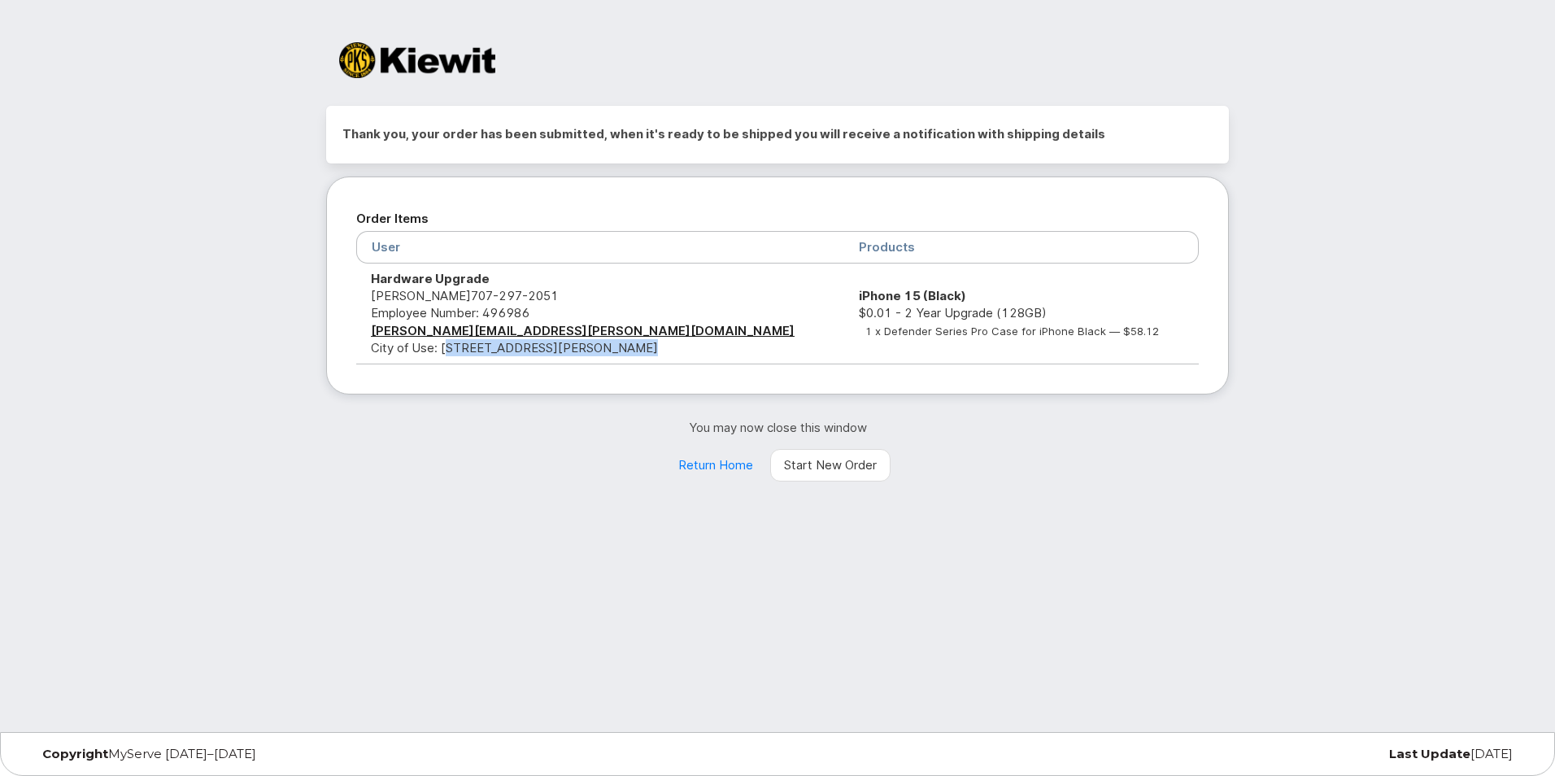
drag, startPoint x: 443, startPoint y: 347, endPoint x: 618, endPoint y: 342, distance: 174.9
click at [618, 342] on td "Hardware Upgrade [PERSON_NAME] [PHONE_NUMBER] Employee Number: 496986 [PERSON_N…" at bounding box center [600, 313] width 488 height 101
drag, startPoint x: 618, startPoint y: 342, endPoint x: 524, endPoint y: 410, distance: 116.5
click at [524, 410] on div "Thank you, your order has been submitted, when it's ready to be shipped you wil…" at bounding box center [777, 294] width 903 height 376
drag, startPoint x: 442, startPoint y: 348, endPoint x: 617, endPoint y: 343, distance: 174.9
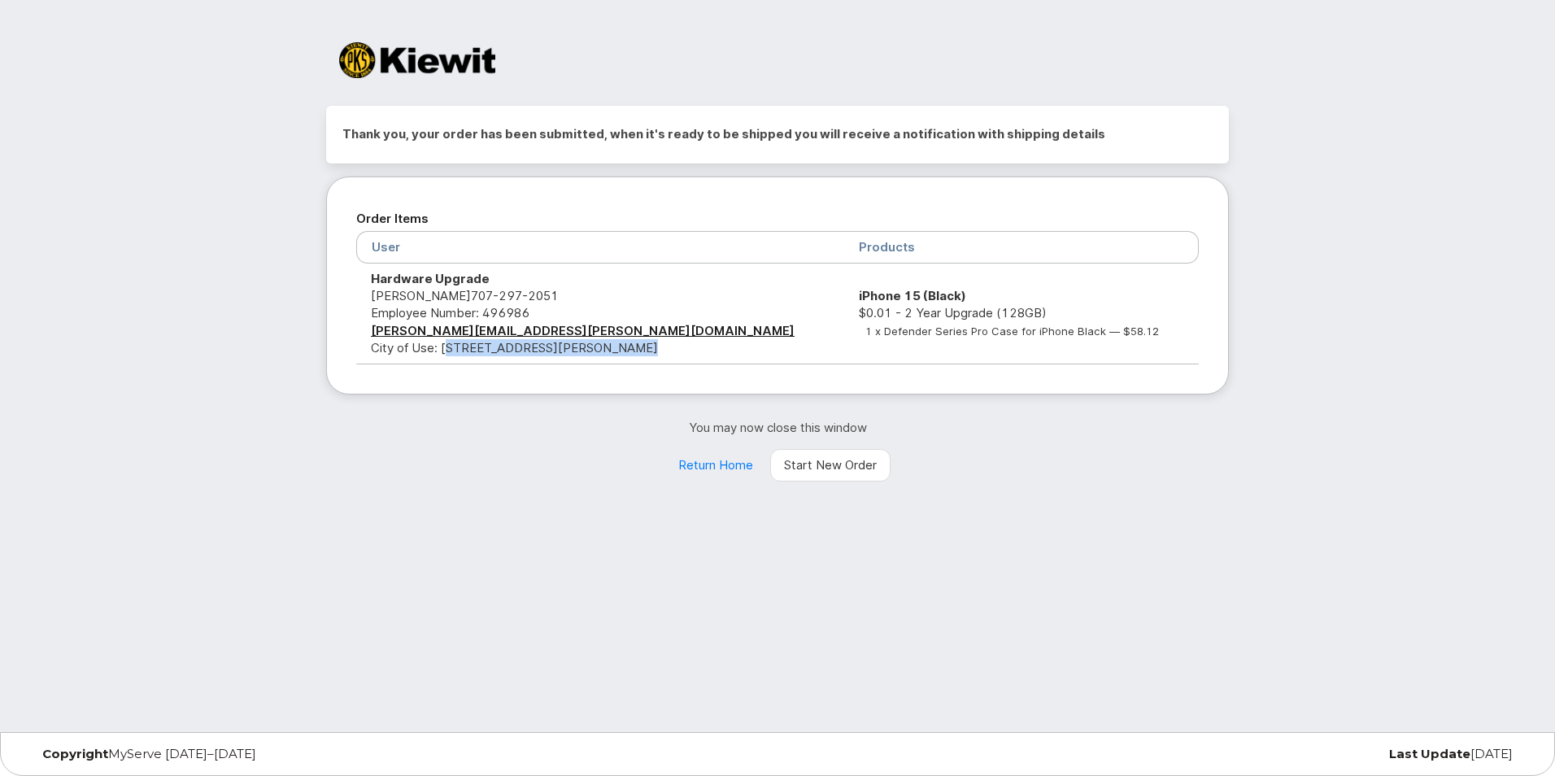
click at [617, 343] on td "Hardware Upgrade [PERSON_NAME] [PHONE_NUMBER] Employee Number: 496986 [PERSON_N…" at bounding box center [600, 313] width 488 height 101
drag, startPoint x: 617, startPoint y: 343, endPoint x: 524, endPoint y: 408, distance: 113.9
click at [524, 408] on div "Thank you, your order has been submitted, when it's ready to be shipped you wil…" at bounding box center [777, 294] width 903 height 376
click at [715, 458] on link "Return Home" at bounding box center [715, 465] width 102 height 33
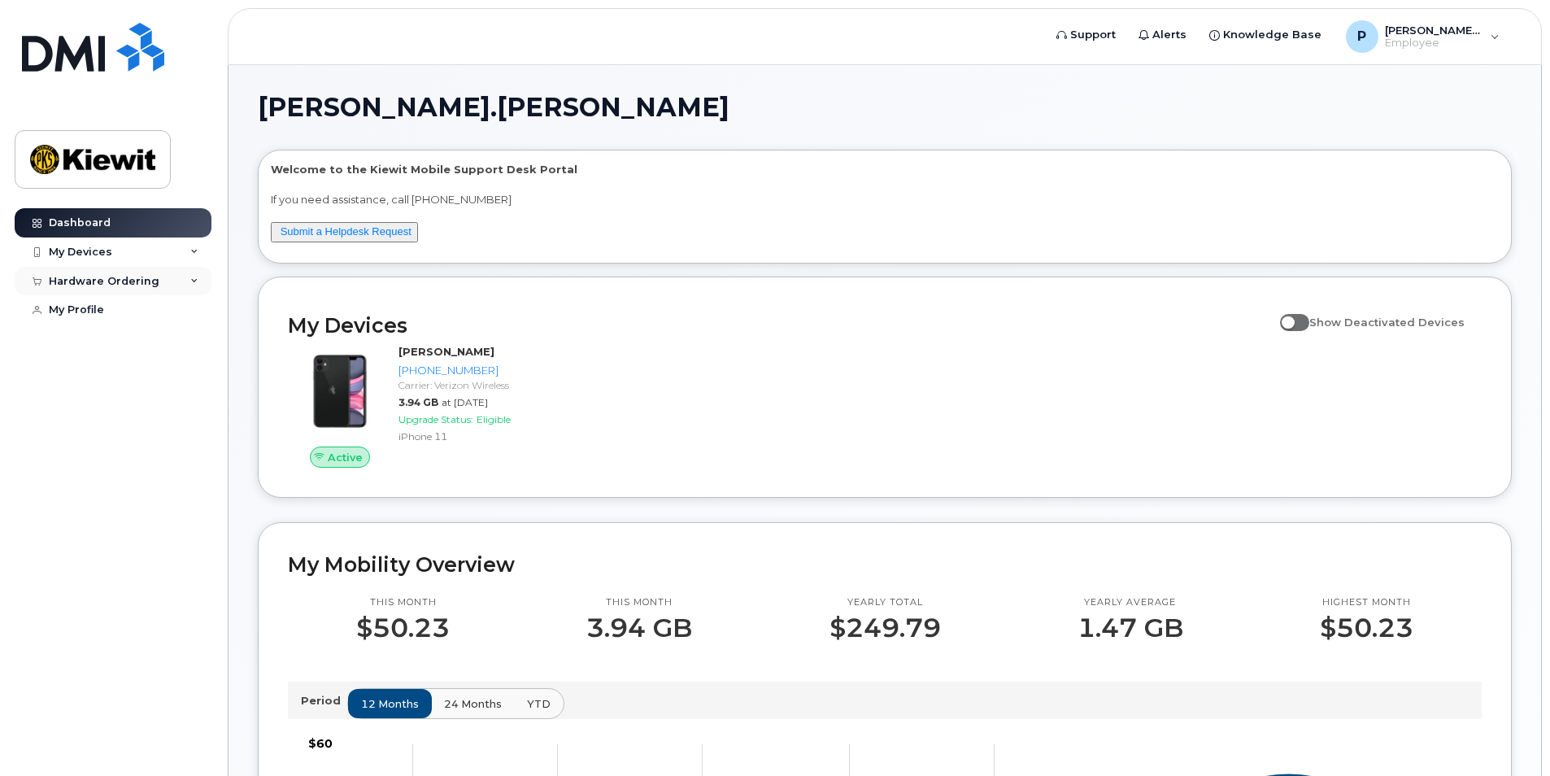
click at [107, 285] on div "Hardware Ordering" at bounding box center [104, 281] width 111 height 13
click at [89, 311] on div "My Orders" at bounding box center [85, 310] width 59 height 15
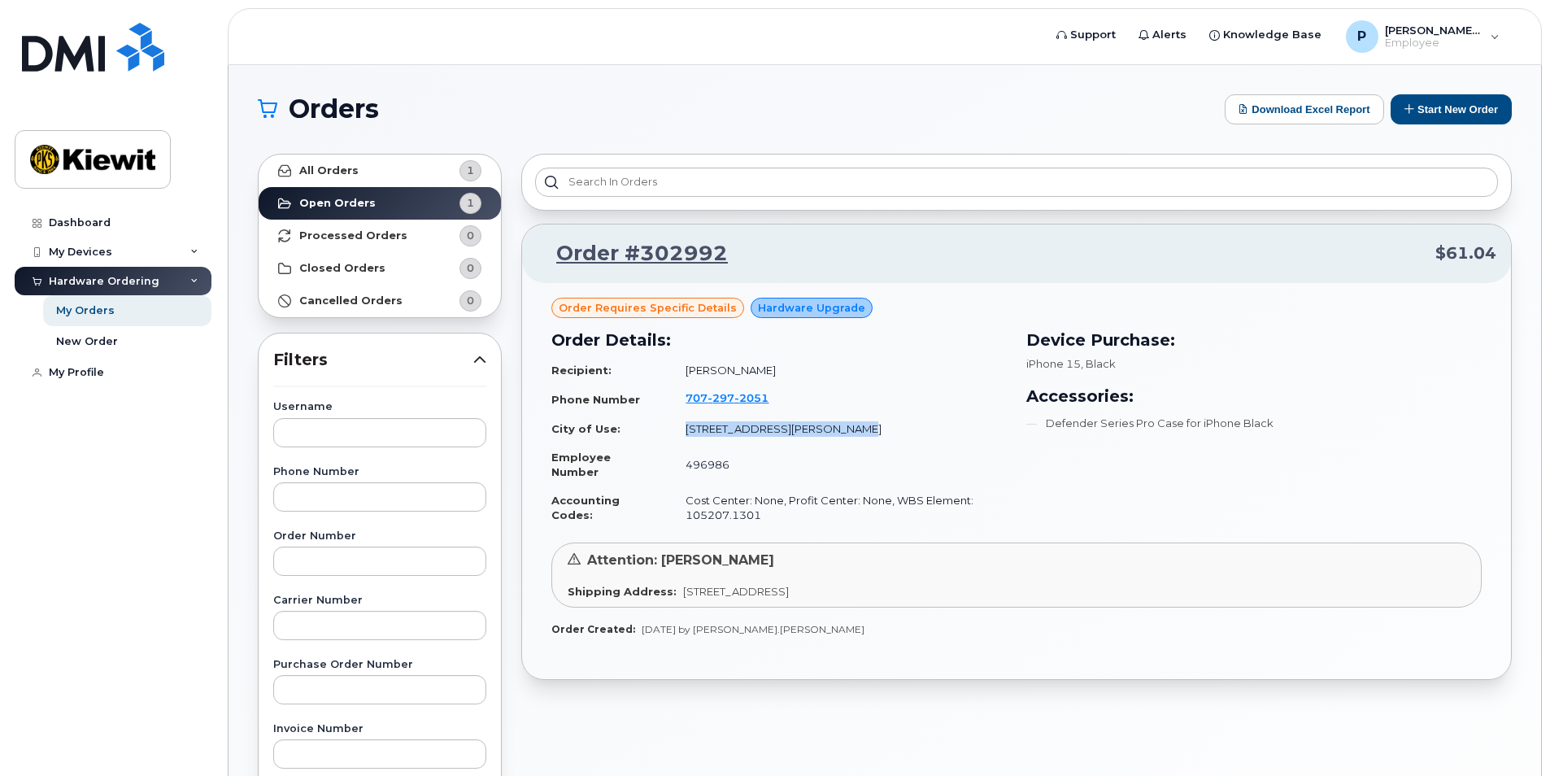
drag, startPoint x: 678, startPoint y: 427, endPoint x: 855, endPoint y: 424, distance: 176.5
click at [855, 424] on td "[STREET_ADDRESS][PERSON_NAME]" at bounding box center [839, 429] width 336 height 28
drag, startPoint x: 677, startPoint y: 592, endPoint x: 988, endPoint y: 592, distance: 311.5
click at [789, 592] on span "[STREET_ADDRESS]" at bounding box center [736, 591] width 106 height 13
click at [731, 658] on div "Order requires Specific details Hardware Upgrade Order Details: Recipient: [PER…" at bounding box center [1016, 481] width 989 height 396
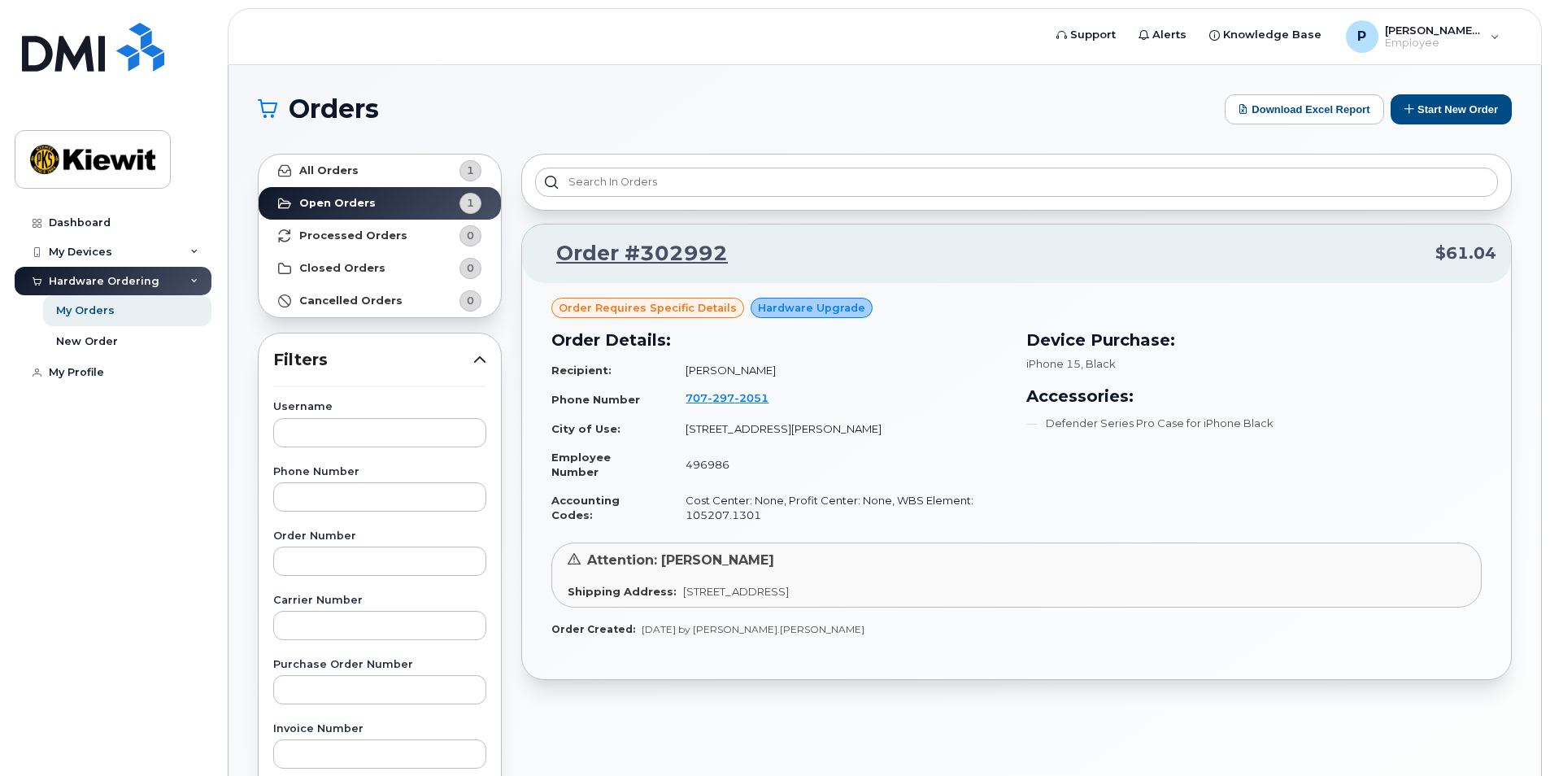
click at [643, 307] on span "Order requires Specific details" at bounding box center [648, 307] width 178 height 15
click at [850, 447] on td "496986" at bounding box center [839, 464] width 336 height 43
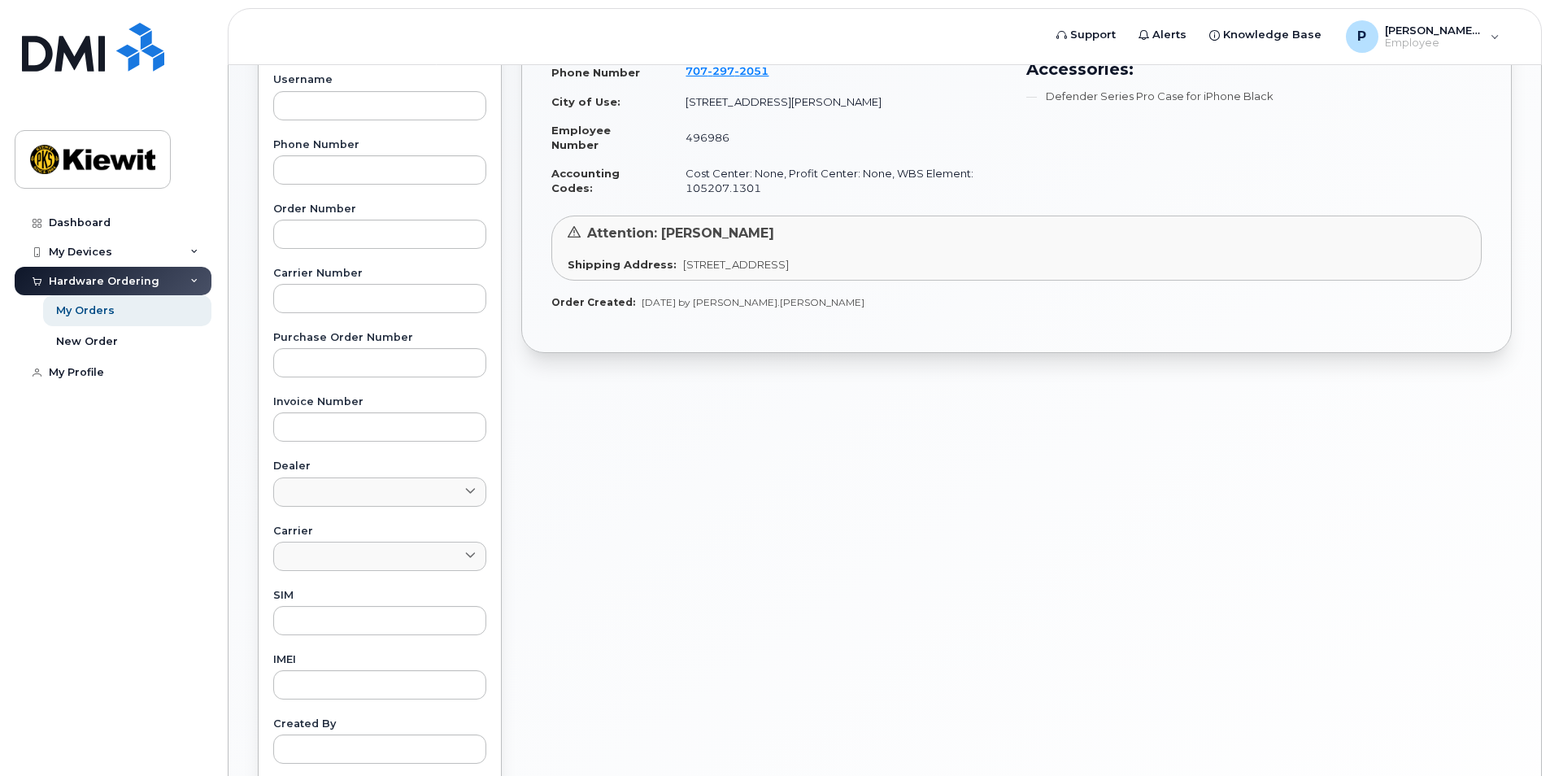
scroll to position [407, 0]
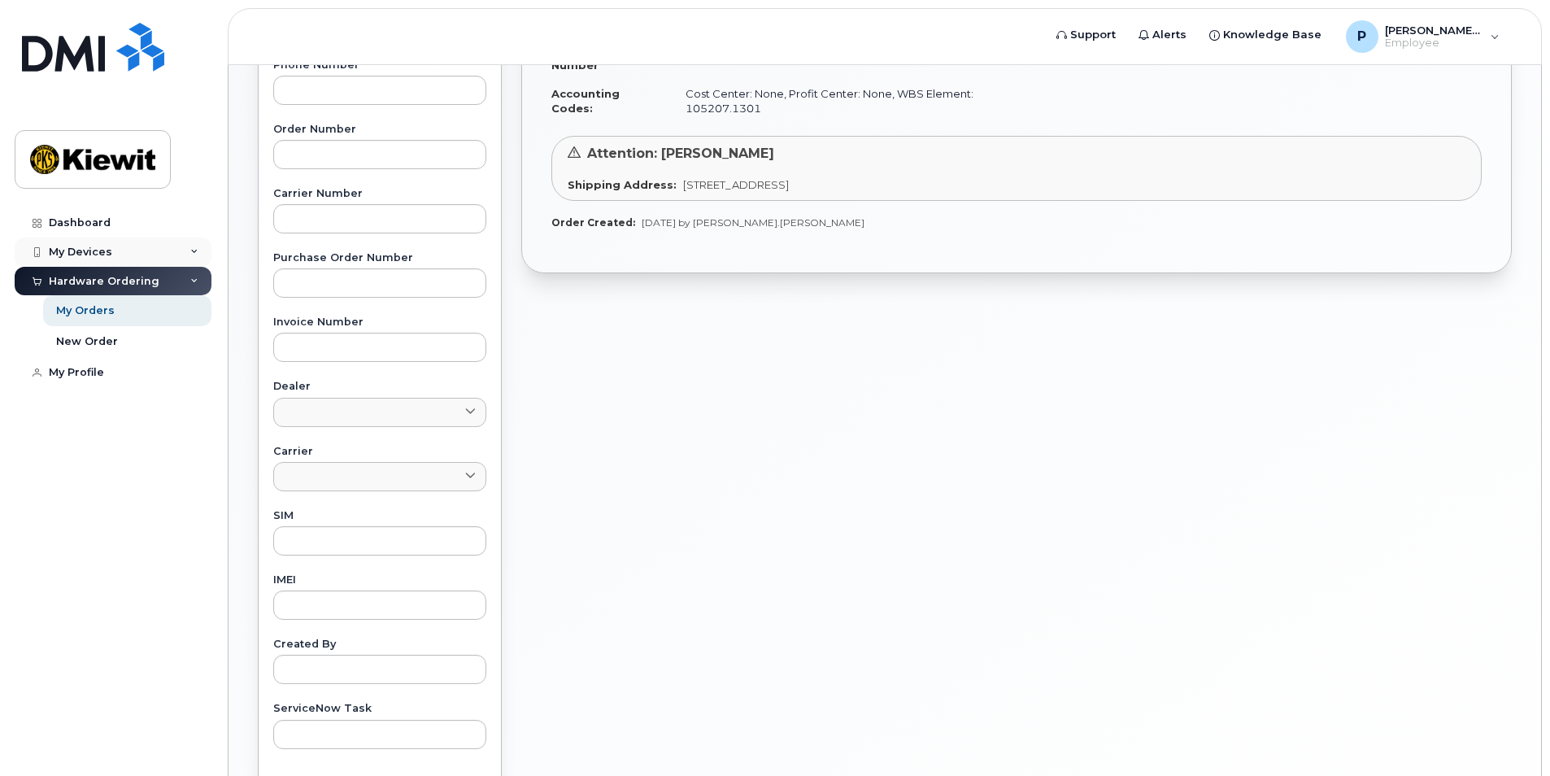
click at [108, 250] on div "My Devices" at bounding box center [80, 252] width 63 height 13
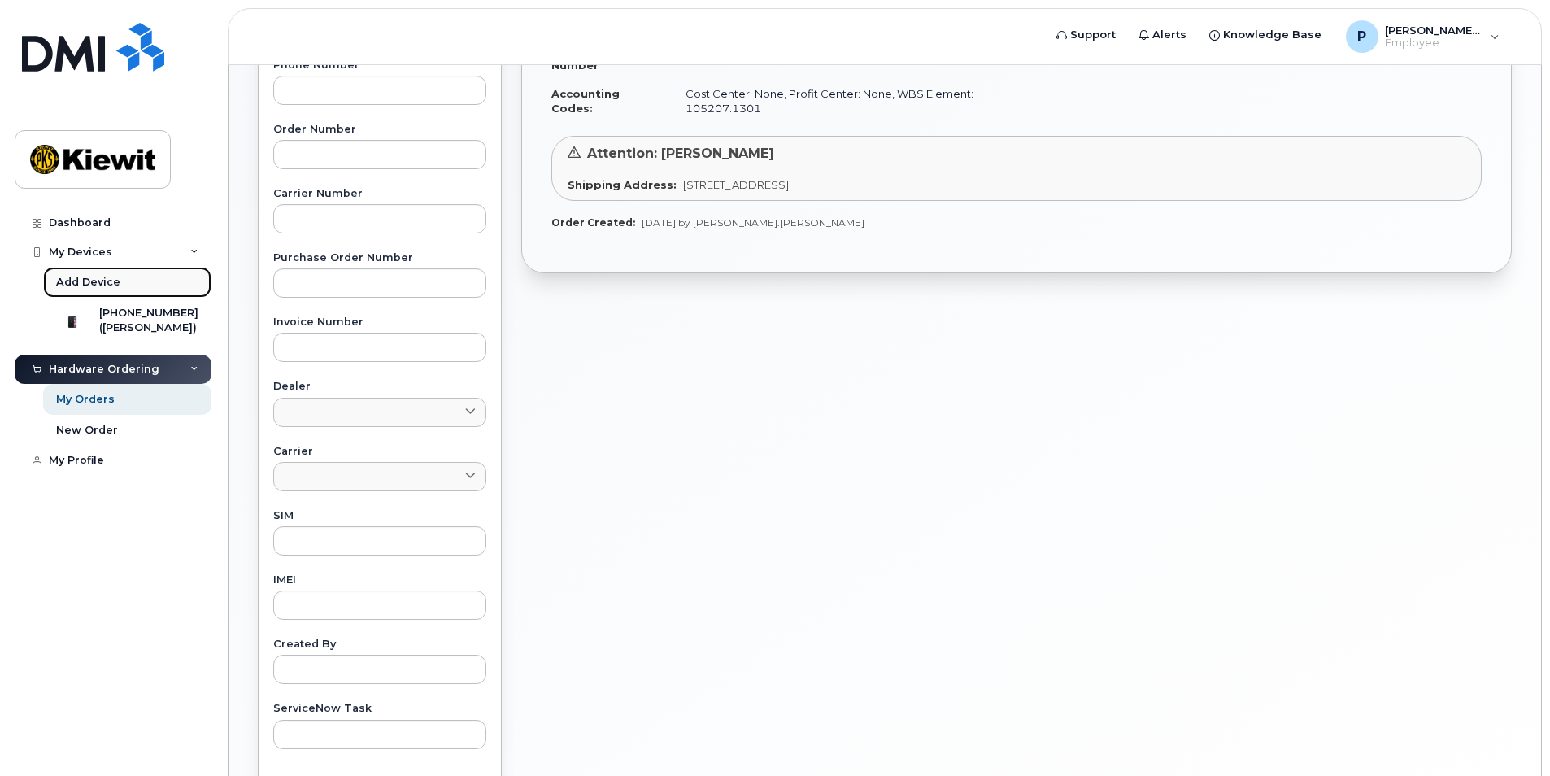
click at [116, 268] on link "Add Device" at bounding box center [127, 282] width 168 height 31
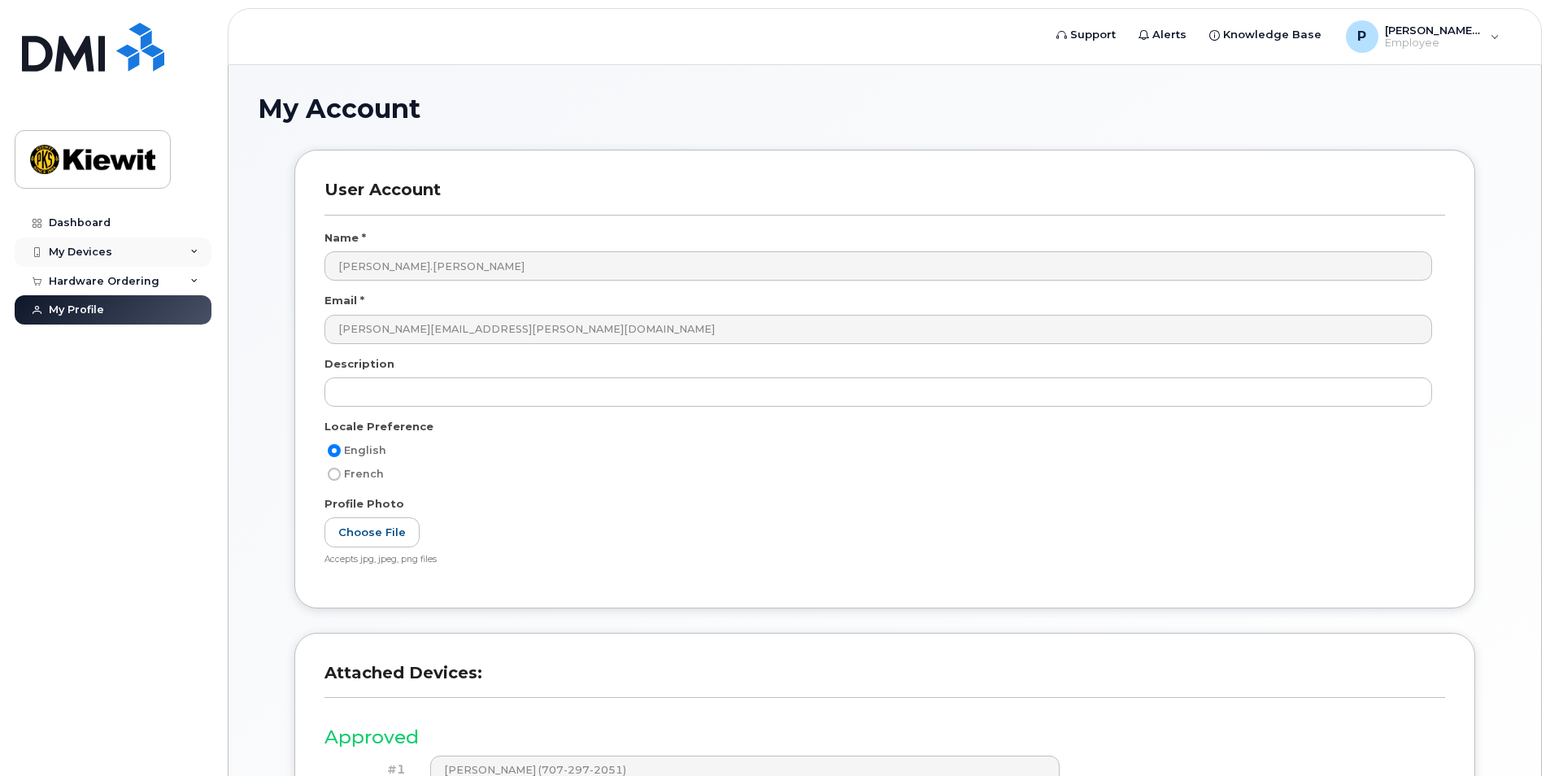
click at [109, 251] on div "My Devices" at bounding box center [80, 252] width 63 height 13
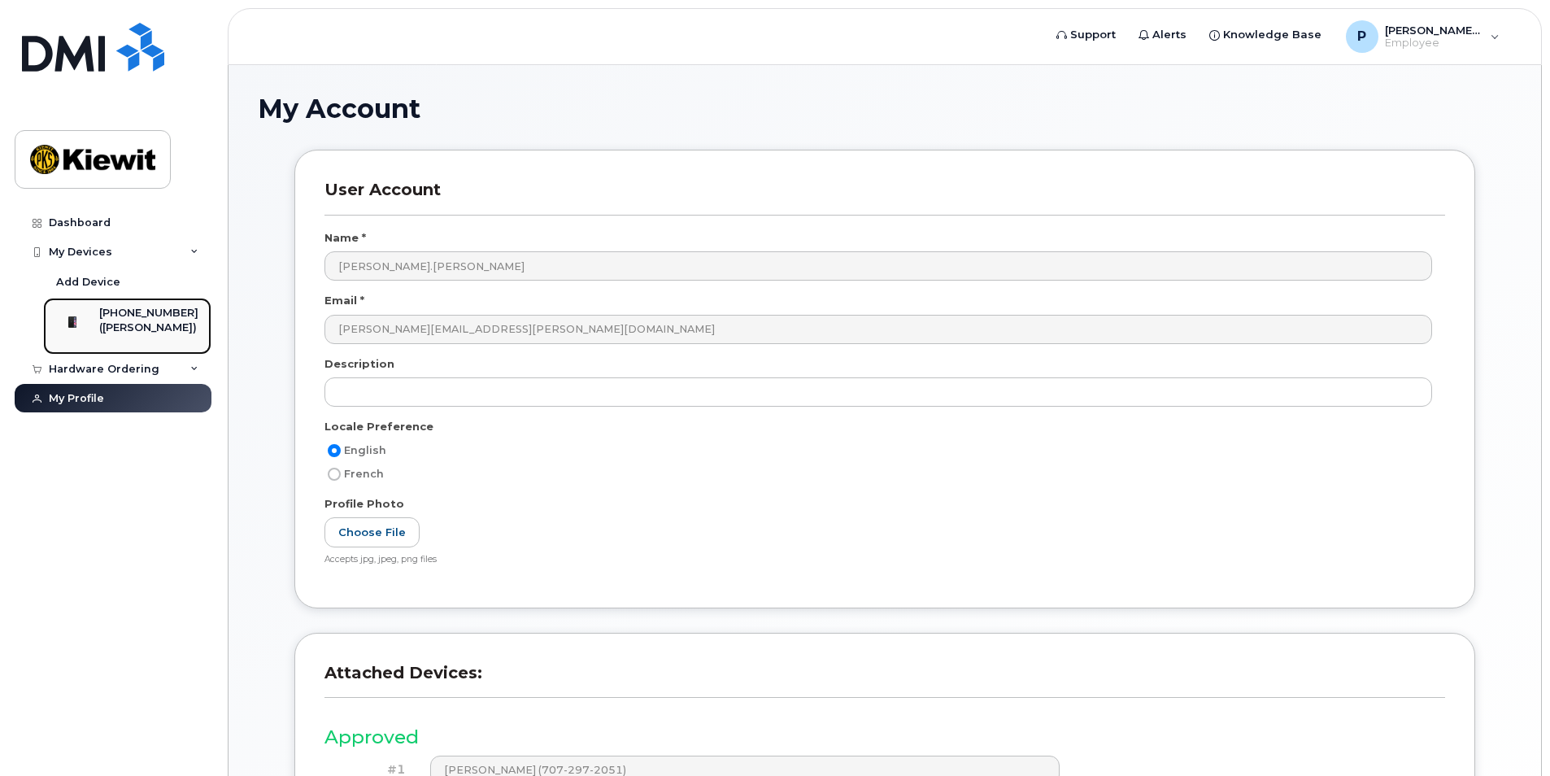
click at [94, 314] on div at bounding box center [72, 322] width 42 height 33
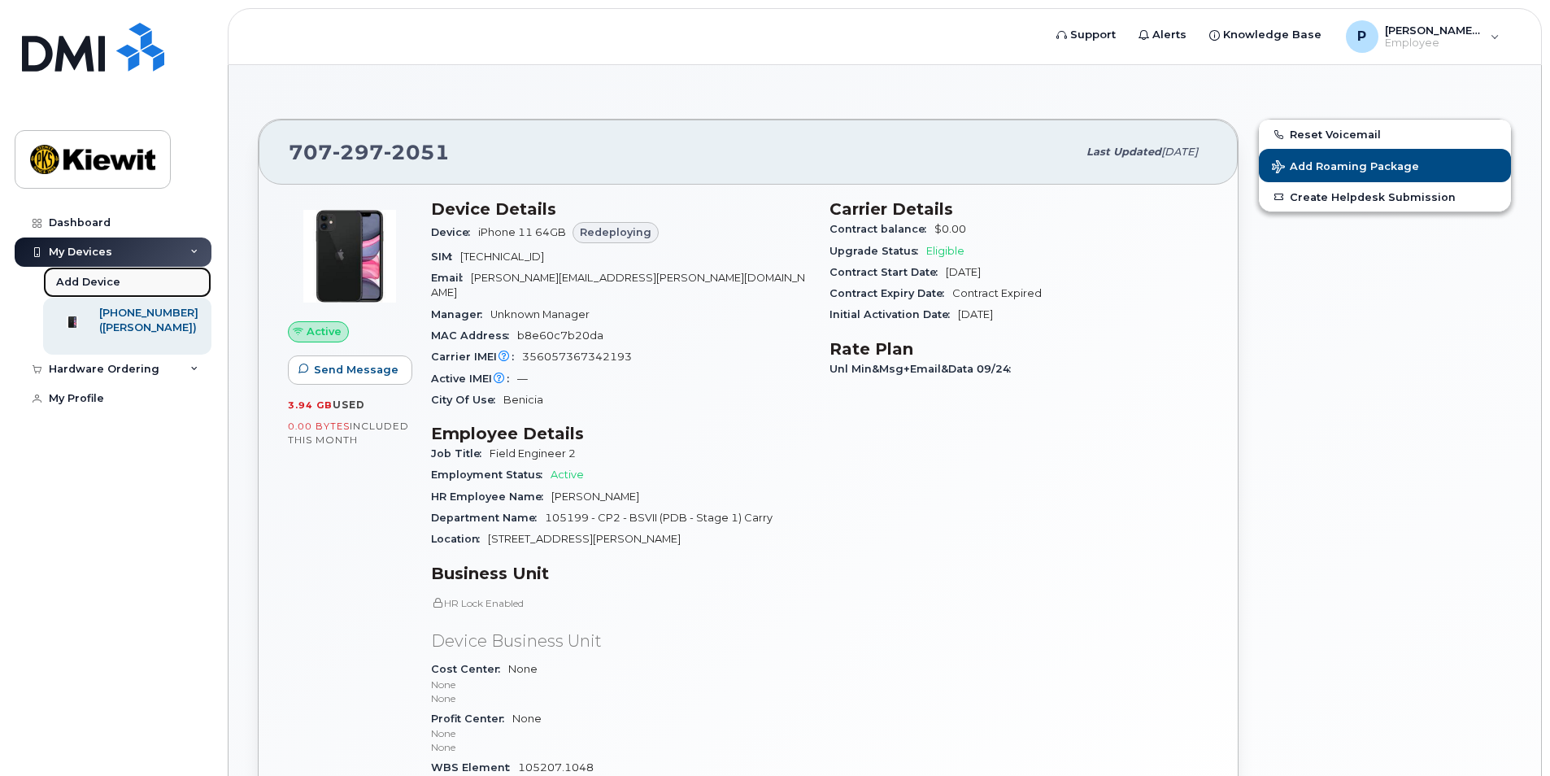
click at [132, 281] on link "Add Device" at bounding box center [127, 282] width 168 height 31
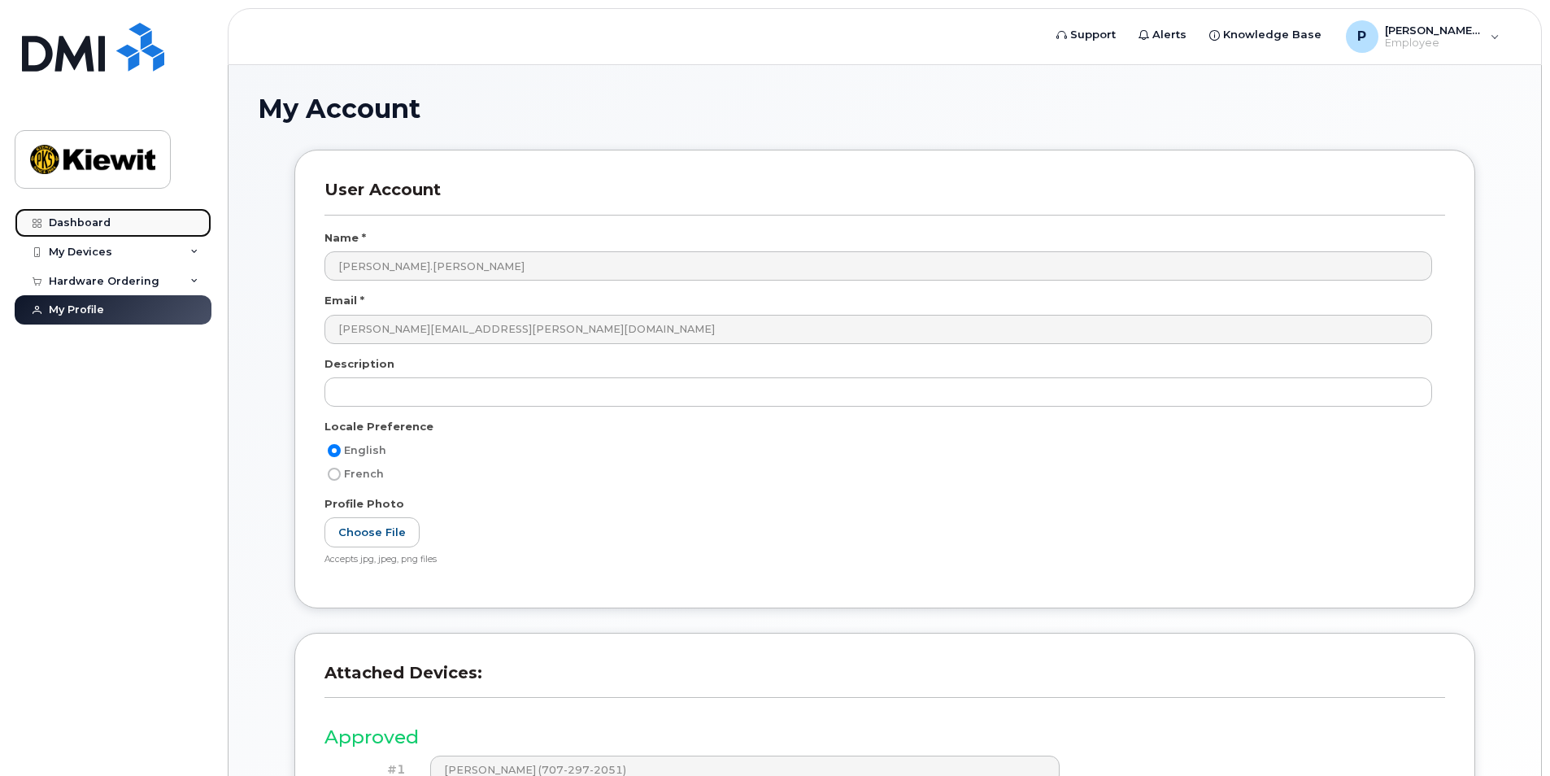
click at [132, 228] on link "Dashboard" at bounding box center [113, 222] width 197 height 29
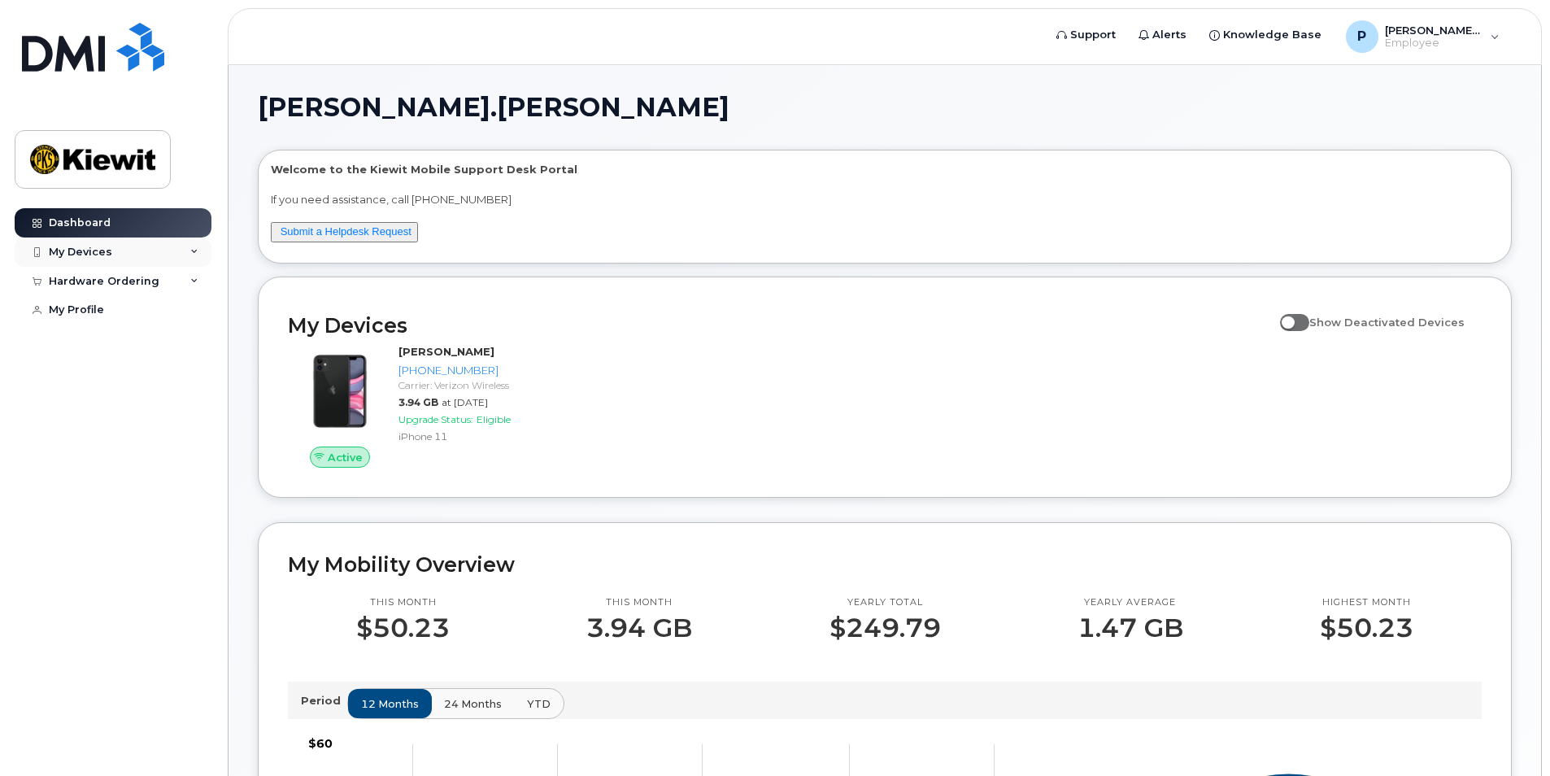
click at [119, 259] on div "My Devices" at bounding box center [113, 251] width 197 height 29
click at [130, 384] on div "Hardware Ordering" at bounding box center [113, 369] width 197 height 29
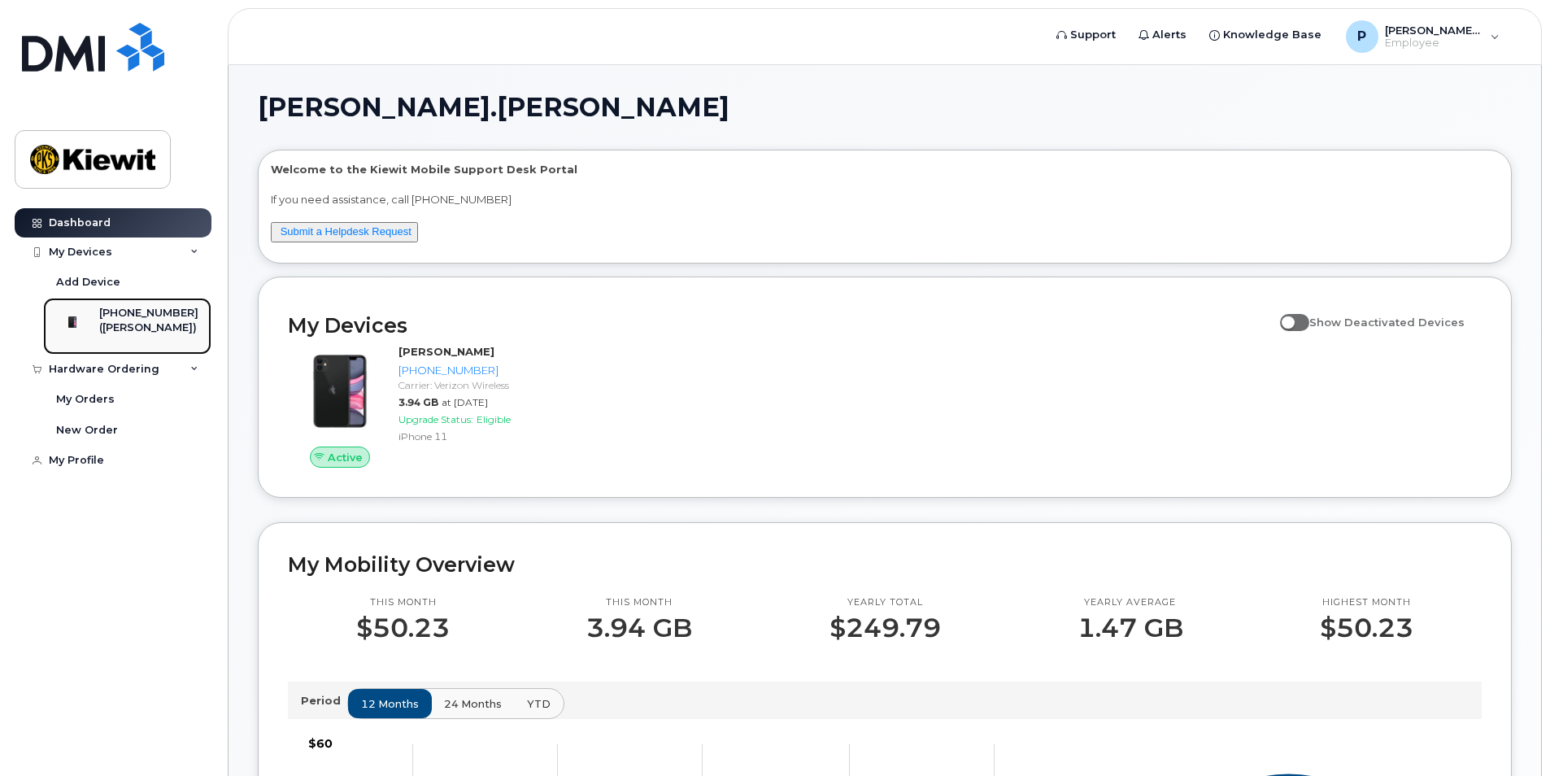
click at [139, 330] on div "([PERSON_NAME])" at bounding box center [148, 327] width 99 height 15
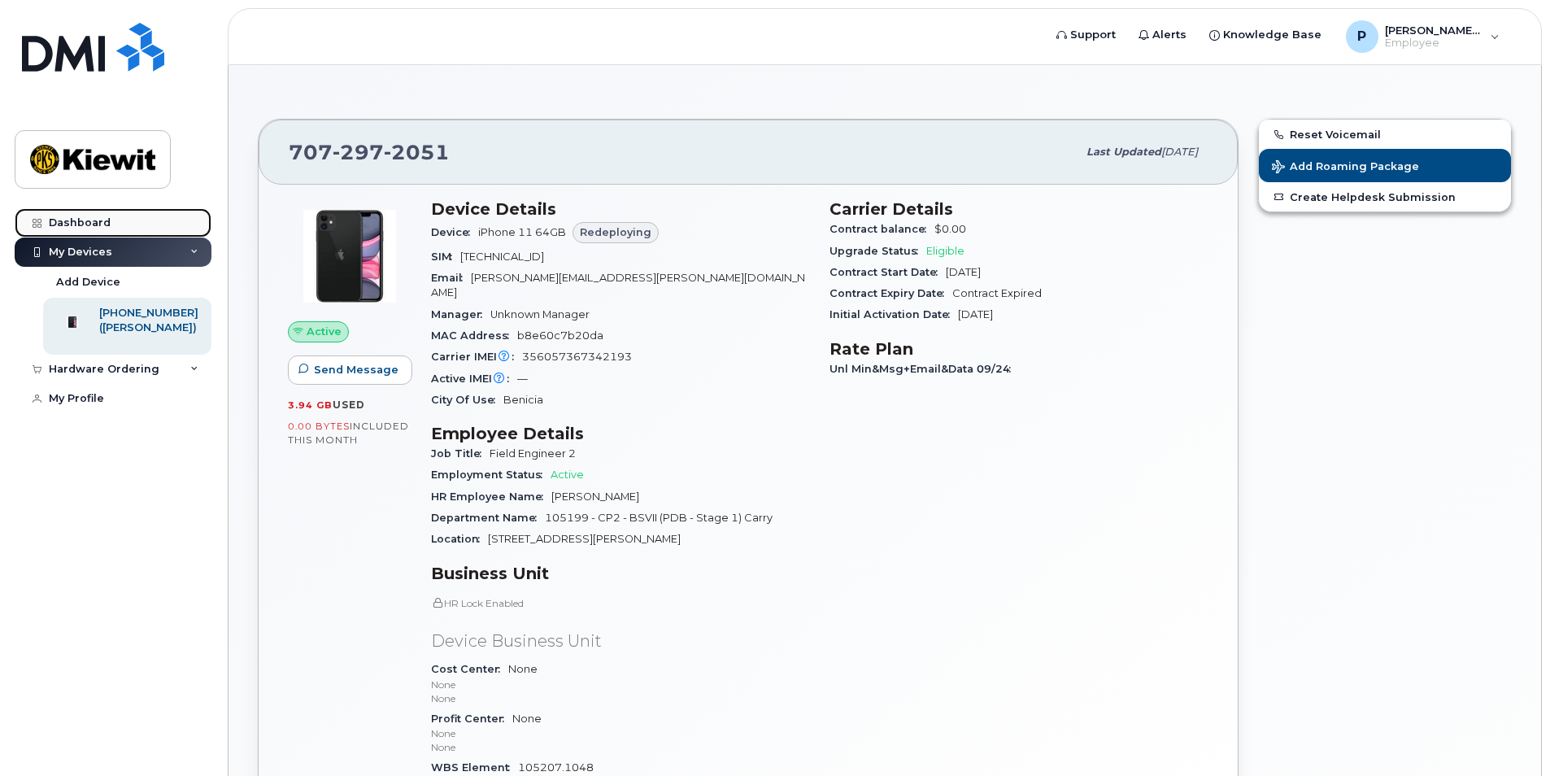
click at [131, 222] on link "Dashboard" at bounding box center [113, 222] width 197 height 29
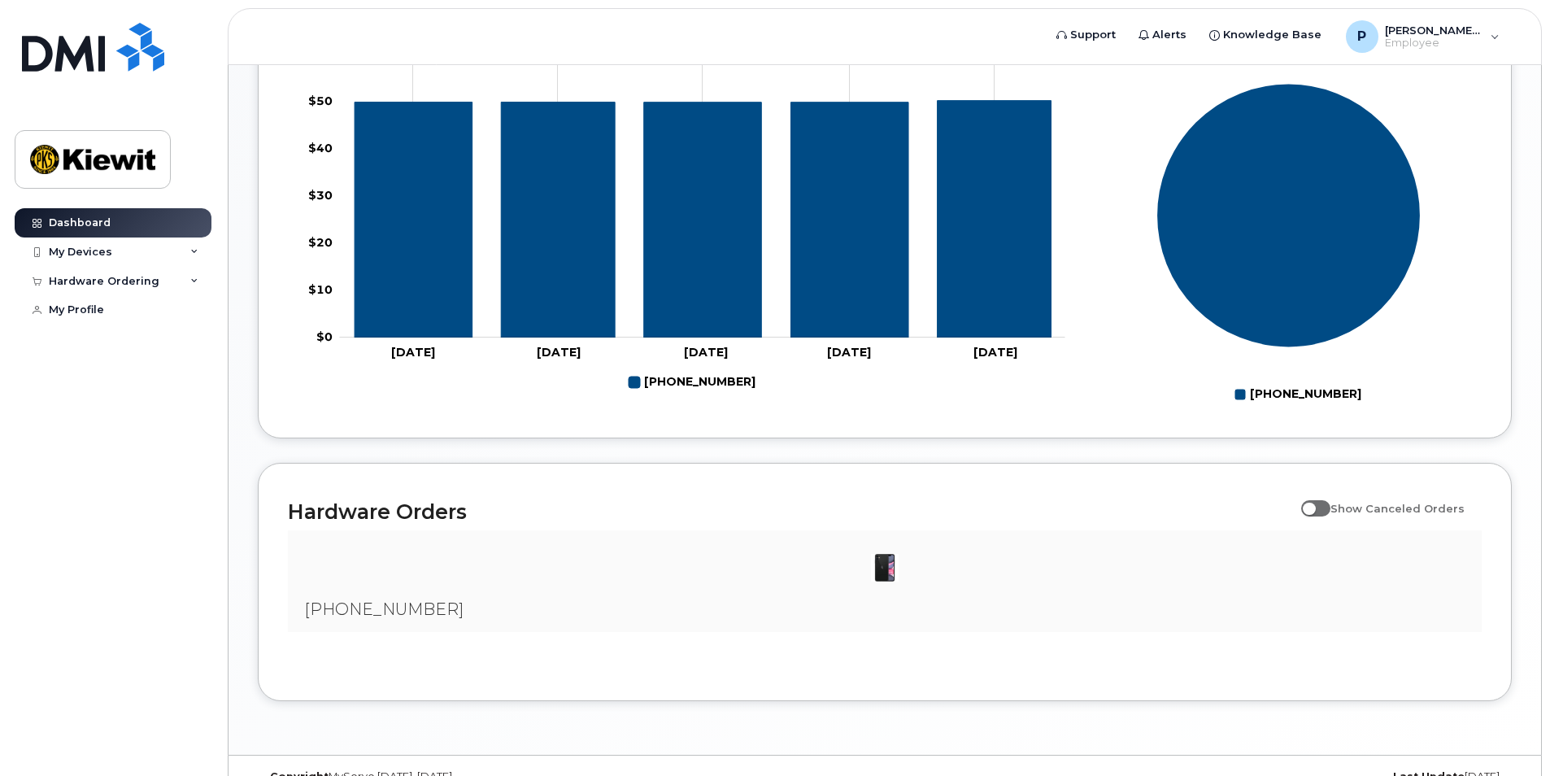
scroll to position [720, 0]
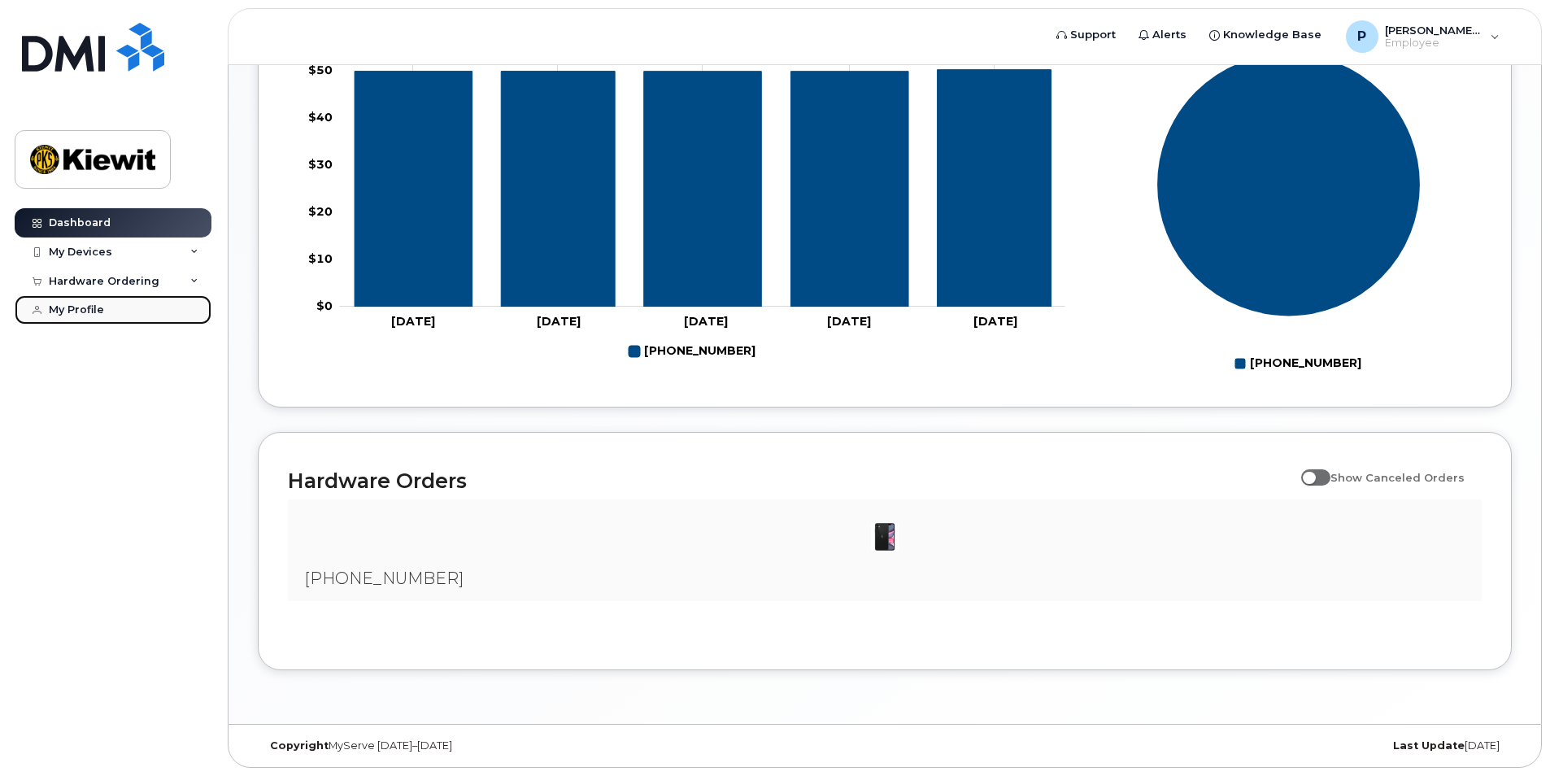
click at [167, 306] on link "My Profile" at bounding box center [113, 309] width 197 height 29
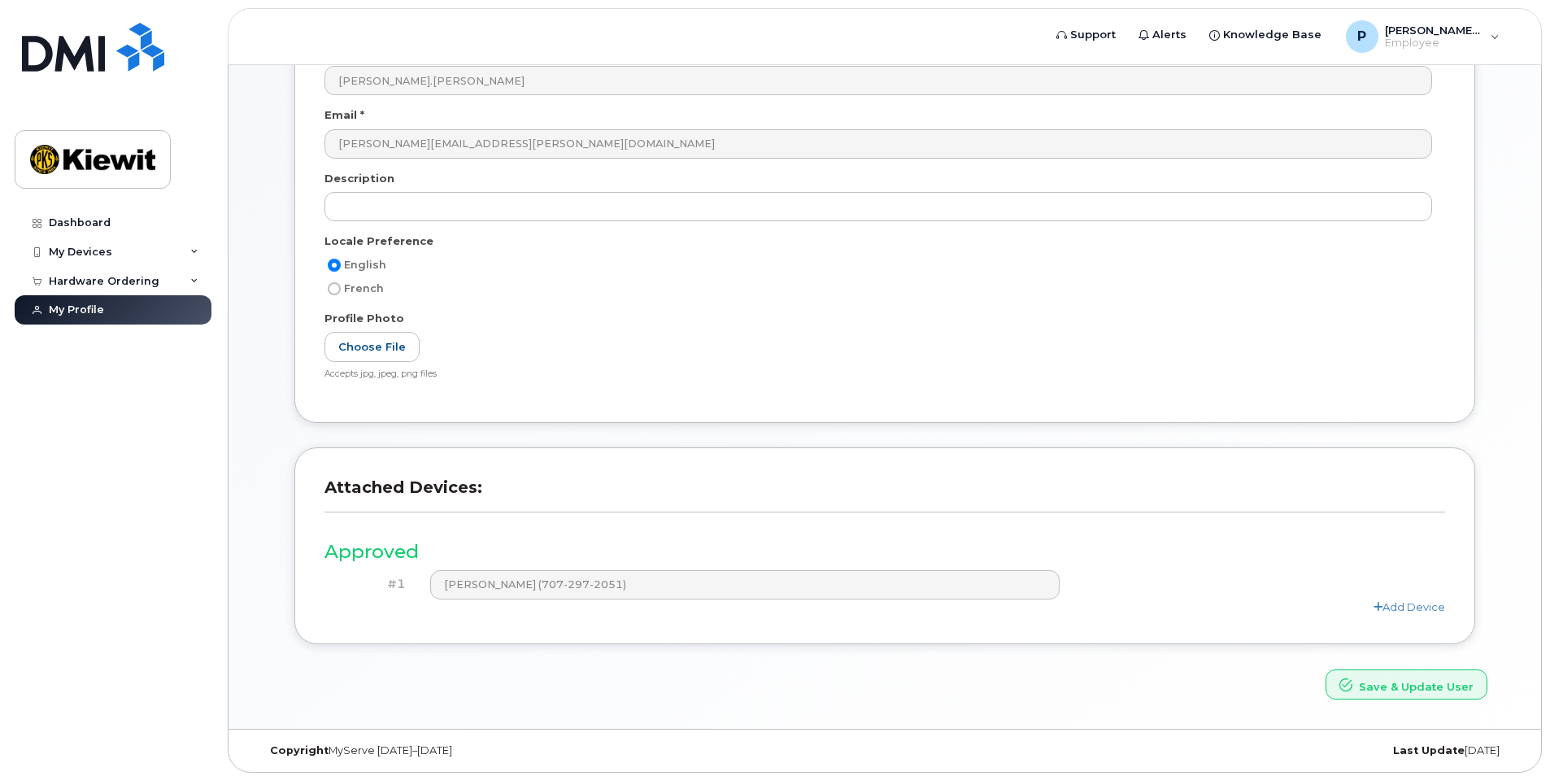
scroll to position [190, 0]
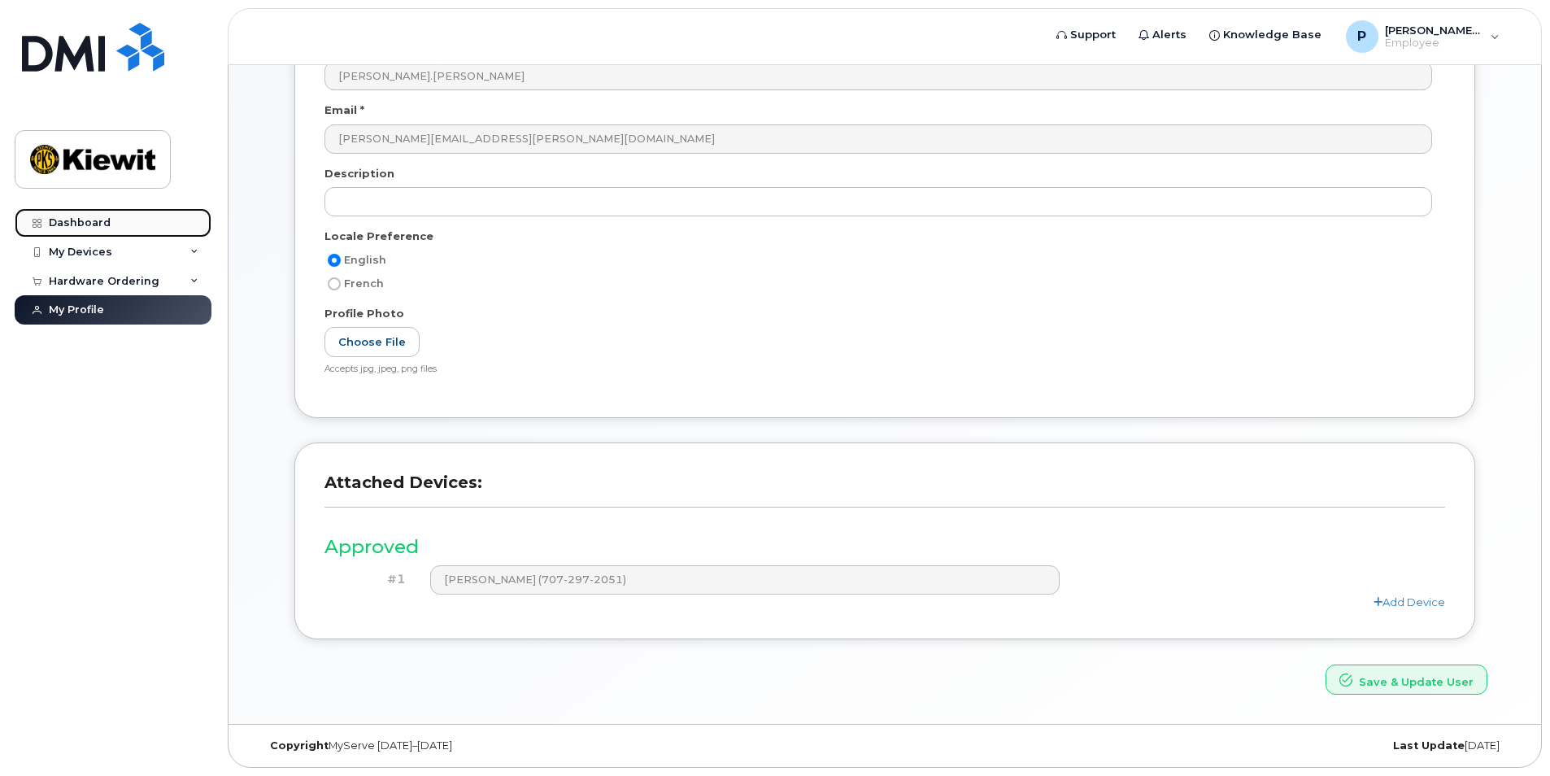
click at [115, 218] on link "Dashboard" at bounding box center [113, 222] width 197 height 29
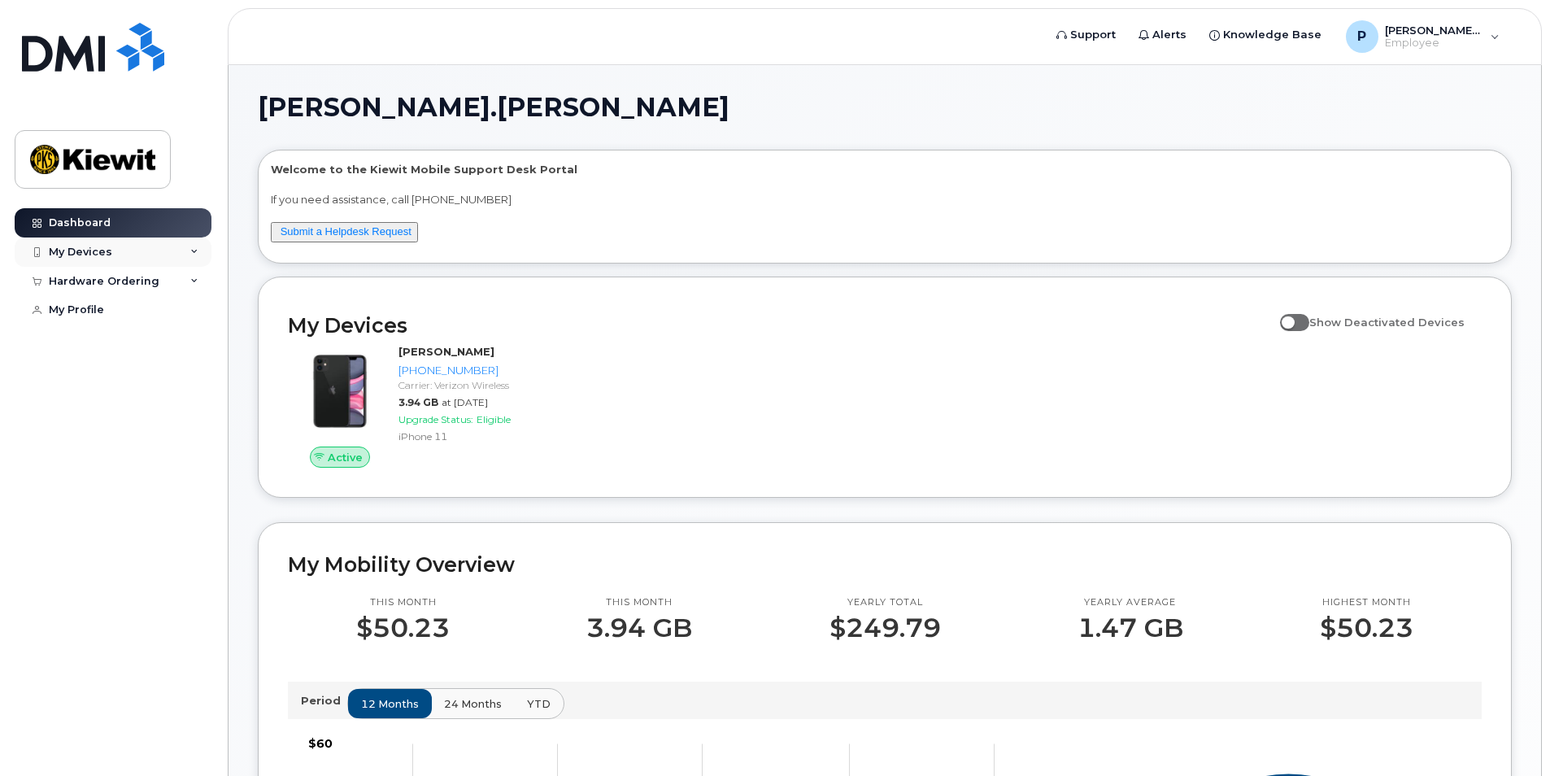
click at [102, 247] on div "My Devices" at bounding box center [80, 252] width 63 height 13
click at [115, 384] on div "Hardware Ordering" at bounding box center [113, 369] width 197 height 29
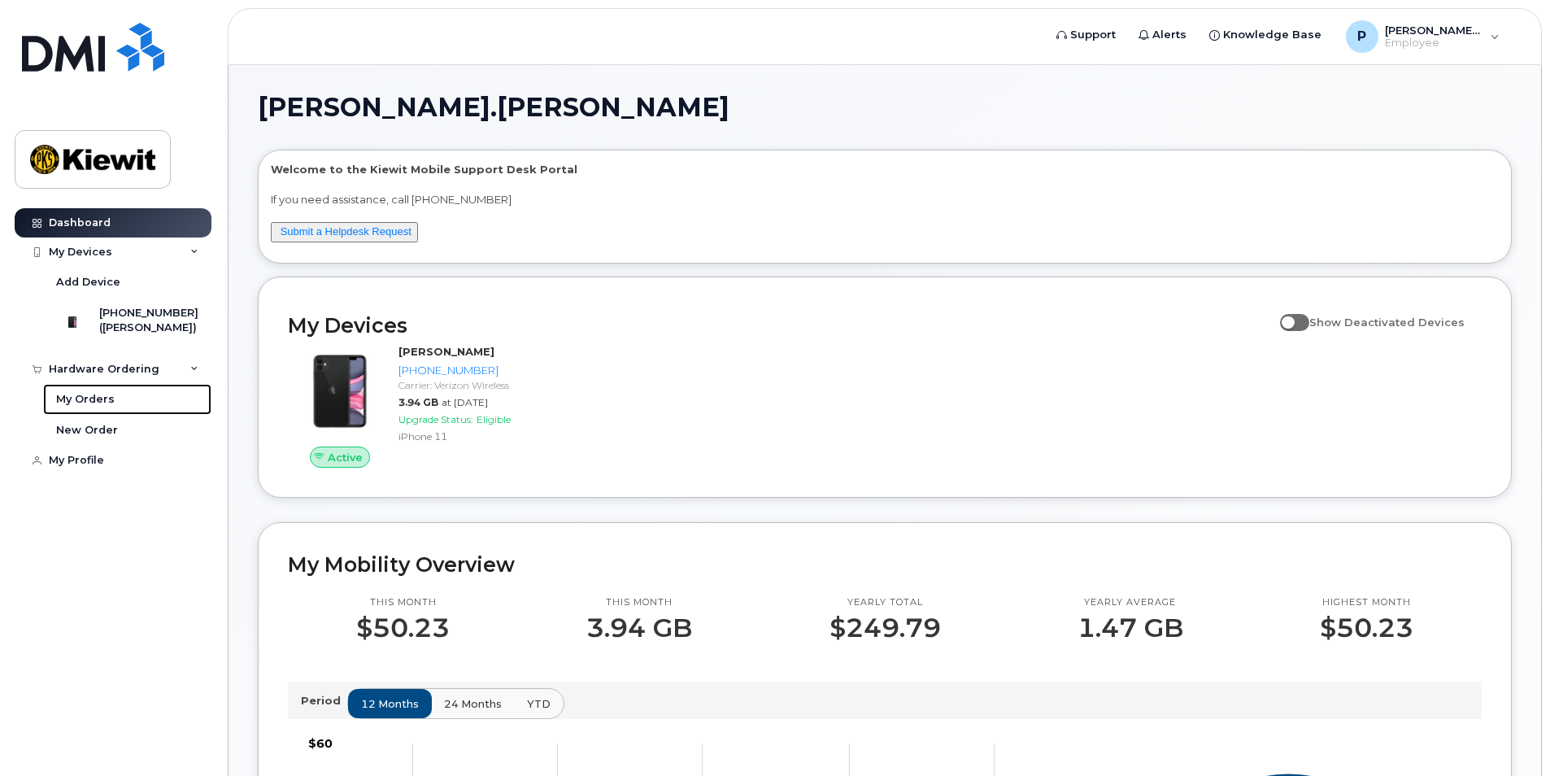
click at [114, 411] on link "My Orders" at bounding box center [127, 399] width 168 height 31
